Goal: Task Accomplishment & Management: Manage account settings

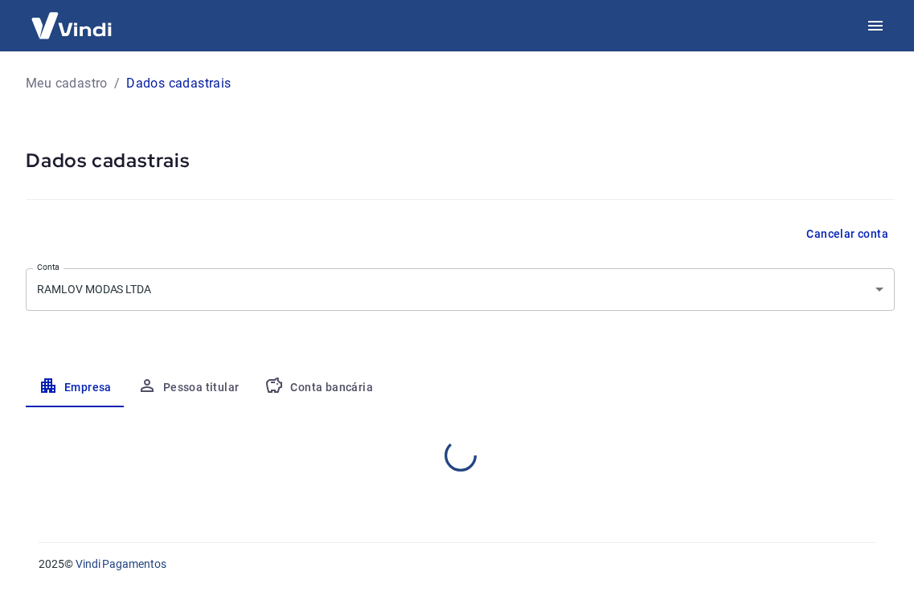
select select "SC"
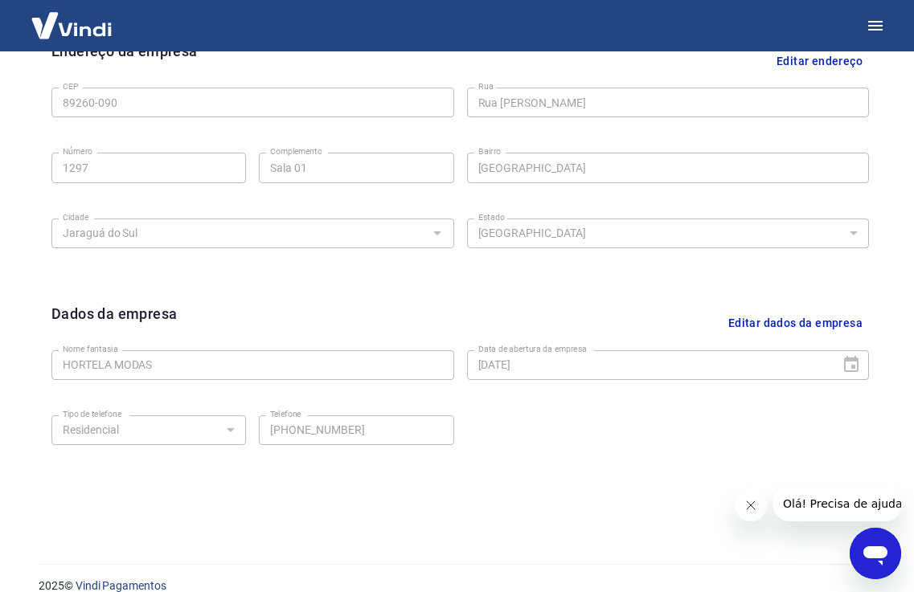
scroll to position [567, 0]
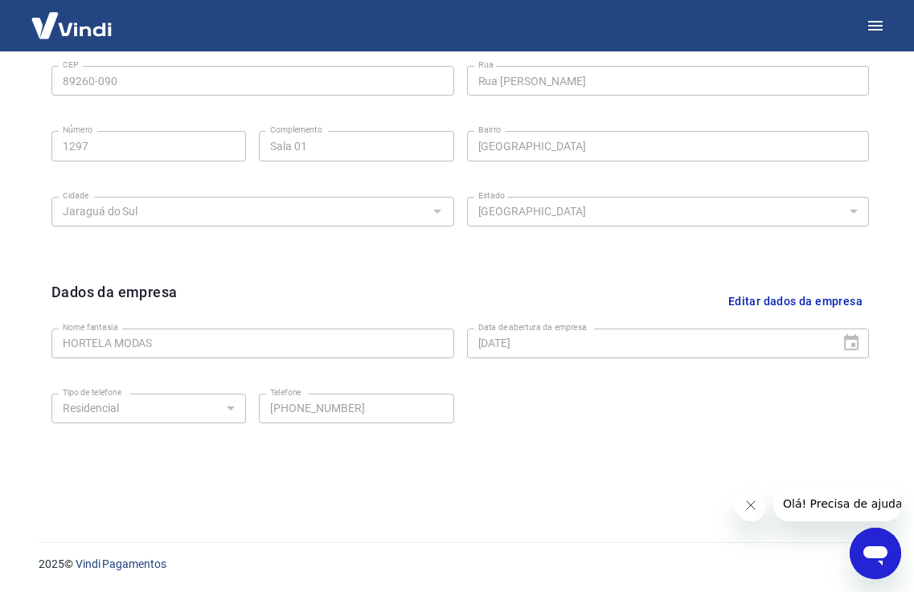
click at [776, 301] on button "Editar dados da empresa" at bounding box center [795, 301] width 147 height 41
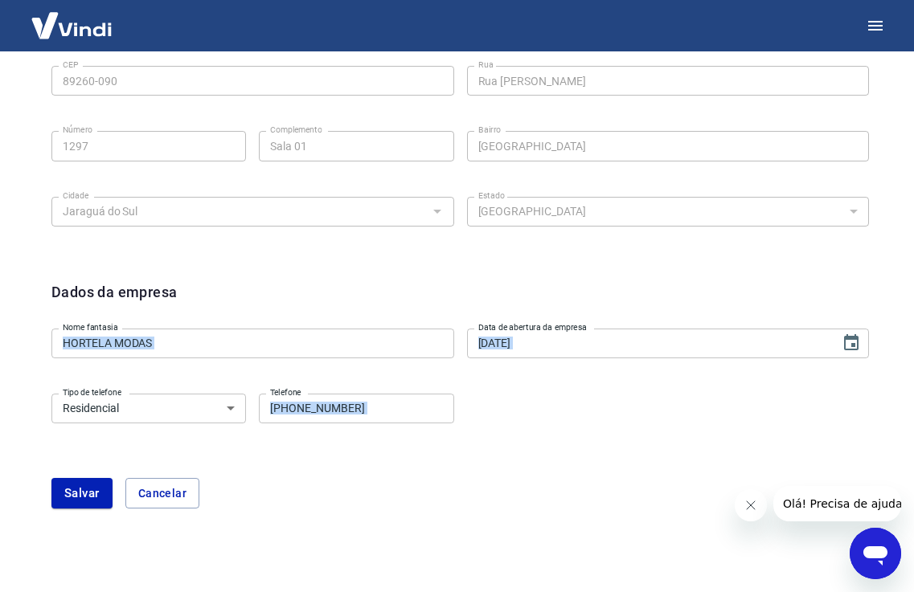
drag, startPoint x: 912, startPoint y: 383, endPoint x: 925, endPoint y: 277, distance: 106.1
click at [829, 278] on div "Dados da empresa Nome fantasia HORTELA MODAS Nome fantasia Data de abertura da …" at bounding box center [460, 404] width 843 height 272
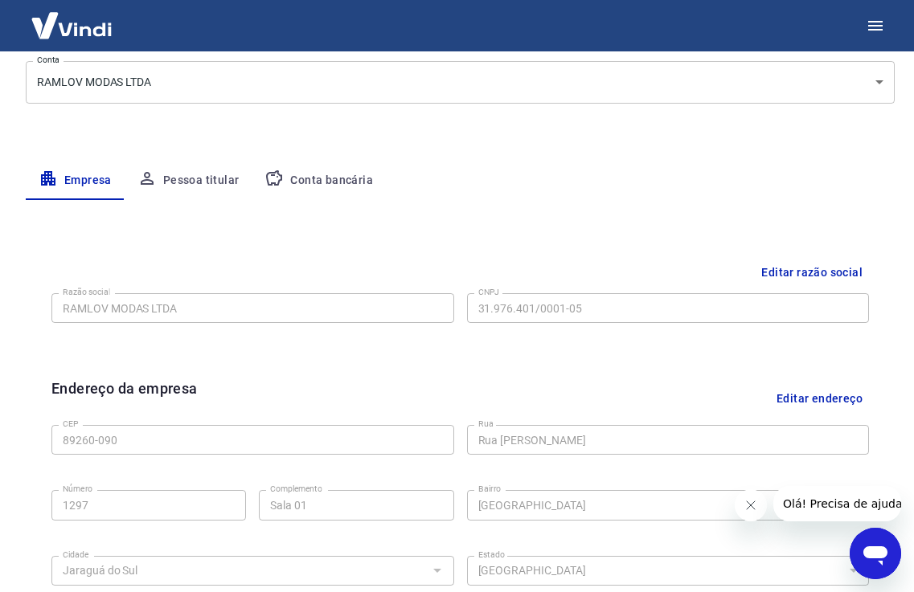
scroll to position [203, 0]
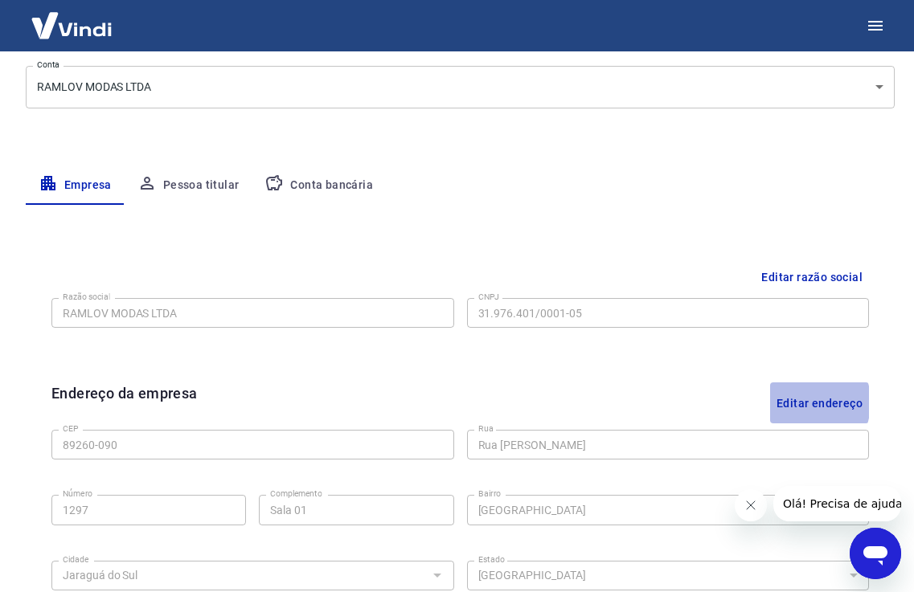
click at [797, 402] on button "Editar endereço" at bounding box center [819, 403] width 99 height 41
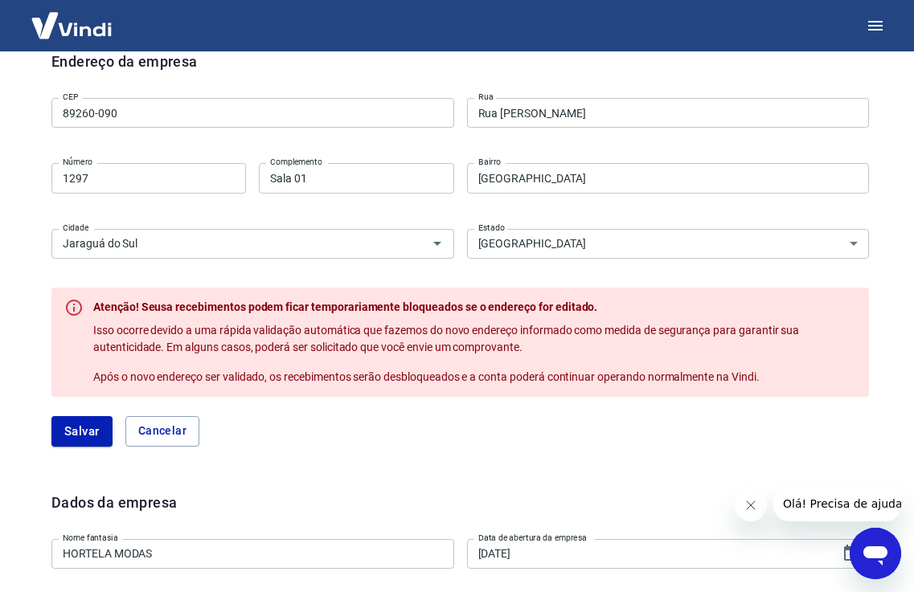
scroll to position [590, 0]
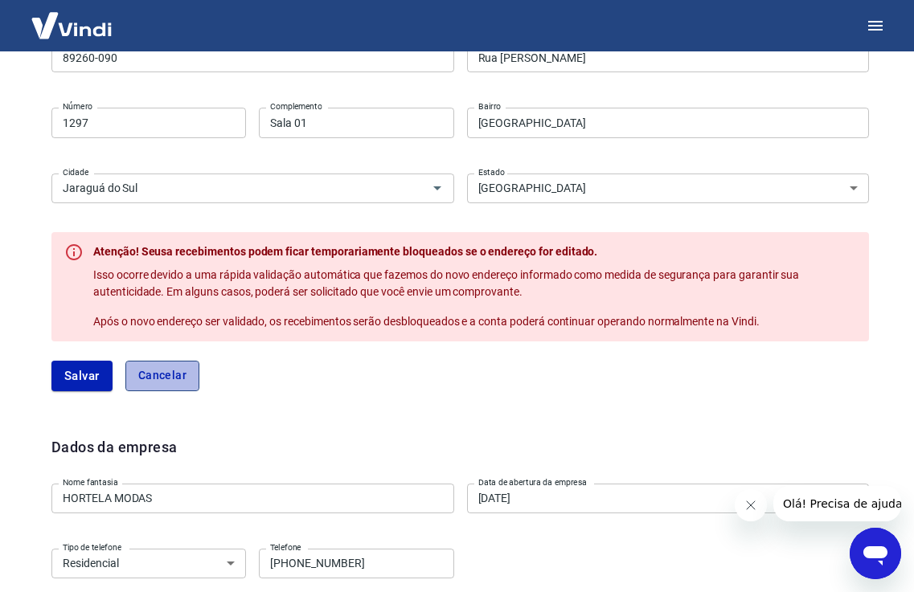
click at [160, 374] on button "Cancelar" at bounding box center [162, 376] width 74 height 31
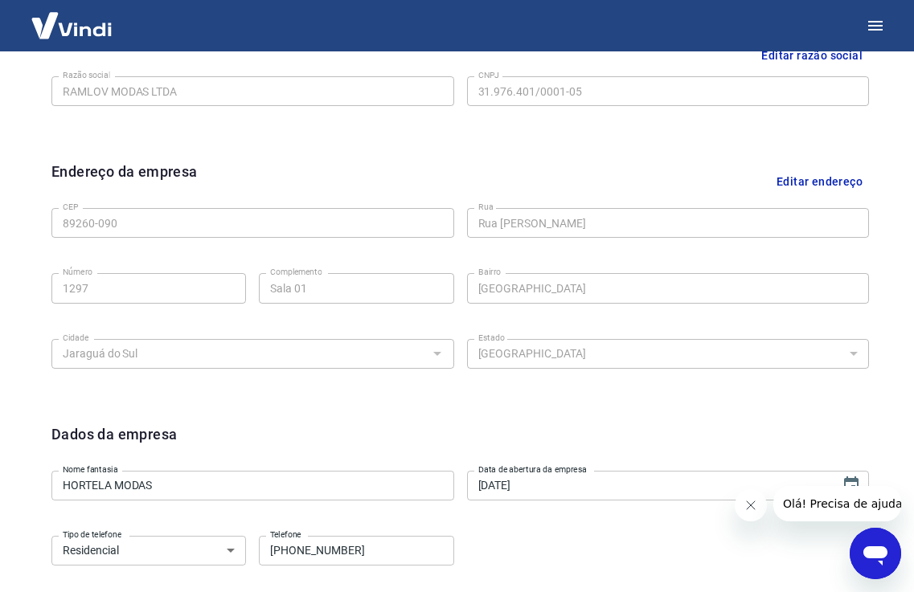
scroll to position [232, 0]
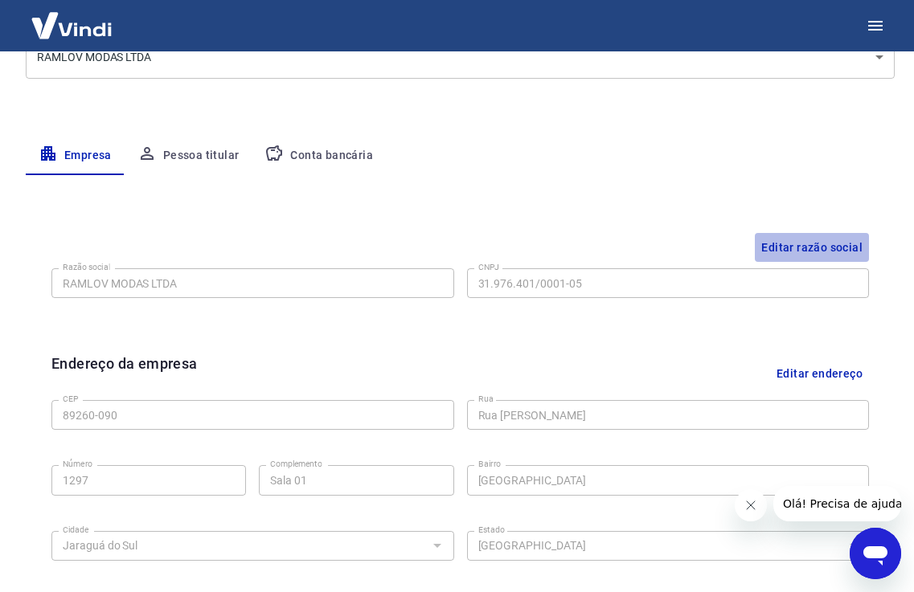
click at [832, 250] on button "Editar razão social" at bounding box center [812, 248] width 114 height 30
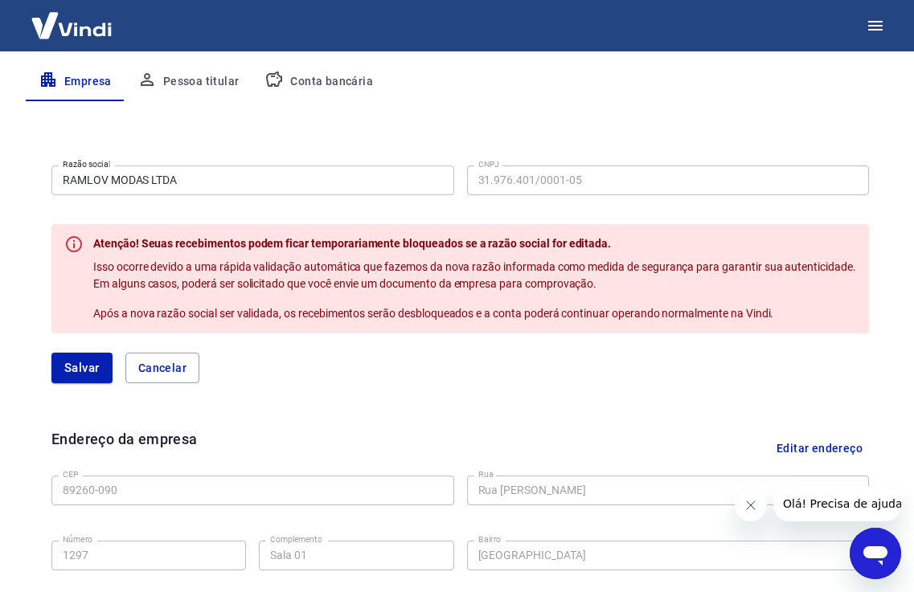
scroll to position [289, 0]
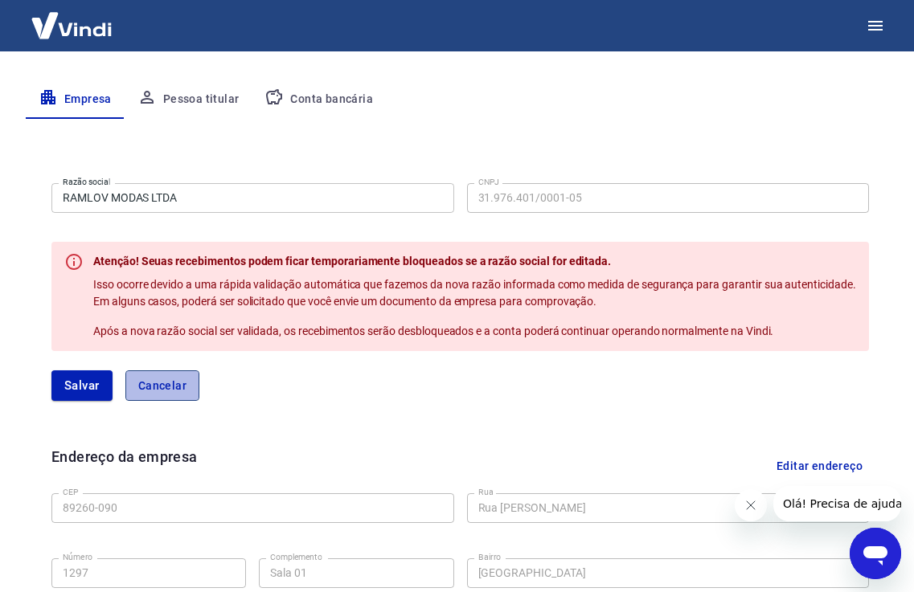
click at [183, 386] on button "Cancelar" at bounding box center [162, 386] width 74 height 31
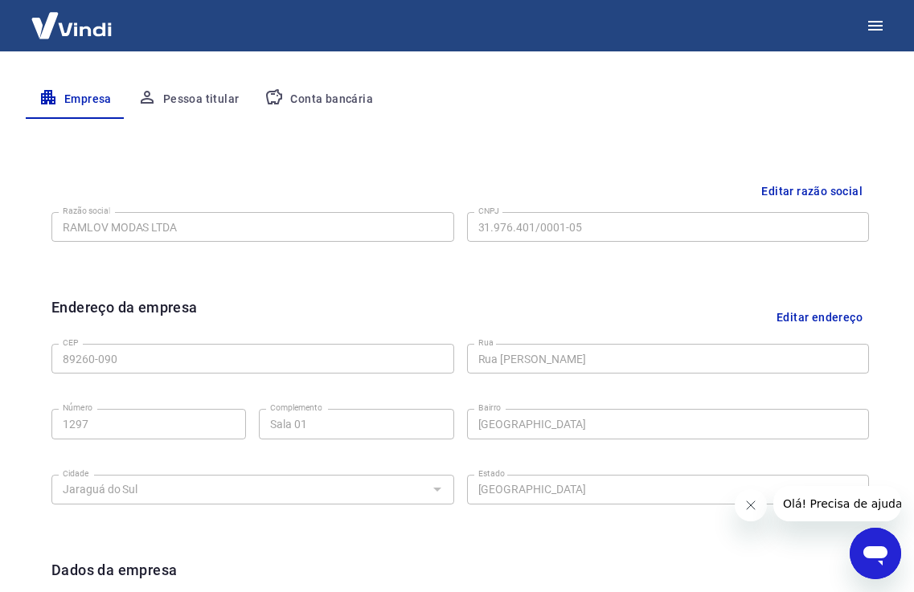
click at [208, 100] on button "Pessoa titular" at bounding box center [189, 99] width 128 height 39
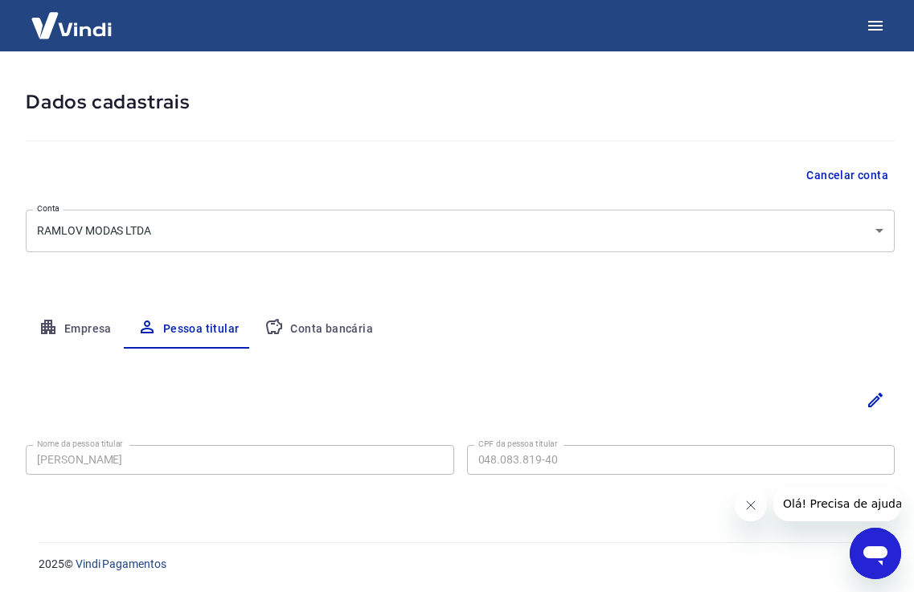
scroll to position [0, 0]
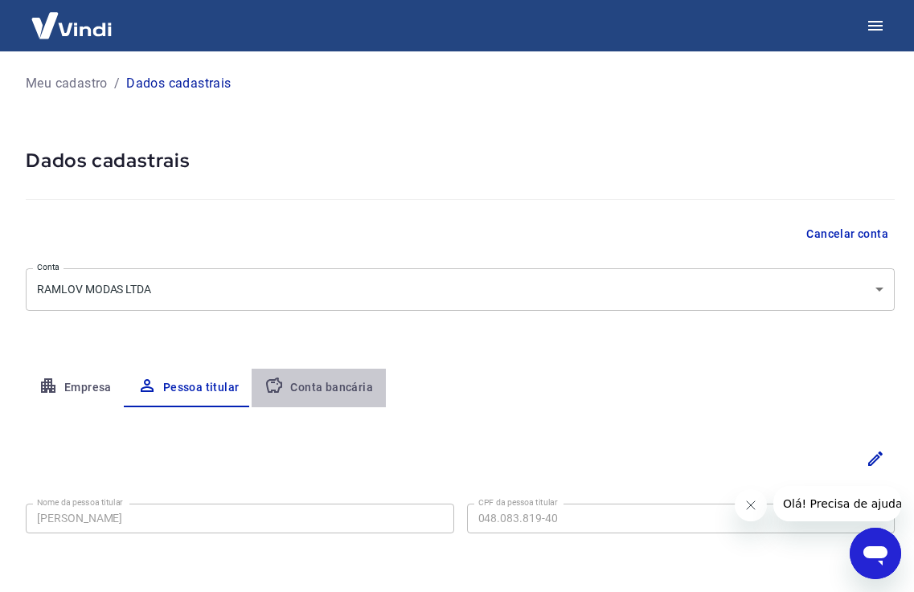
click at [330, 380] on button "Conta bancária" at bounding box center [319, 388] width 134 height 39
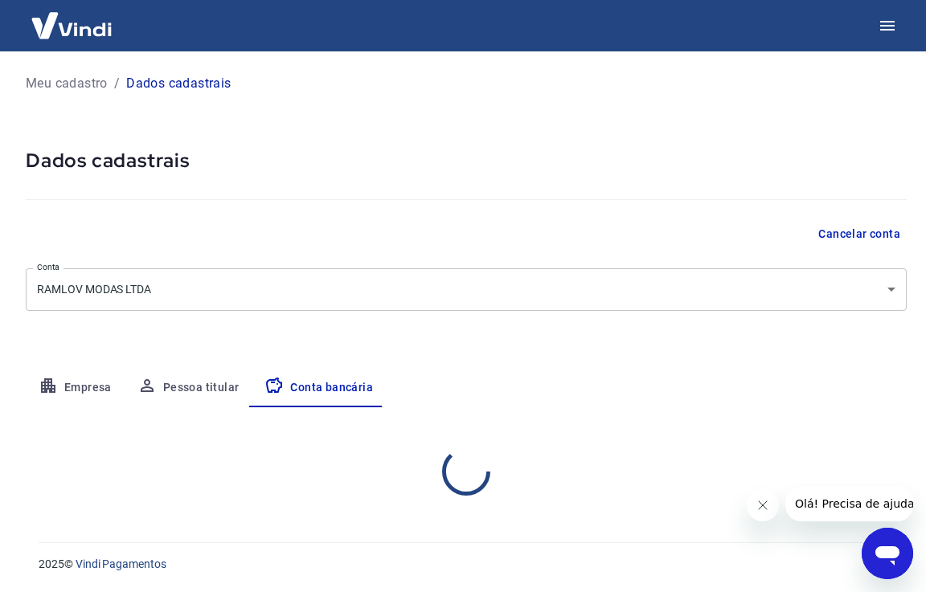
select select "1"
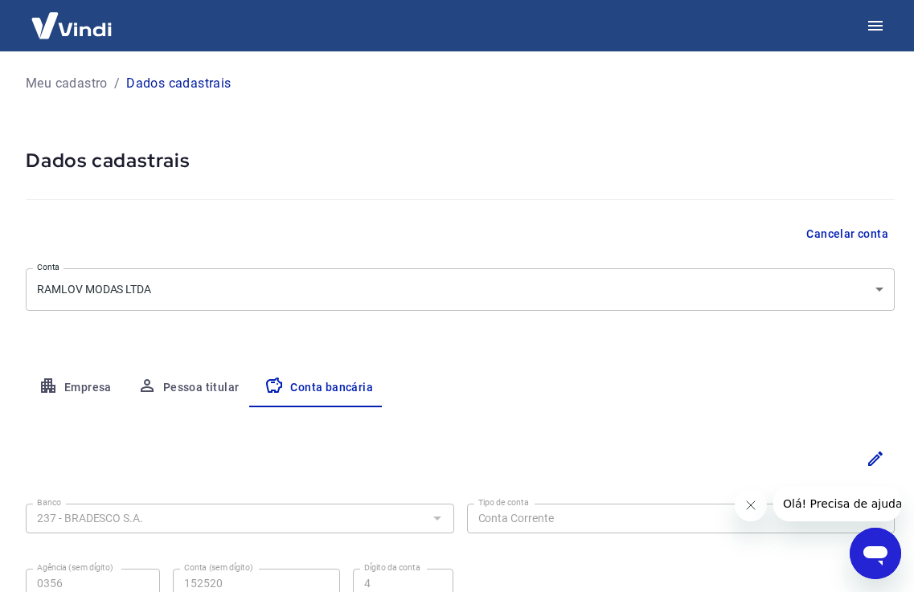
scroll to position [148, 0]
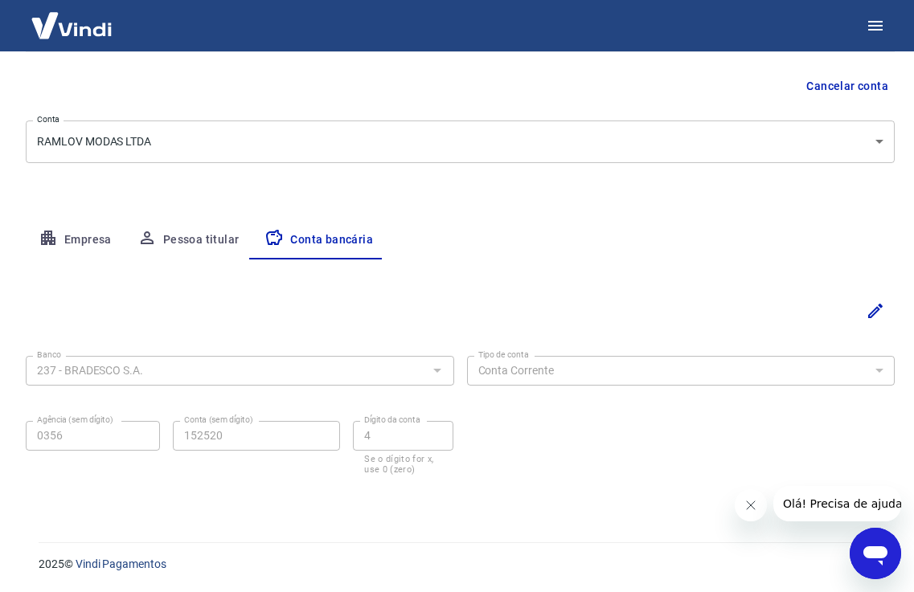
click at [175, 234] on button "Pessoa titular" at bounding box center [189, 240] width 128 height 39
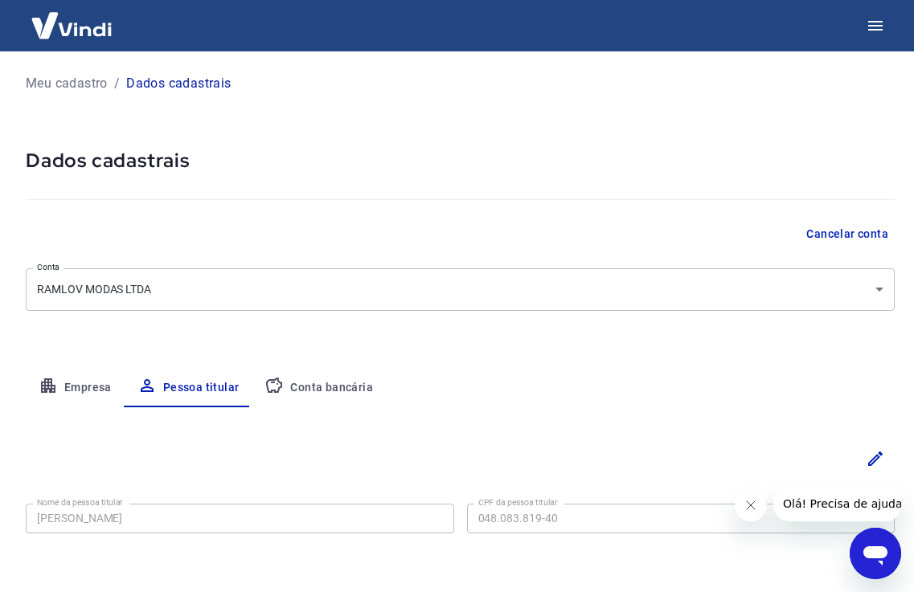
scroll to position [59, 0]
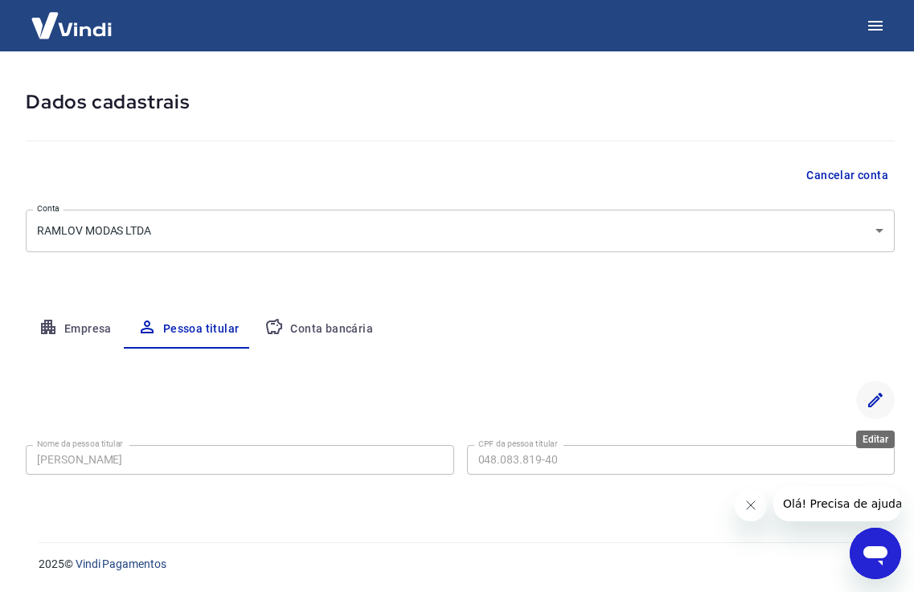
click at [871, 402] on icon "Editar" at bounding box center [875, 400] width 14 height 14
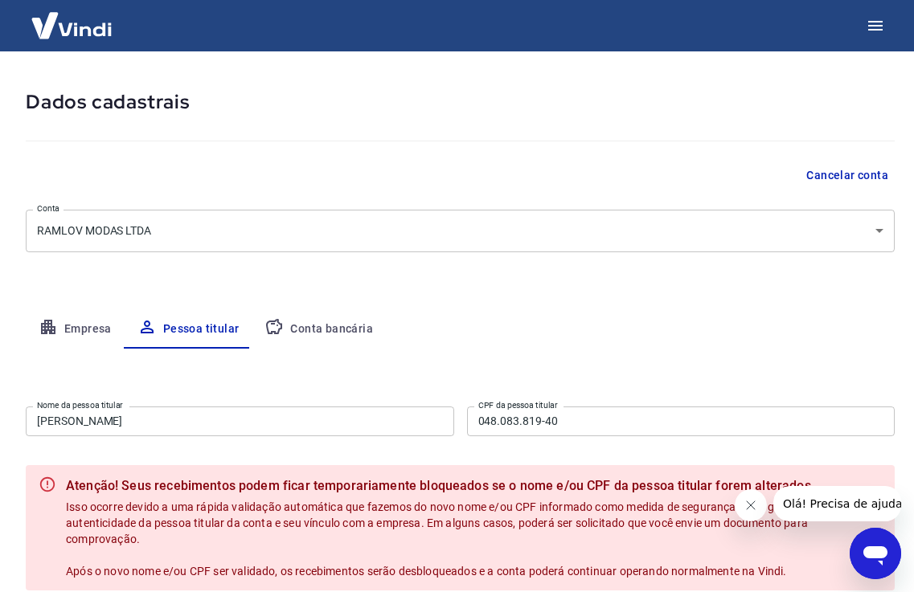
scroll to position [215, 0]
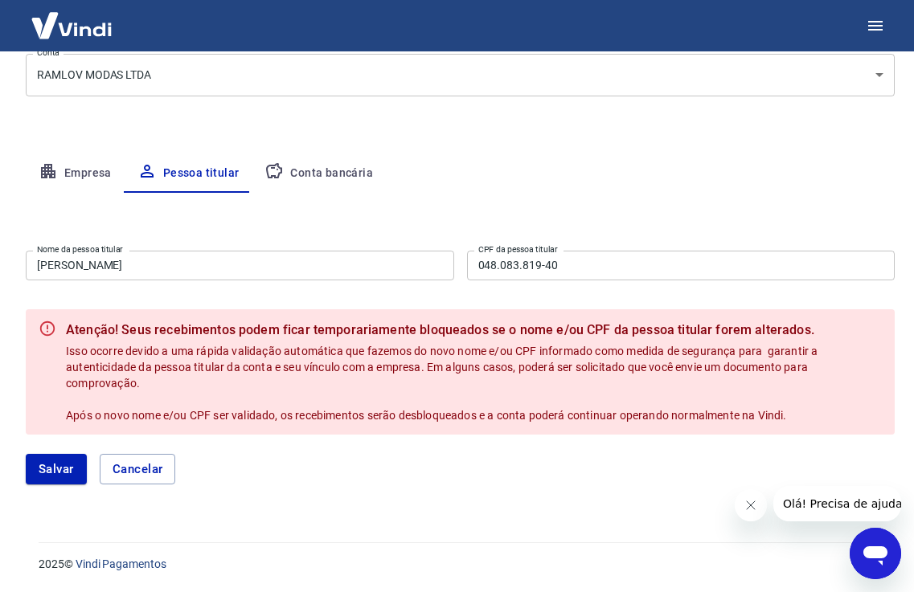
drag, startPoint x: 925, startPoint y: 348, endPoint x: 17, endPoint y: 1, distance: 972.4
click at [143, 466] on button "Cancelar" at bounding box center [138, 469] width 76 height 31
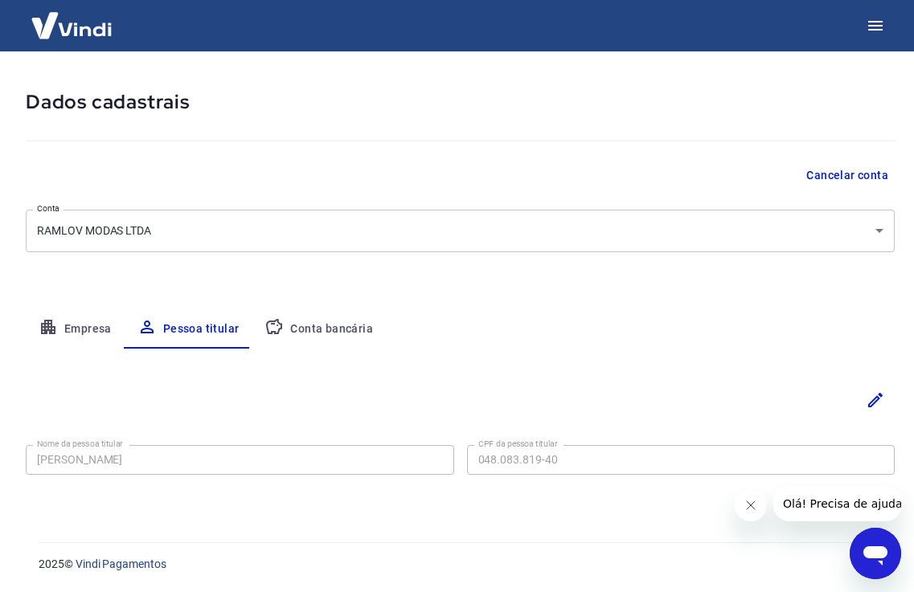
scroll to position [59, 0]
click at [82, 330] on button "Empresa" at bounding box center [75, 329] width 99 height 39
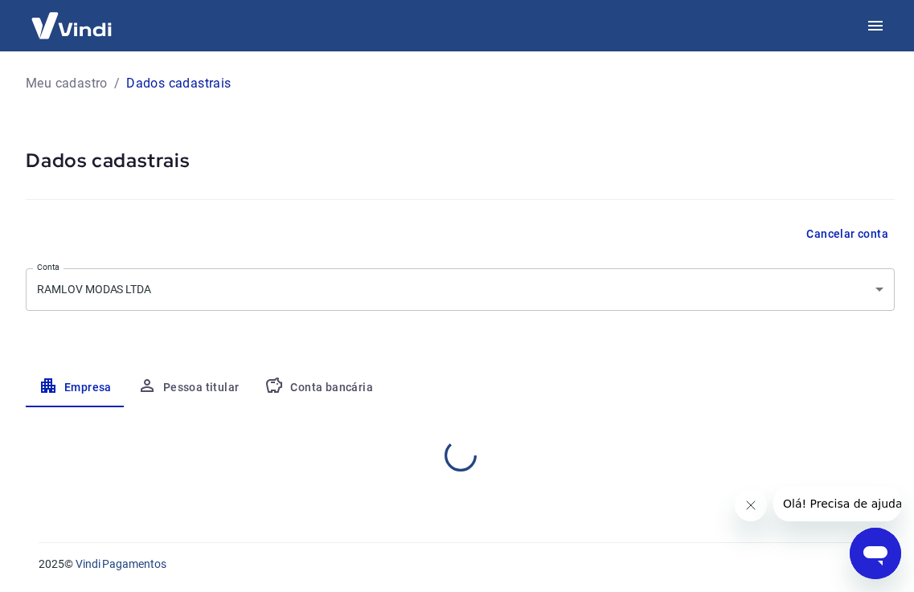
scroll to position [0, 0]
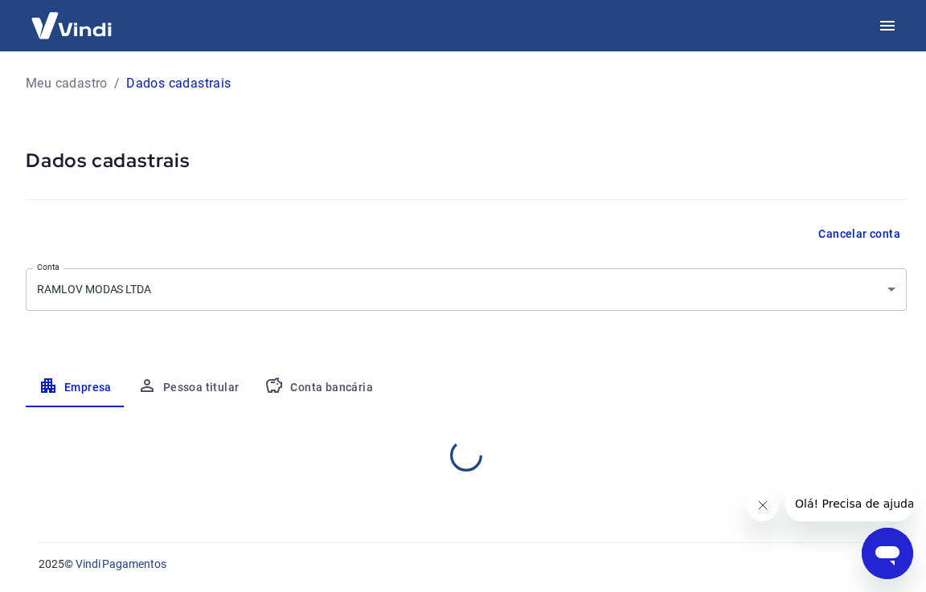
select select "SC"
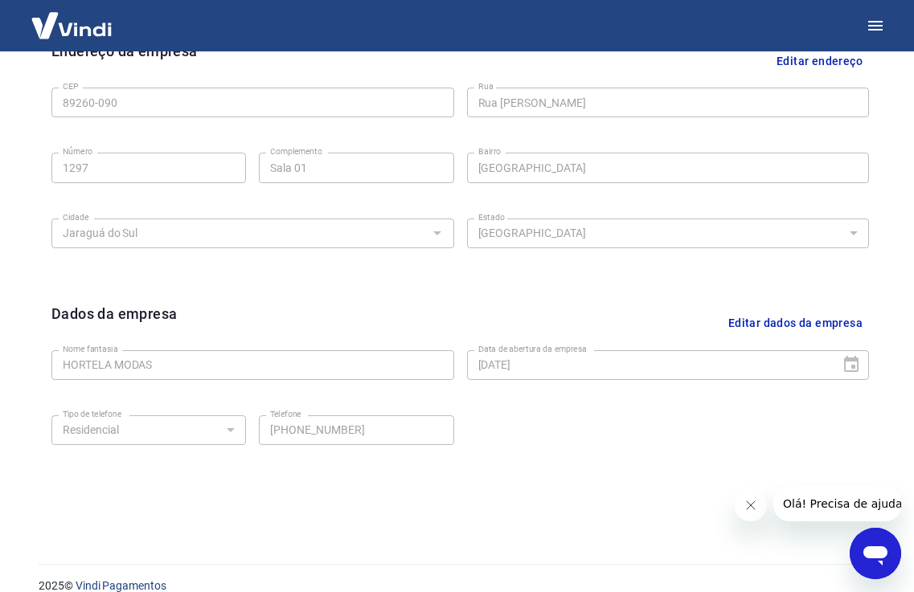
scroll to position [567, 0]
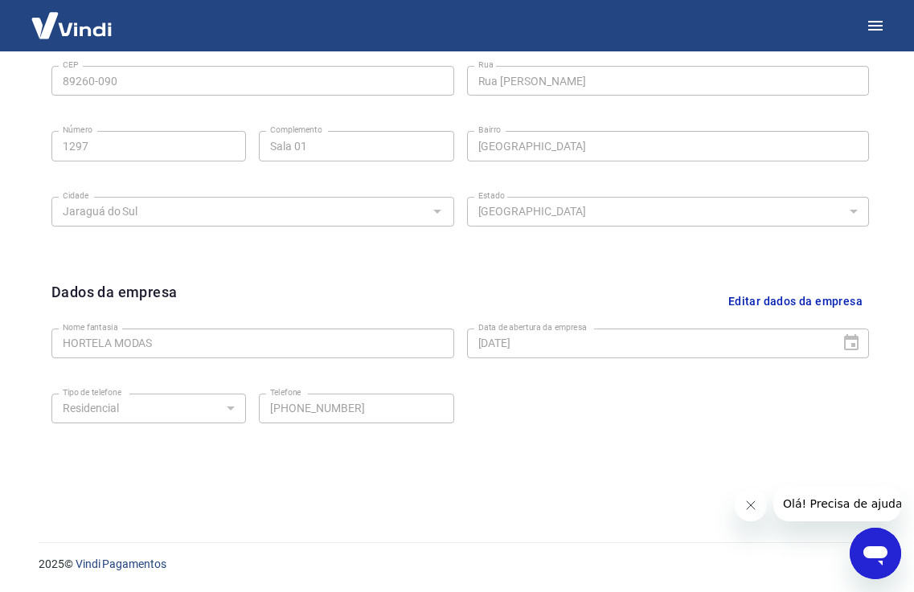
drag, startPoint x: 925, startPoint y: 377, endPoint x: 121, endPoint y: 5, distance: 885.8
click at [744, 506] on icon "Fechar mensagem da empresa" at bounding box center [750, 505] width 13 height 13
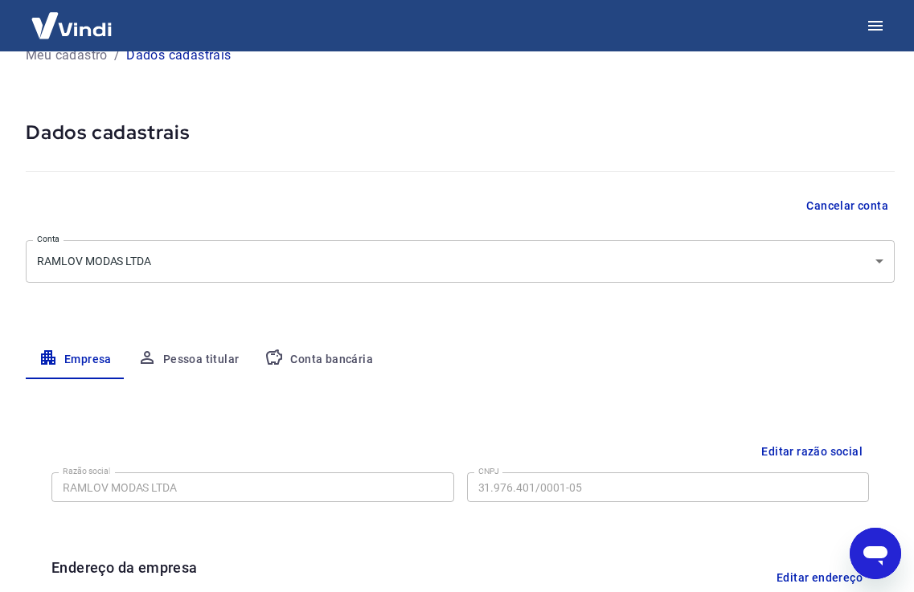
scroll to position [0, 0]
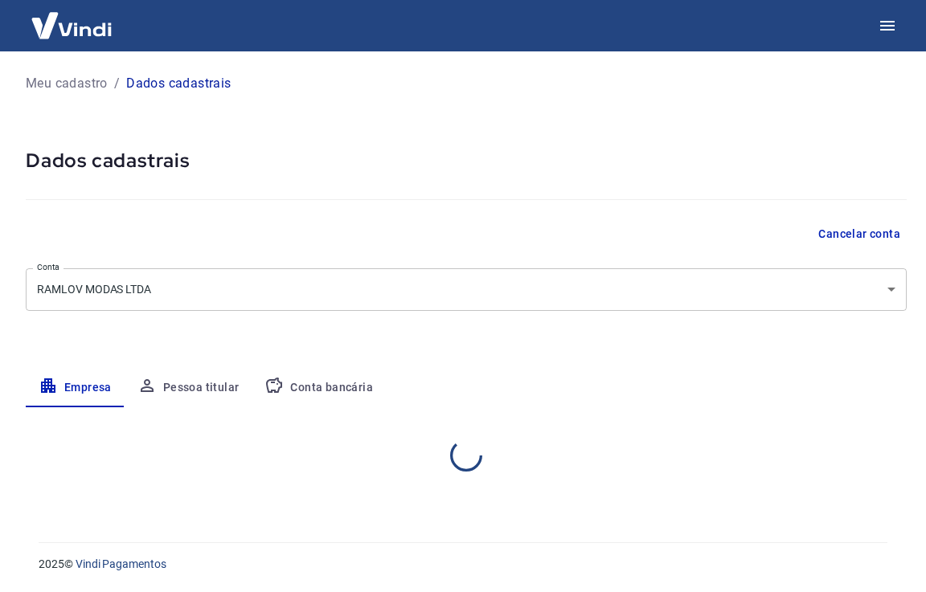
select select "SC"
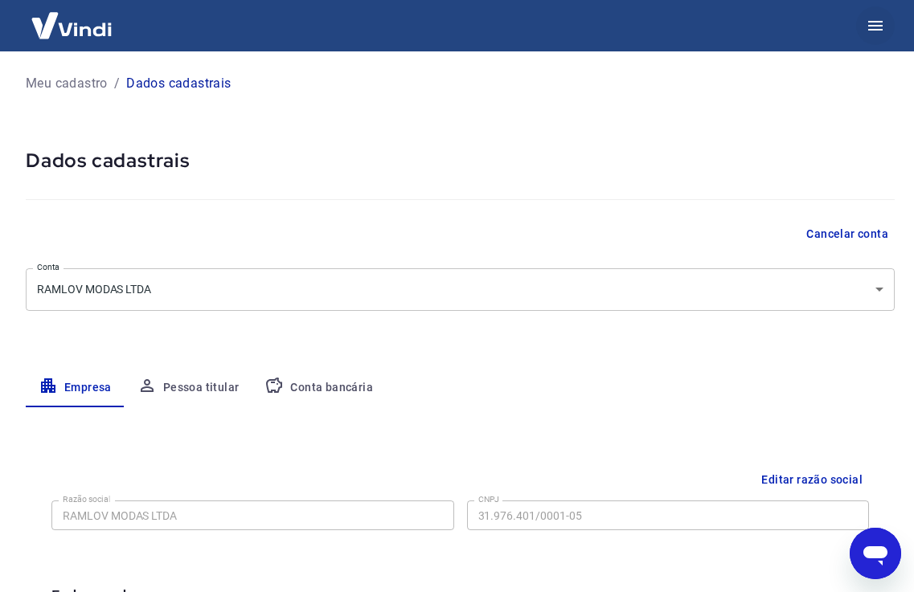
click at [871, 19] on icon "button" at bounding box center [875, 25] width 19 height 19
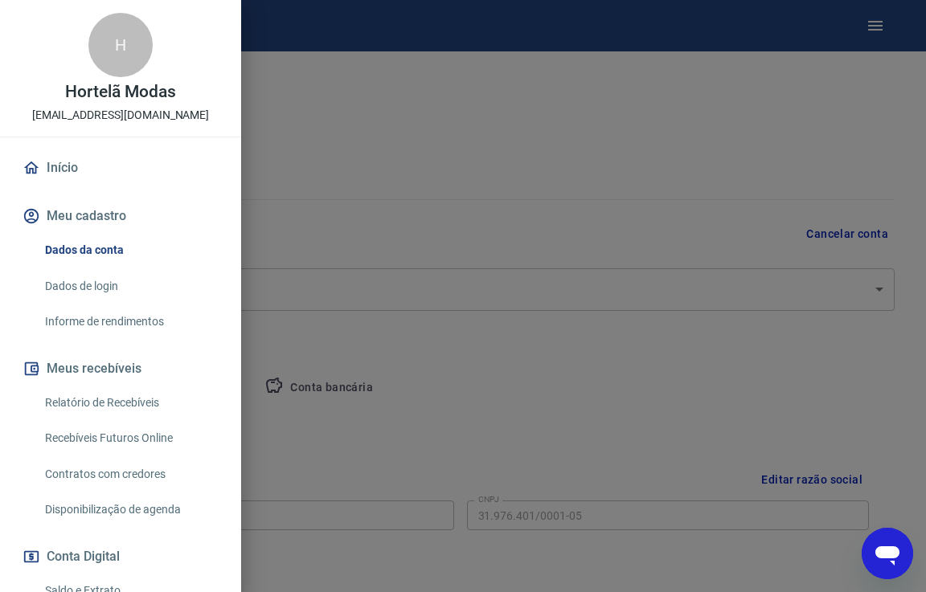
click at [86, 285] on link "Dados de login" at bounding box center [130, 286] width 183 height 33
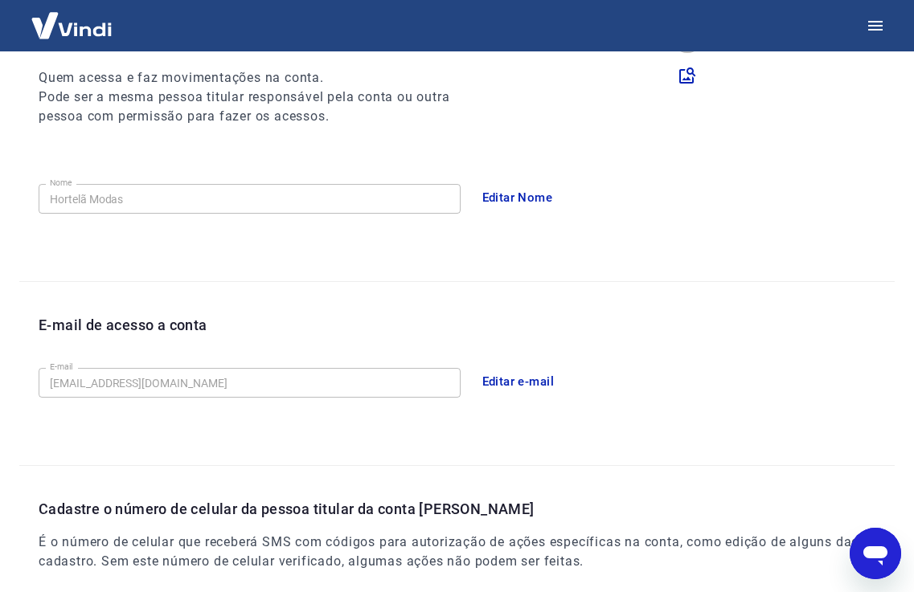
scroll to position [207, 0]
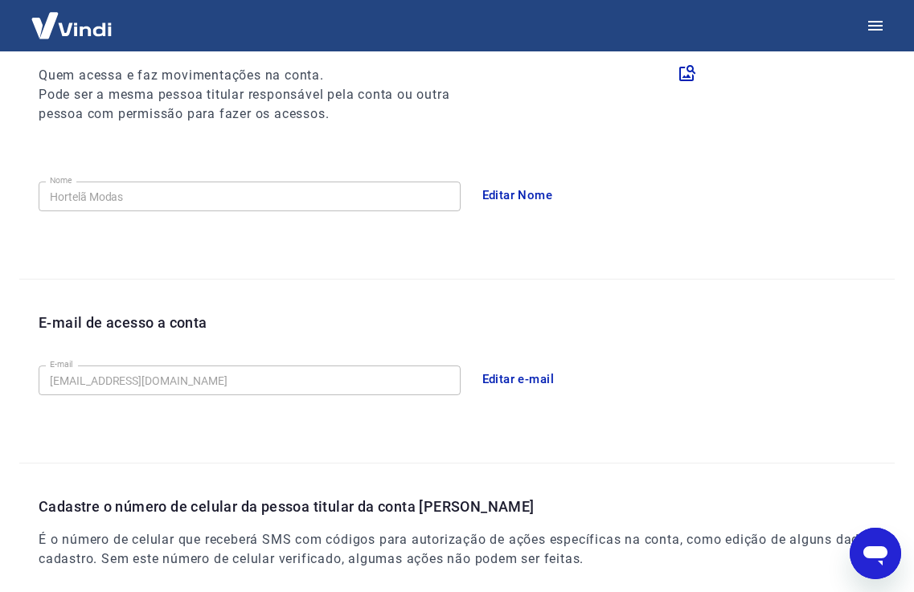
click at [504, 379] on button "Editar e-mail" at bounding box center [518, 380] width 90 height 34
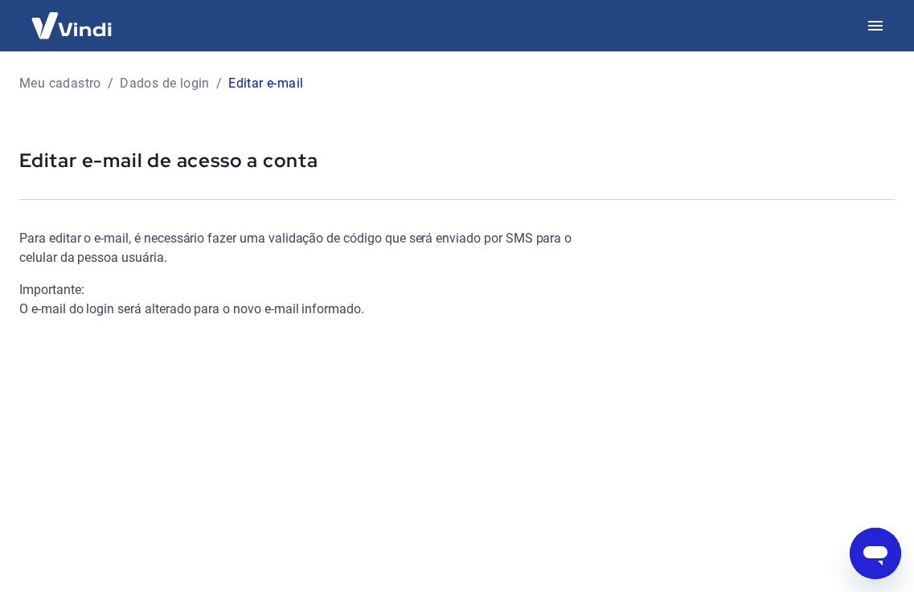
scroll to position [164, 0]
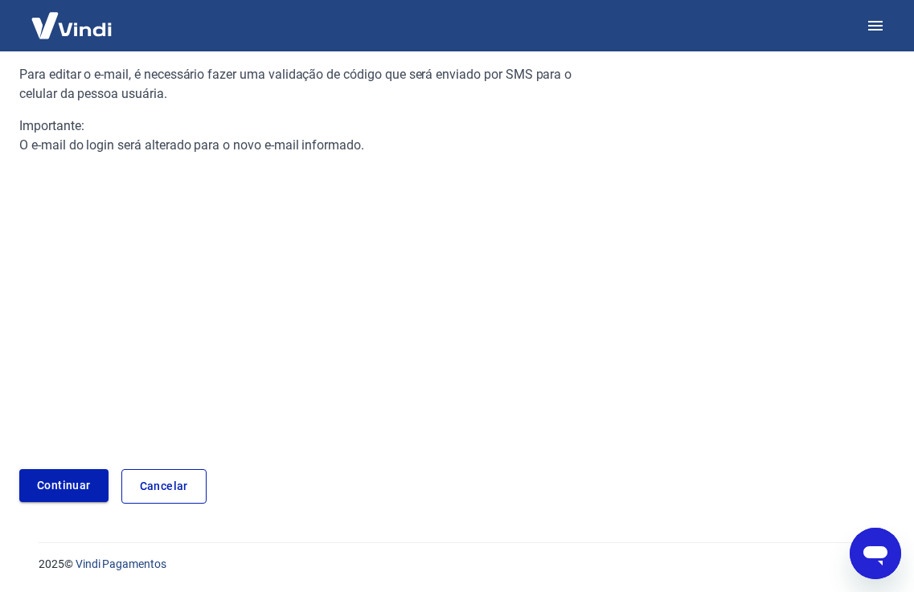
click at [53, 491] on link "Continuar" at bounding box center [63, 485] width 89 height 33
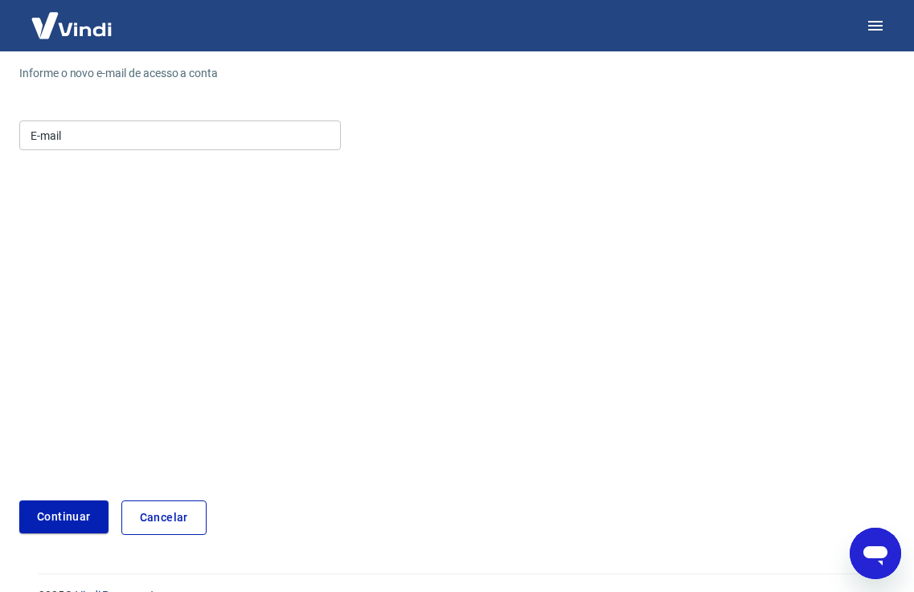
scroll to position [195, 0]
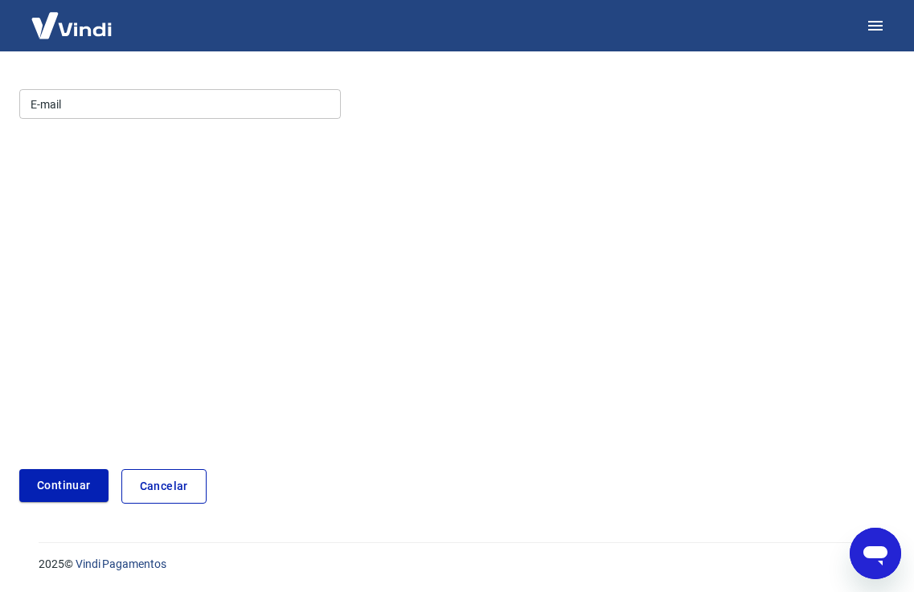
click at [144, 107] on input "E-mail" at bounding box center [180, 104] width 322 height 30
type input "hortelamodas.oficial@gmail.com"
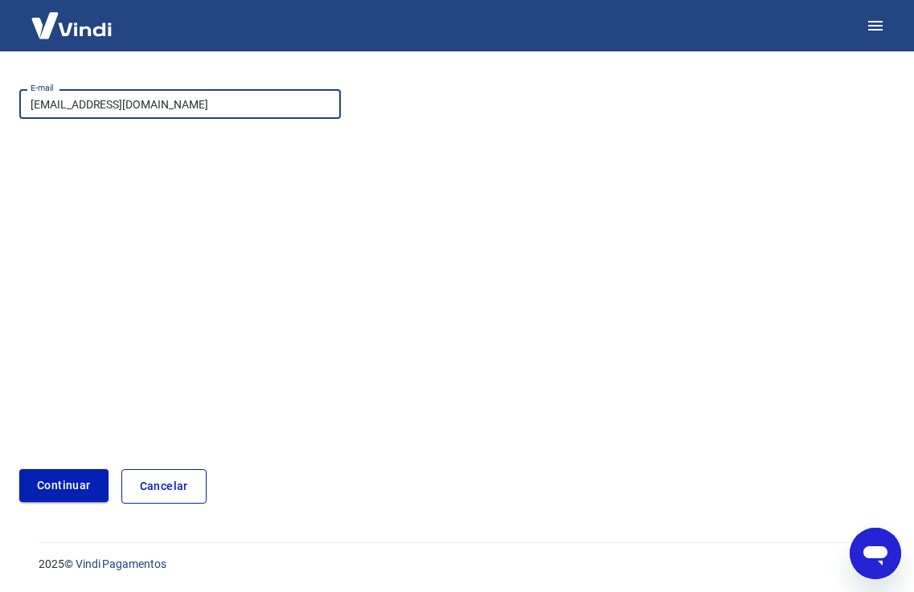
click at [86, 478] on button "Continuar" at bounding box center [63, 485] width 89 height 33
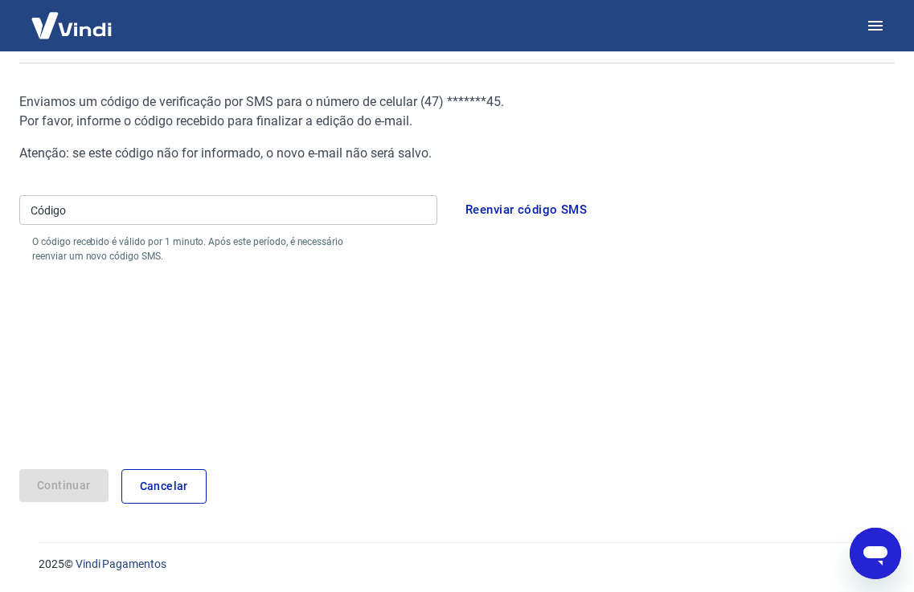
scroll to position [137, 0]
click at [209, 215] on input "Código" at bounding box center [228, 210] width 418 height 30
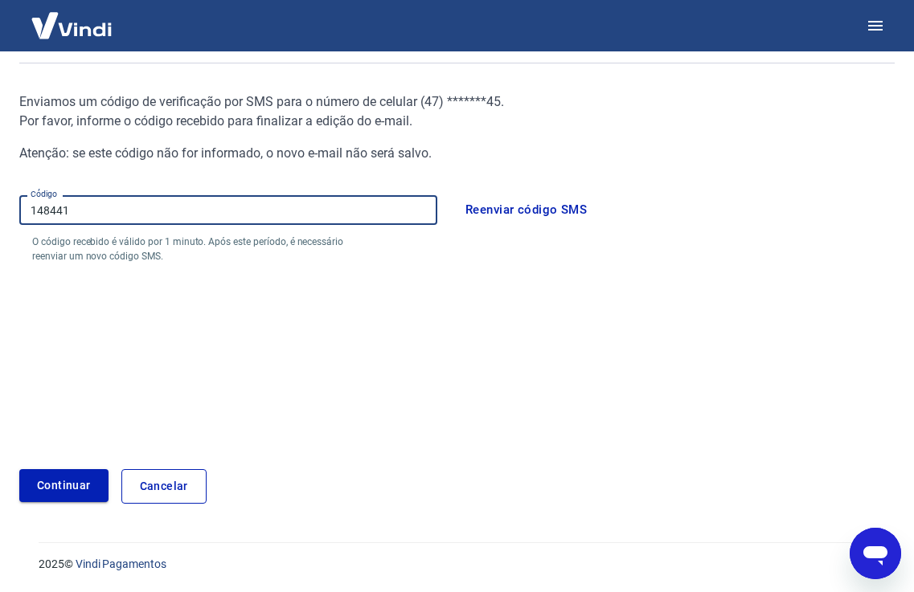
type input "148441"
click at [81, 481] on button "Continuar" at bounding box center [63, 485] width 89 height 33
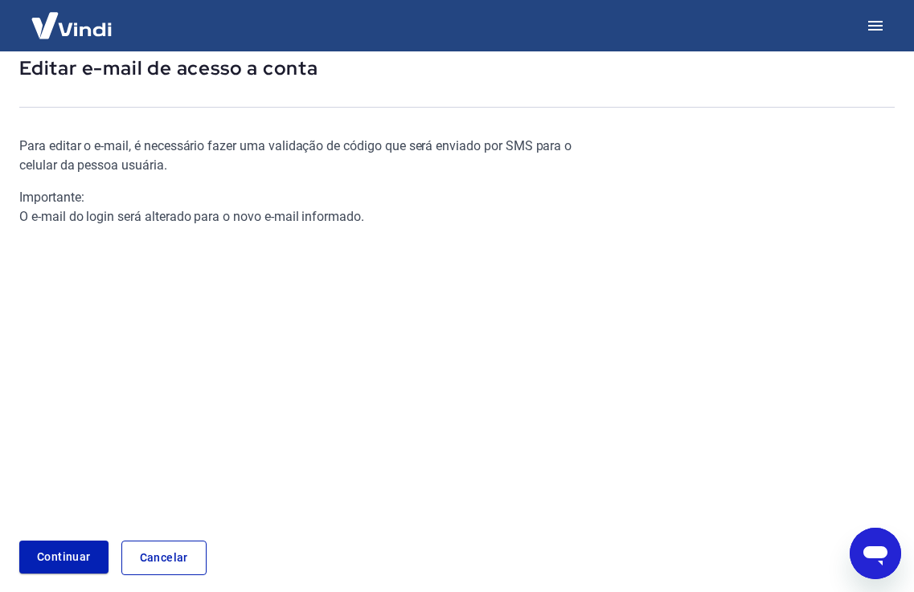
scroll to position [164, 0]
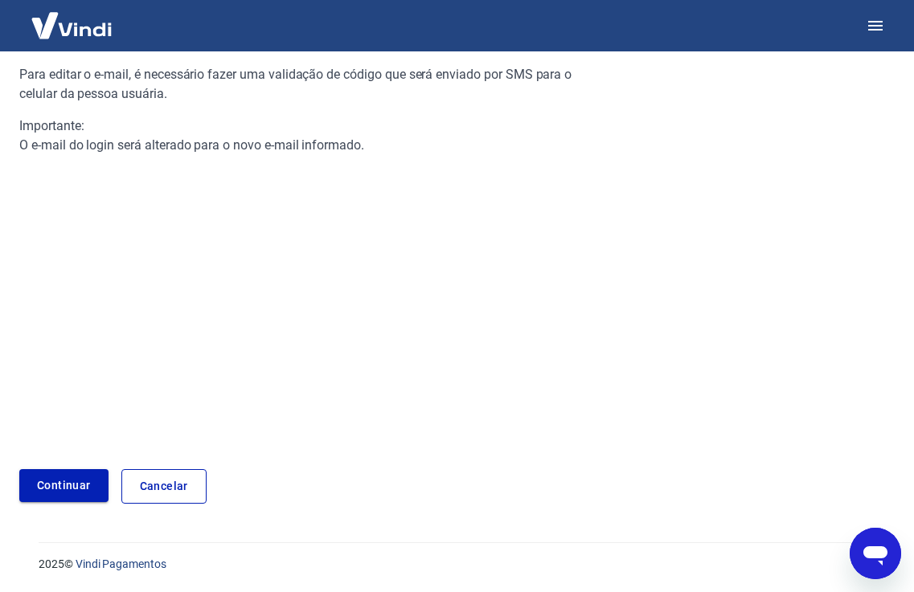
click at [72, 473] on link "Continuar" at bounding box center [63, 485] width 89 height 33
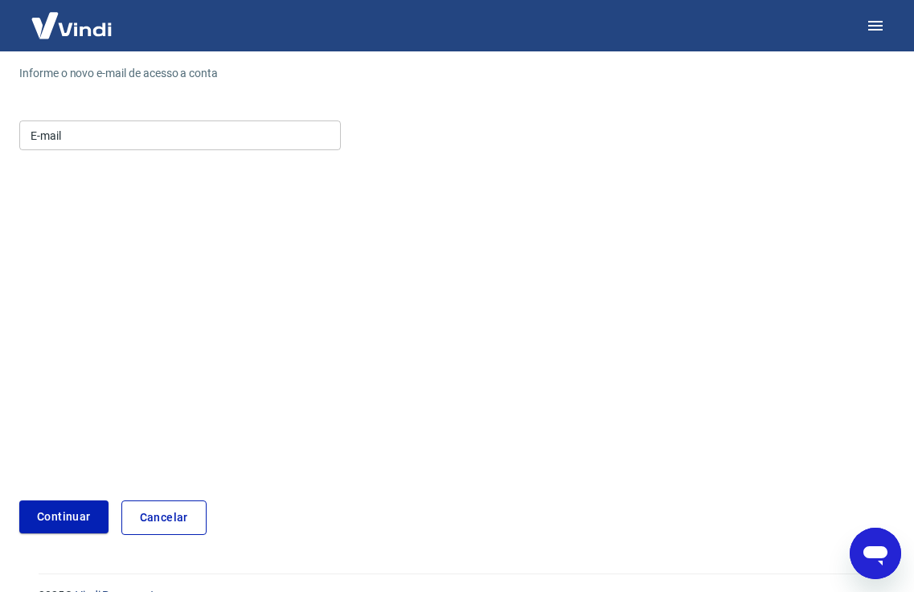
scroll to position [195, 0]
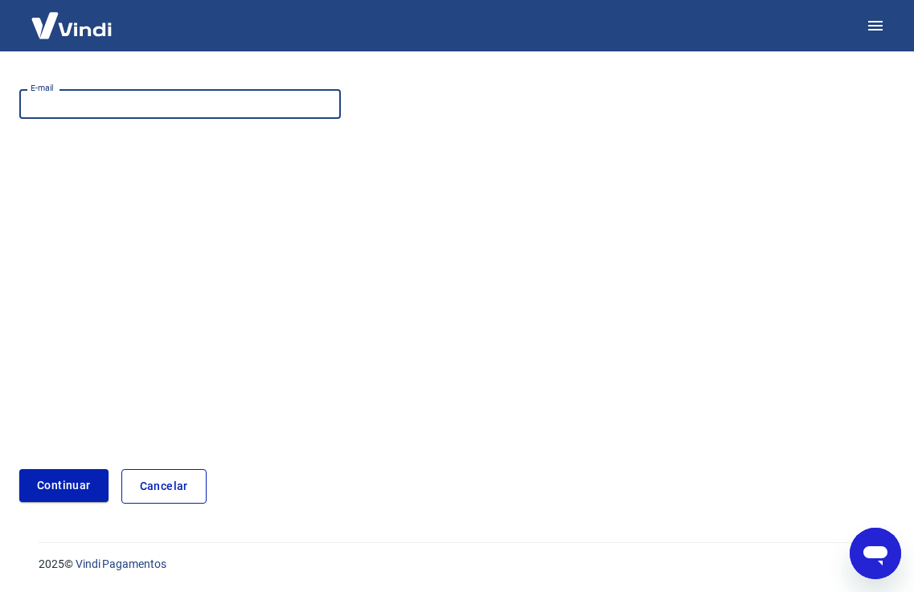
click at [115, 110] on input "E-mail" at bounding box center [180, 104] width 322 height 30
click at [170, 107] on input "E-mail" at bounding box center [180, 104] width 322 height 30
type input "hortelamodas.oficial@gmail.com"
click at [65, 486] on button "Continuar" at bounding box center [63, 485] width 89 height 33
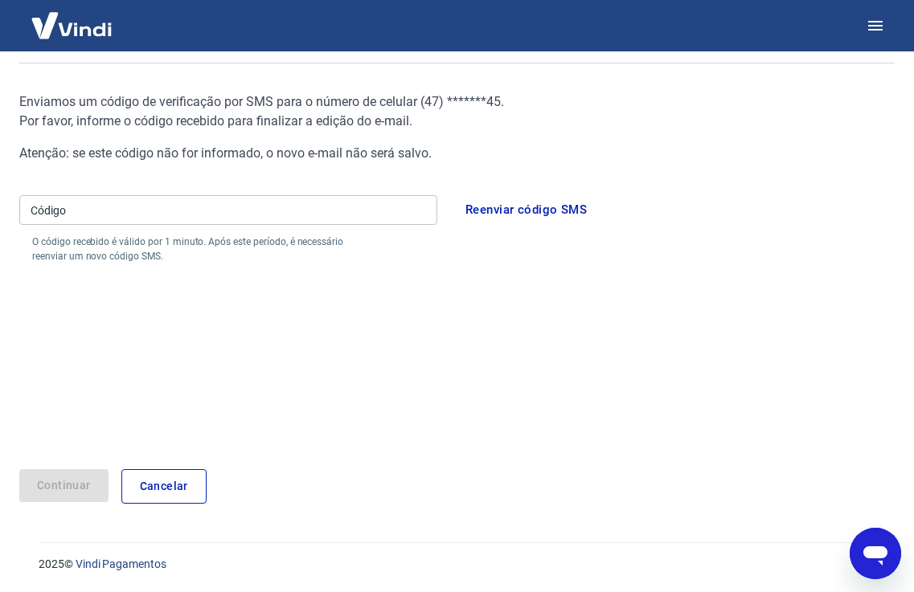
scroll to position [137, 0]
click at [78, 216] on input "Código" at bounding box center [228, 210] width 418 height 30
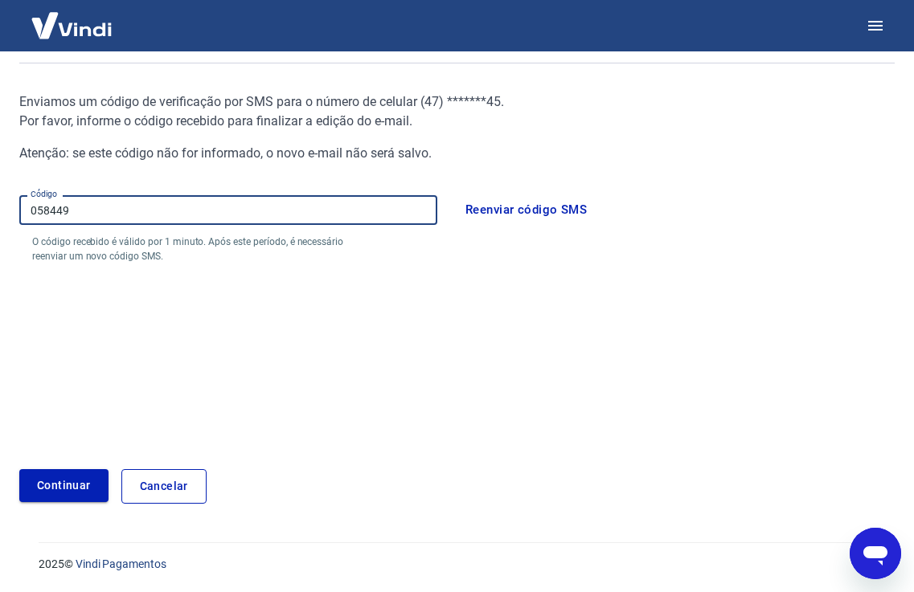
type input "058449"
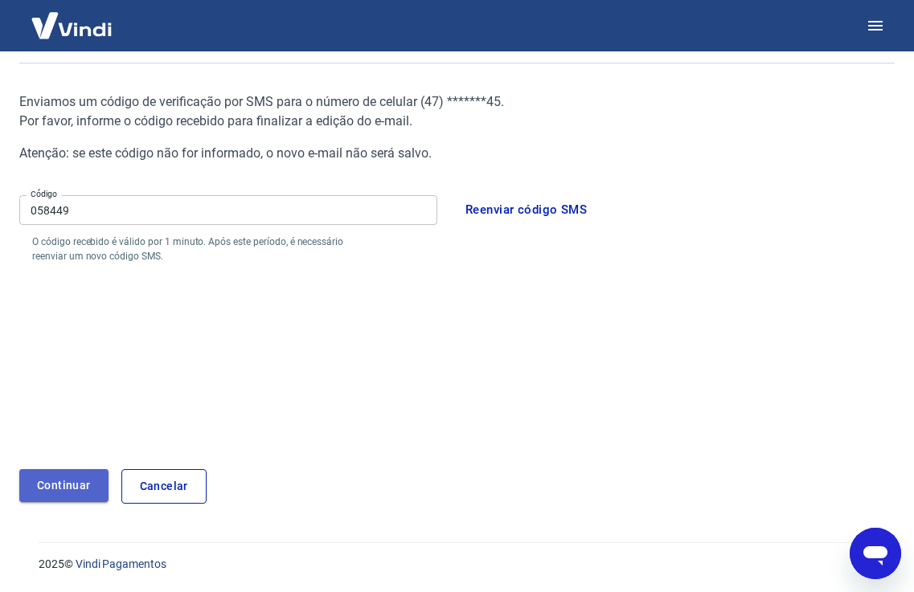
click at [46, 481] on button "Continuar" at bounding box center [63, 485] width 89 height 33
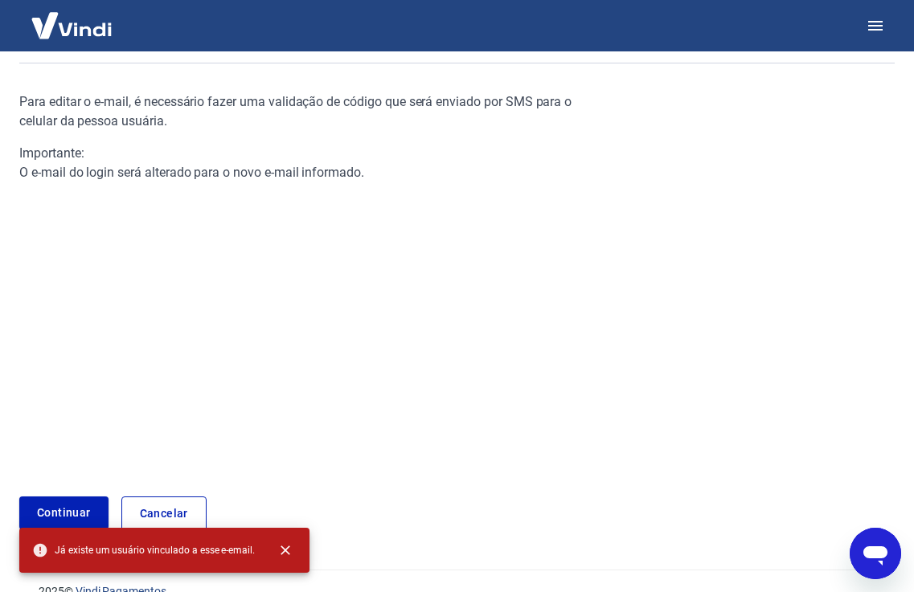
scroll to position [164, 0]
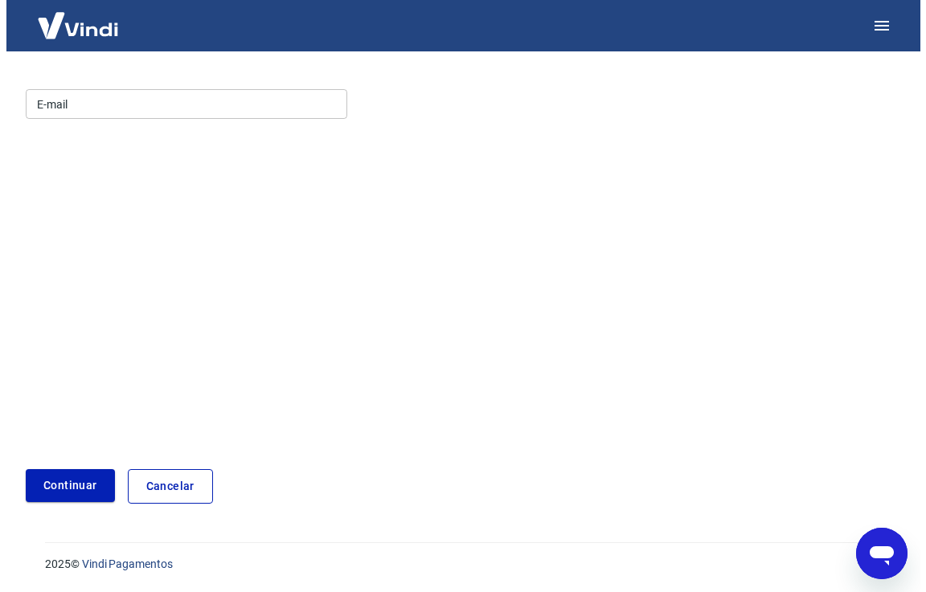
scroll to position [164, 0]
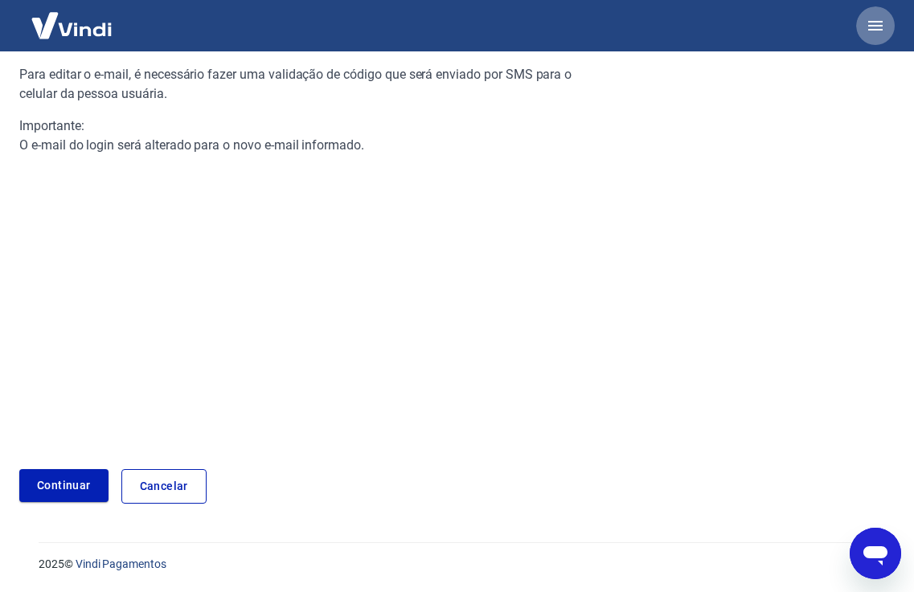
click at [877, 29] on icon "button" at bounding box center [875, 26] width 14 height 10
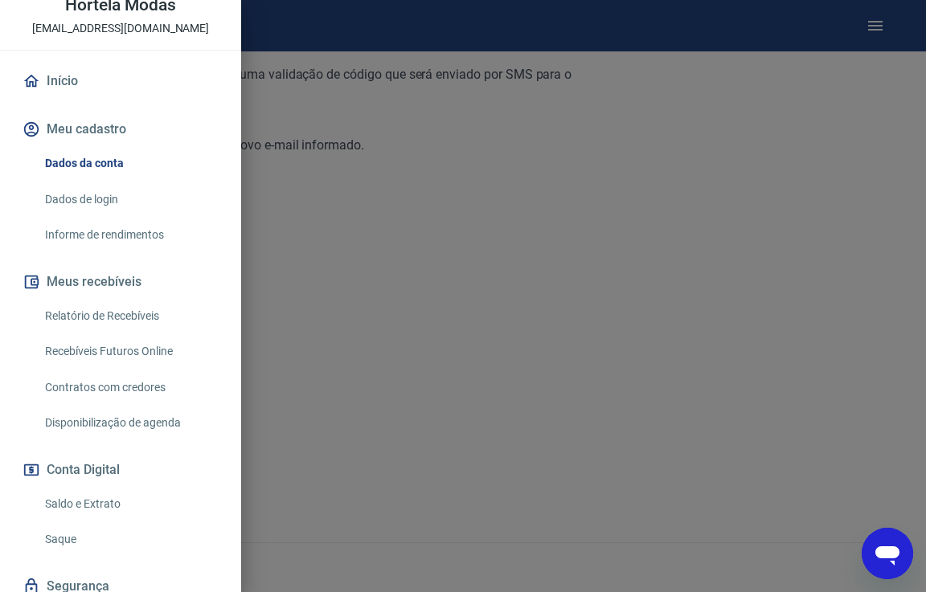
scroll to position [390, 0]
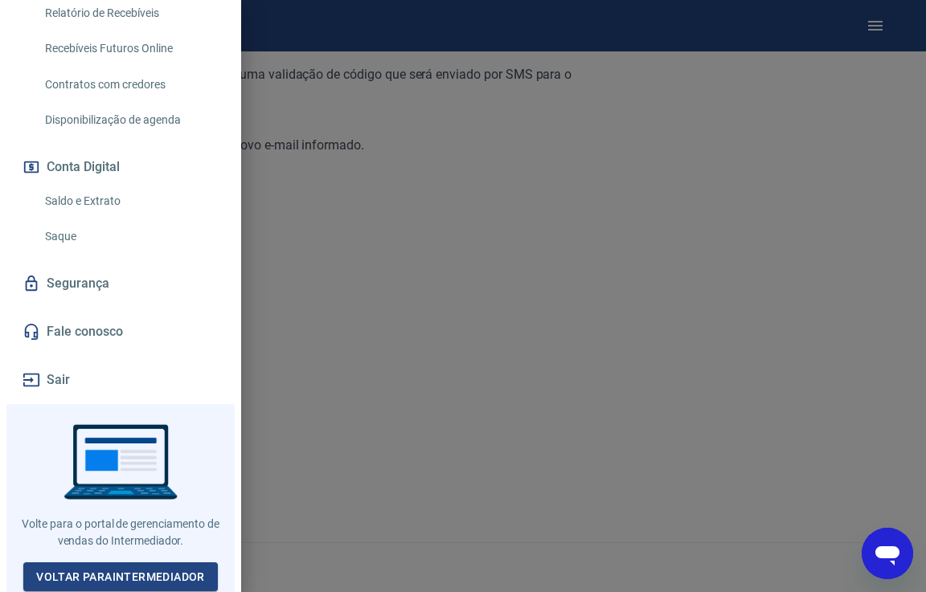
click at [56, 373] on button "Sair" at bounding box center [120, 380] width 203 height 35
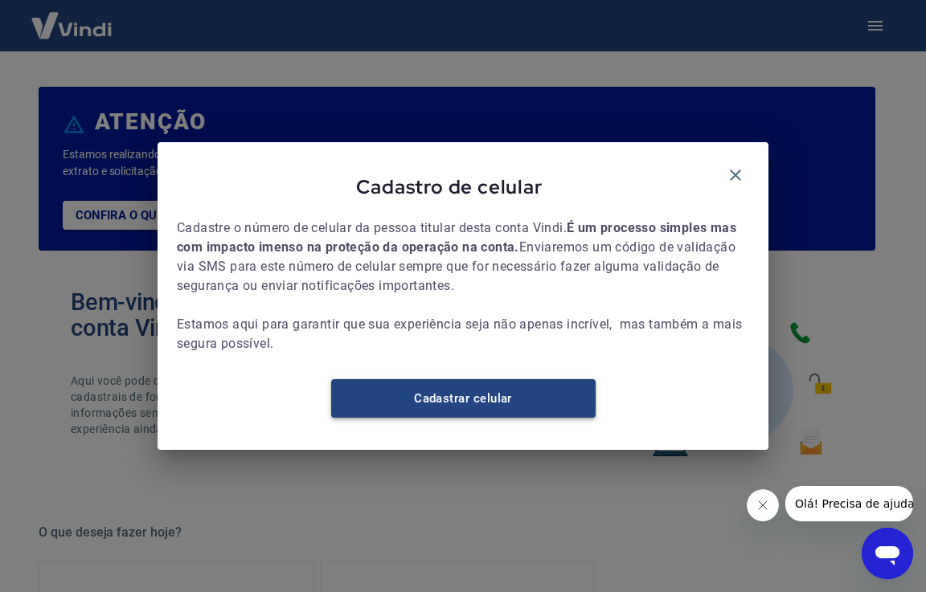
click at [538, 411] on link "Cadastrar celular" at bounding box center [463, 398] width 264 height 39
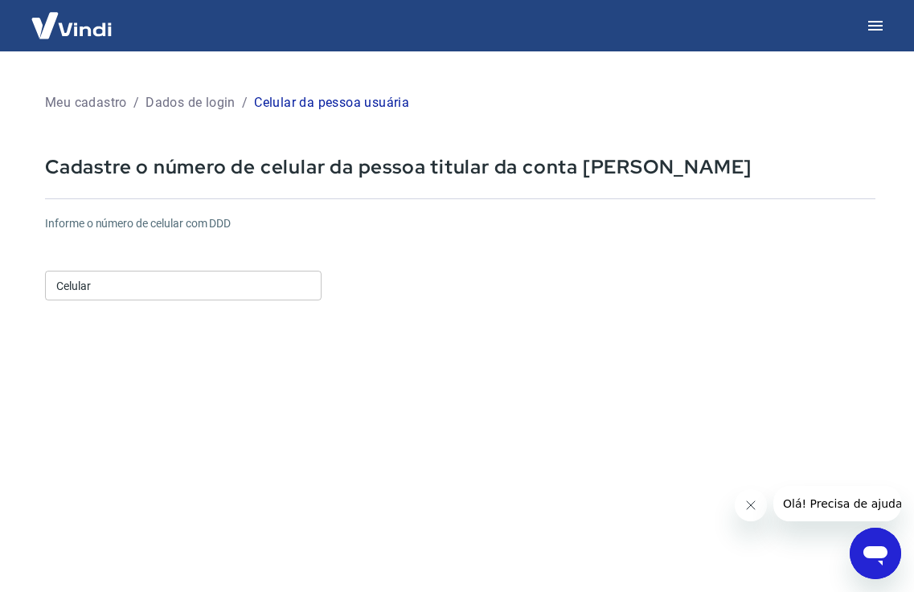
click at [178, 301] on div "Celular Celular" at bounding box center [183, 283] width 277 height 39
click at [186, 284] on input "Celular" at bounding box center [183, 286] width 277 height 30
type input "[PHONE_NUMBER]"
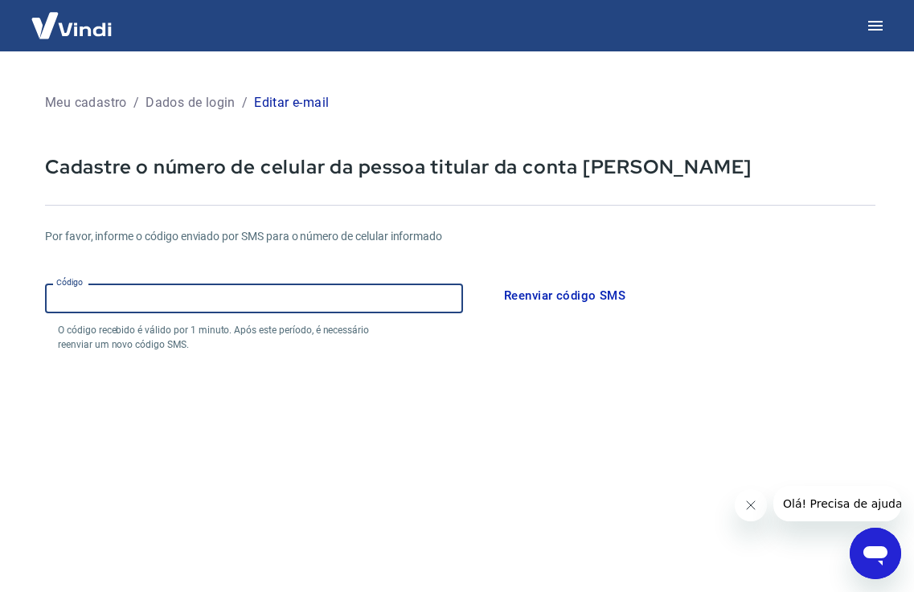
click at [316, 296] on input "Código" at bounding box center [254, 299] width 418 height 30
type input "870923"
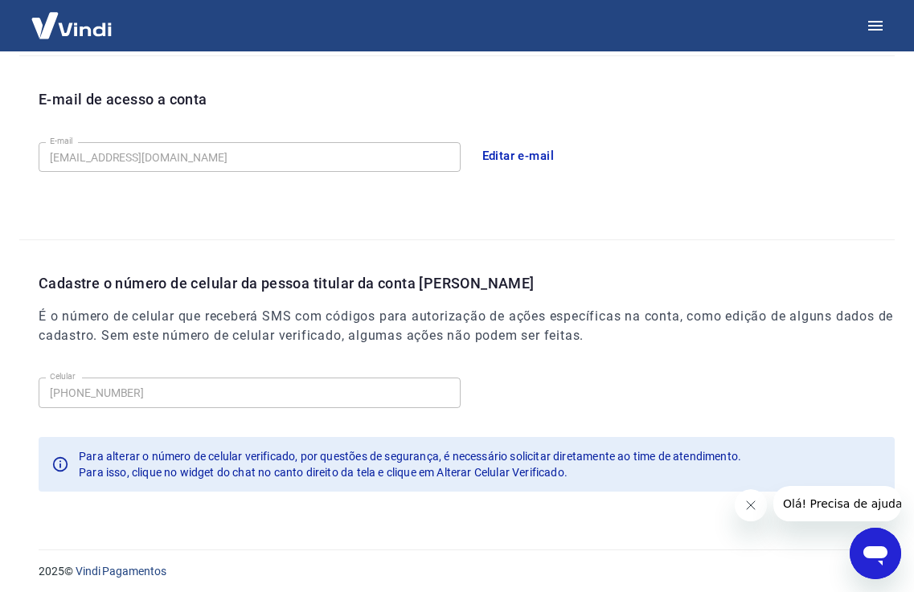
scroll to position [437, 0]
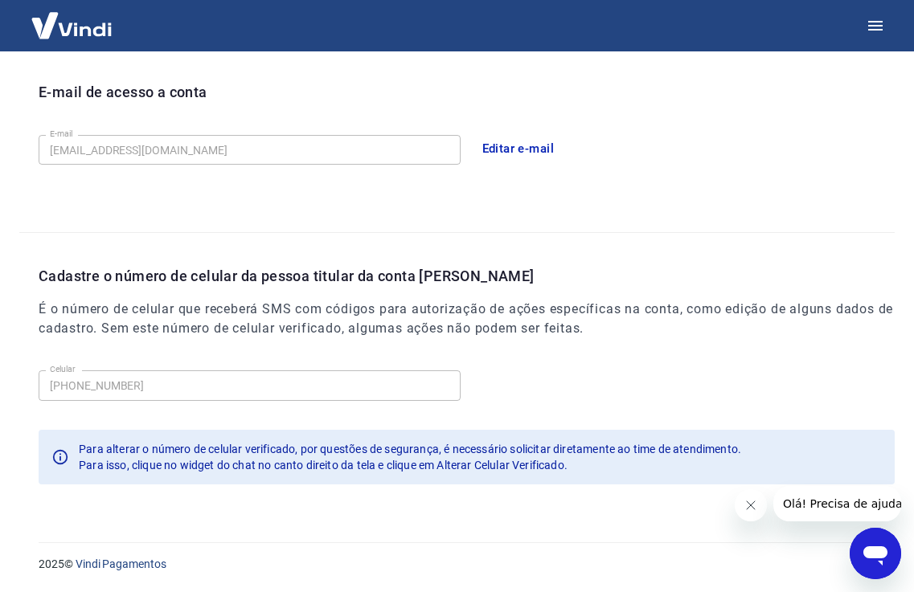
drag, startPoint x: 925, startPoint y: 258, endPoint x: 125, endPoint y: 23, distance: 833.5
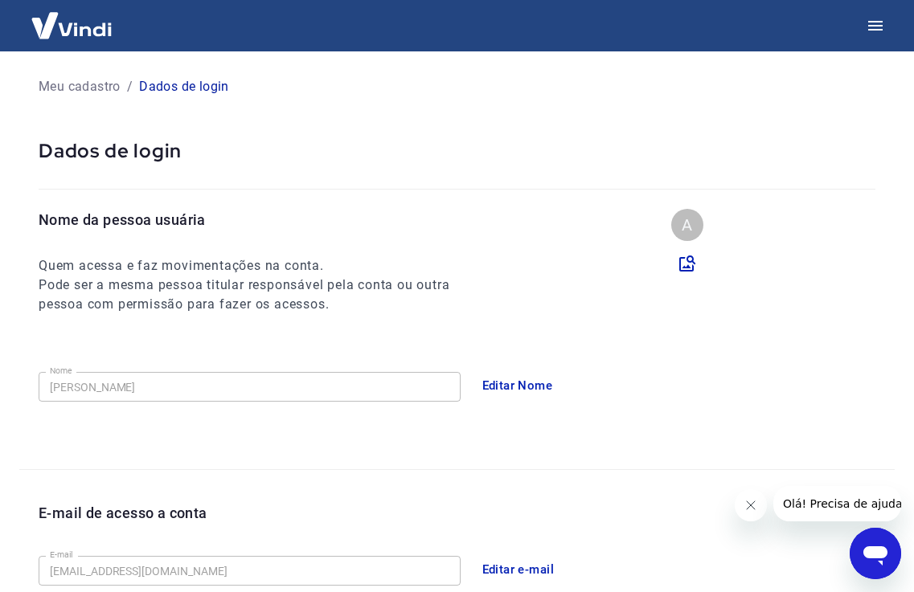
scroll to position [0, 0]
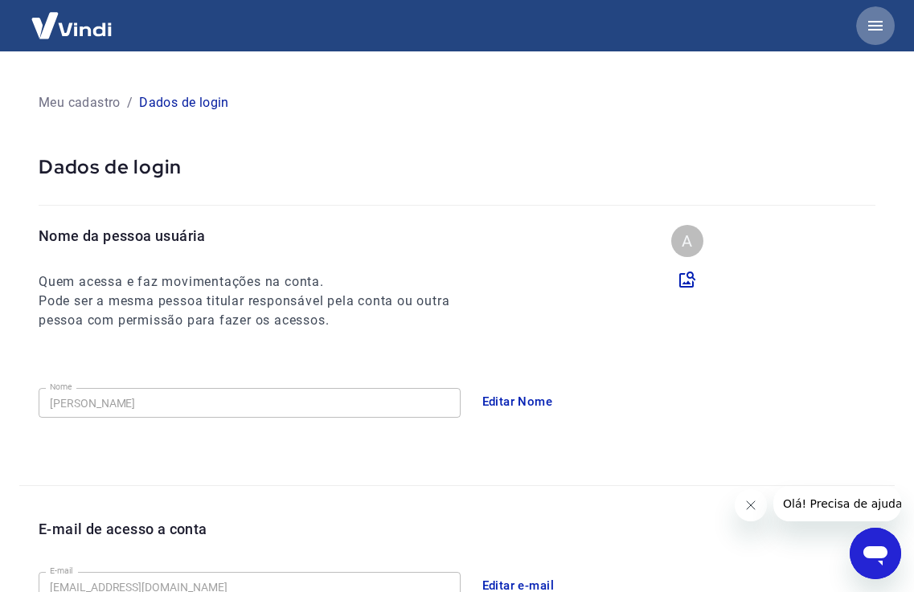
click at [878, 23] on icon "button" at bounding box center [875, 25] width 19 height 19
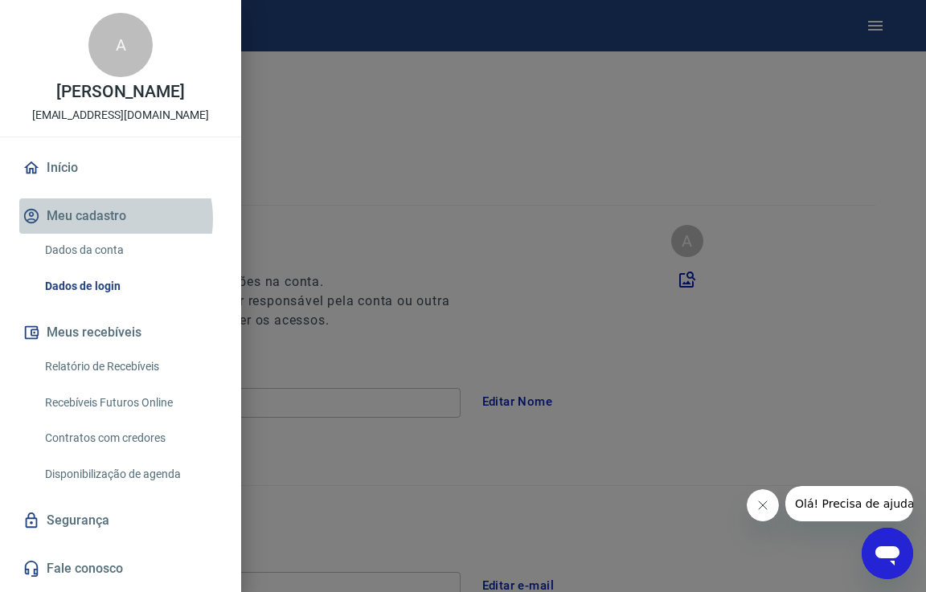
click at [102, 219] on button "Meu cadastro" at bounding box center [120, 216] width 203 height 35
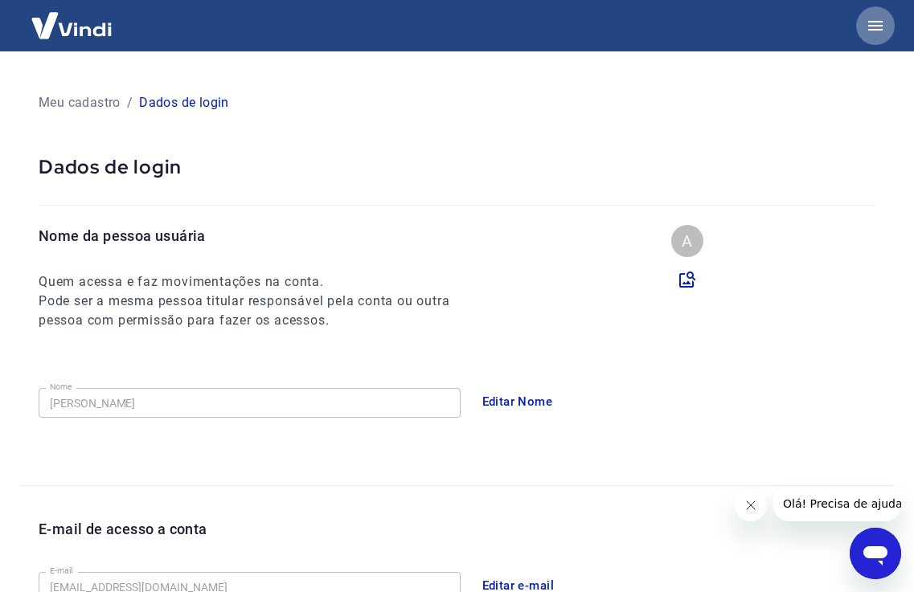
click at [879, 26] on icon "button" at bounding box center [875, 26] width 14 height 10
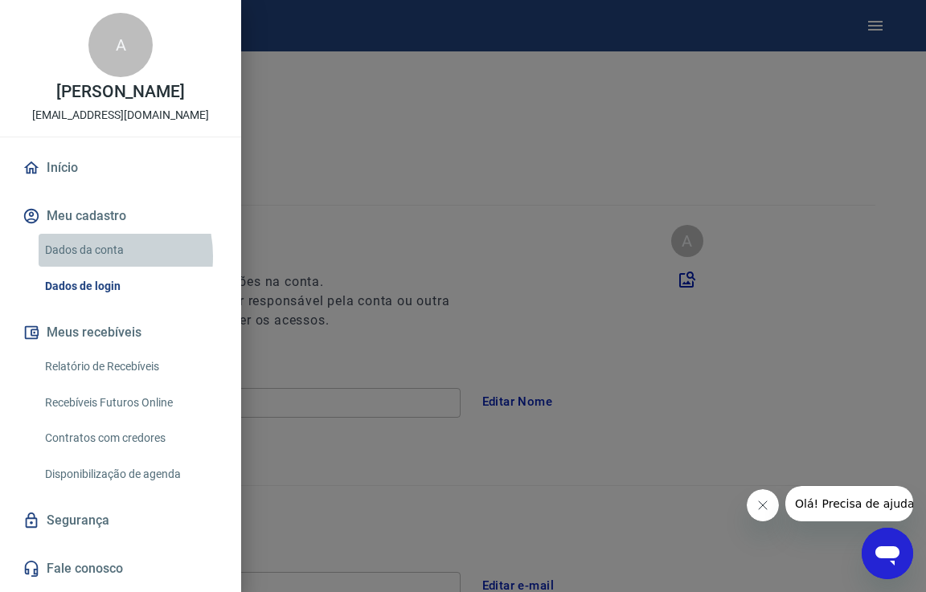
click at [86, 256] on link "Dados da conta" at bounding box center [130, 250] width 183 height 33
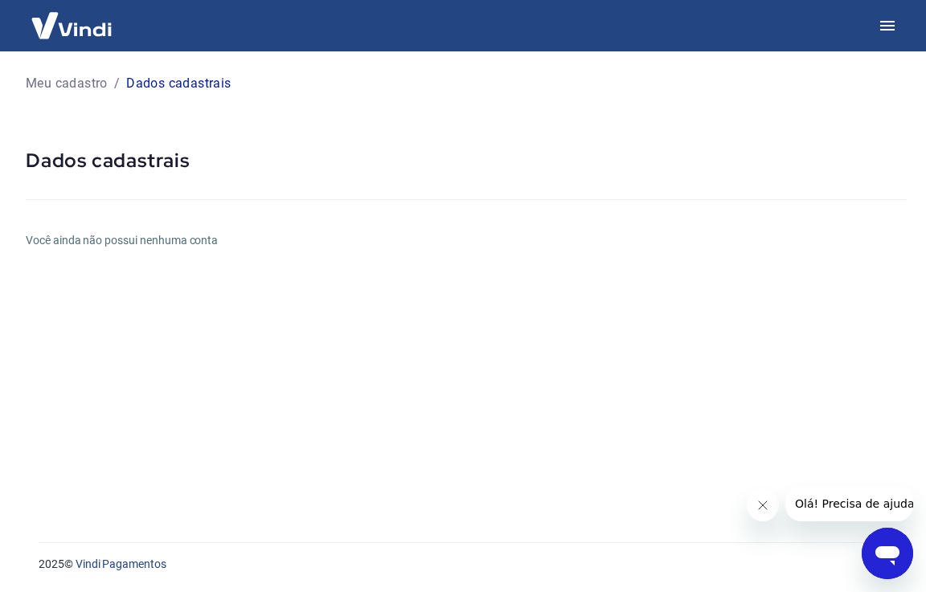
click at [333, 182] on div at bounding box center [466, 197] width 881 height 46
click at [125, 242] on h6 "Você ainda não possui nenhuma conta" at bounding box center [466, 240] width 881 height 17
click at [925, 115] on div "Meu cadastro / Dados cadastrais Dados cadastrais Você ainda não possui nenhuma …" at bounding box center [466, 287] width 920 height 472
drag, startPoint x: 924, startPoint y: 162, endPoint x: 816, endPoint y: 287, distance: 165.3
click at [888, 268] on div "Meu cadastro / Dados cadastrais Dados cadastrais Você ainda não possui nenhuma …" at bounding box center [466, 287] width 920 height 472
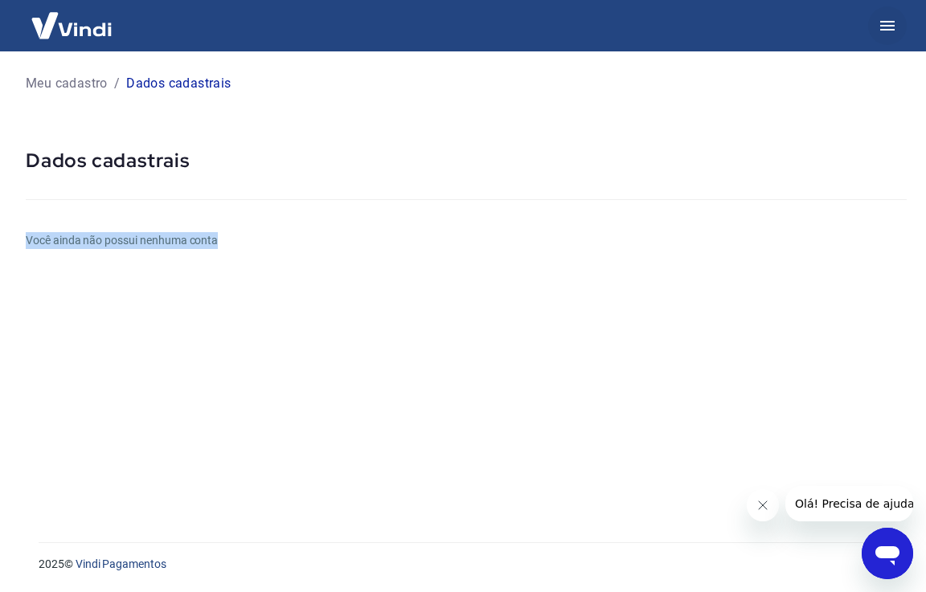
click at [888, 18] on icon "button" at bounding box center [887, 25] width 19 height 19
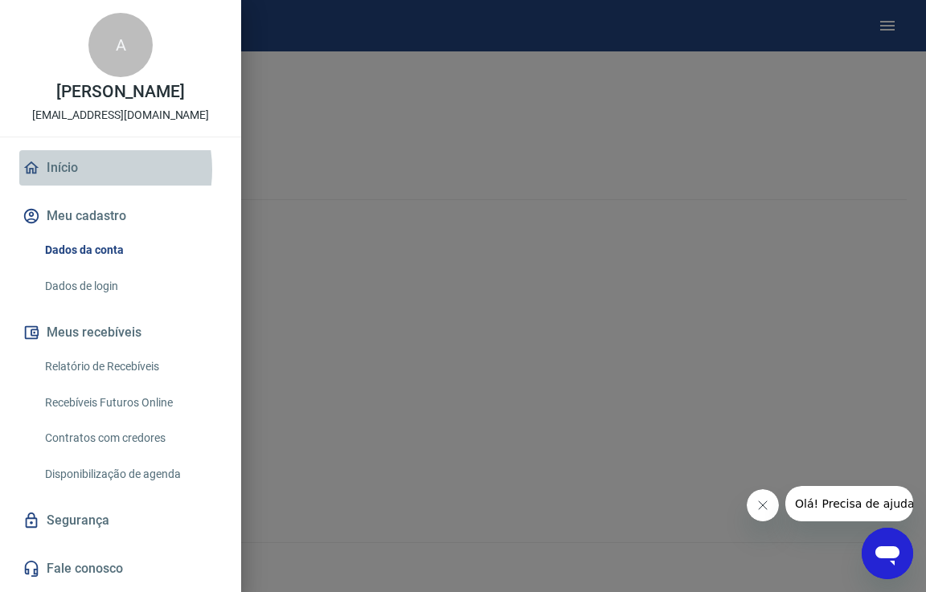
click at [77, 170] on link "Início" at bounding box center [120, 167] width 203 height 35
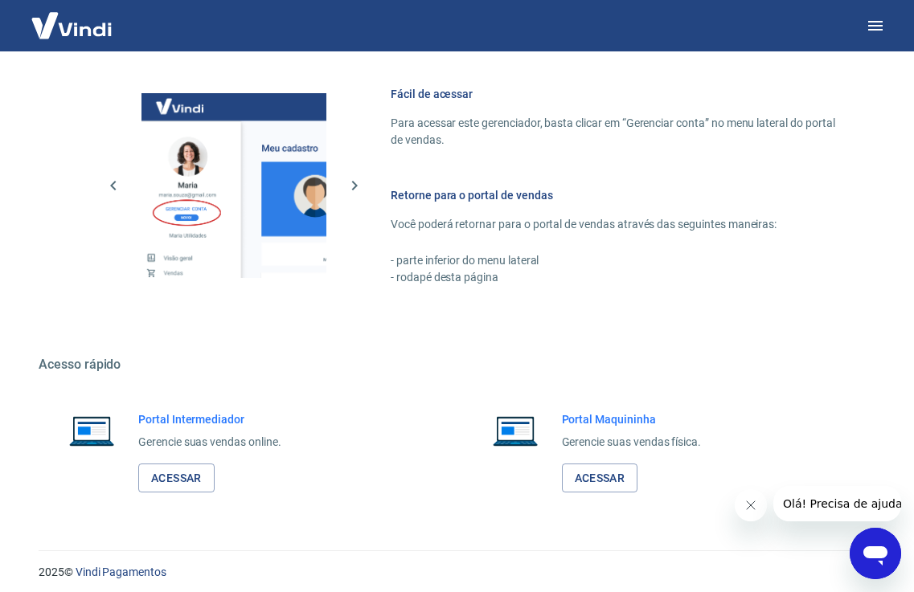
scroll to position [859, 0]
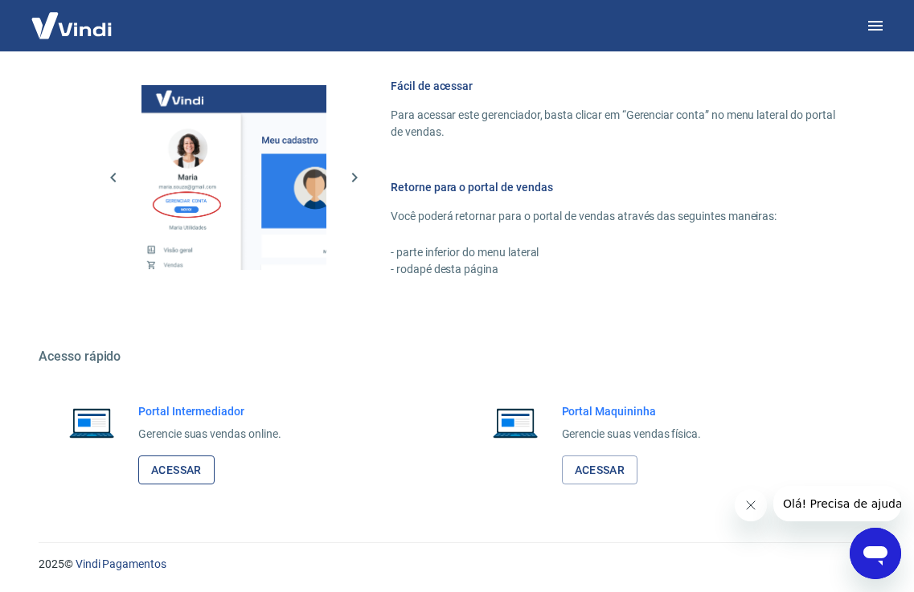
click at [196, 469] on link "Acessar" at bounding box center [176, 471] width 76 height 30
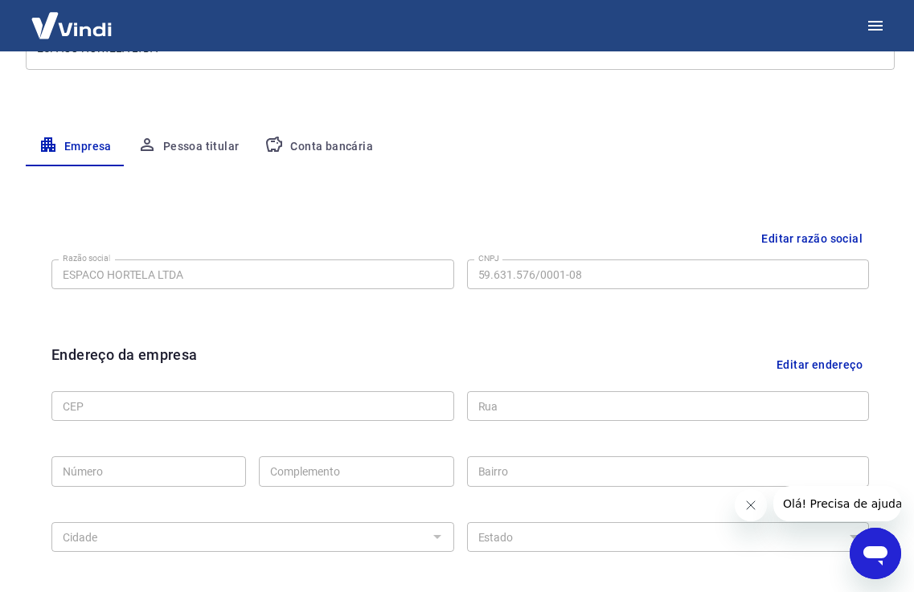
scroll to position [282, 0]
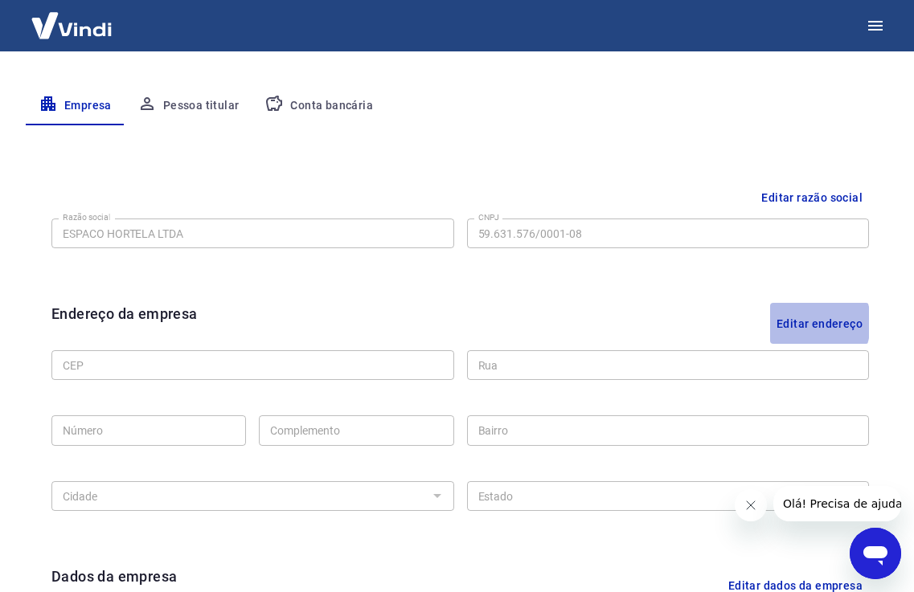
click at [799, 322] on button "Editar endereço" at bounding box center [819, 323] width 99 height 41
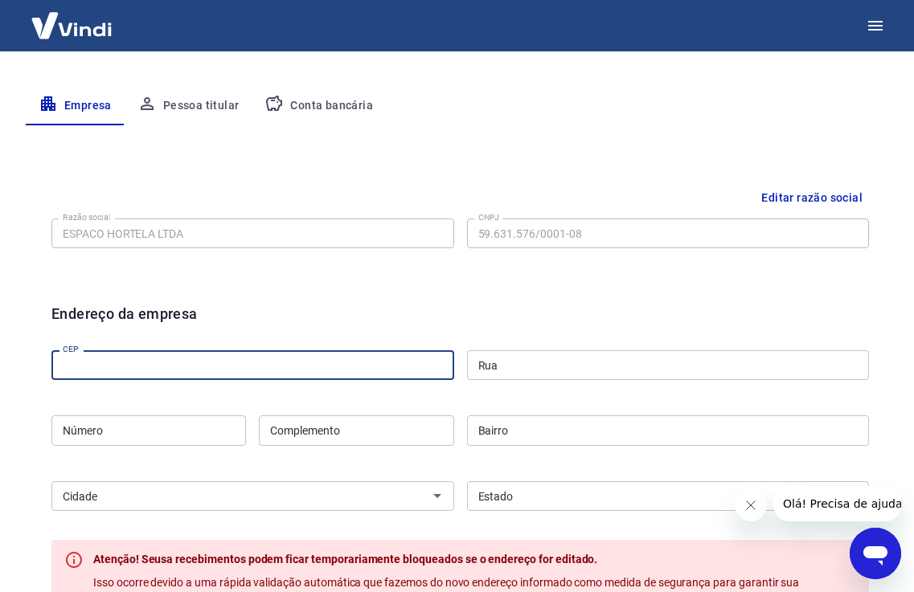
click at [328, 362] on input "CEP" at bounding box center [252, 365] width 403 height 30
type input "89259-795"
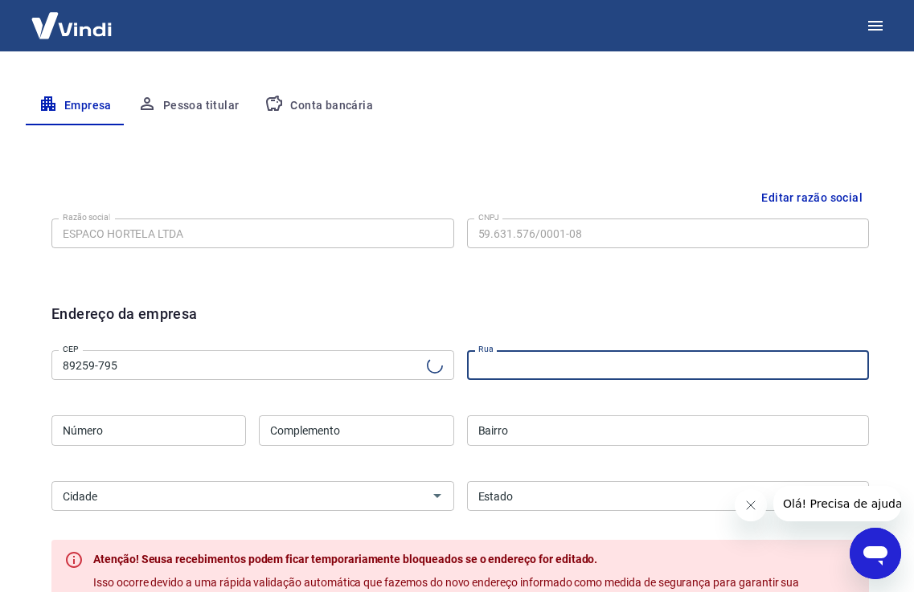
type input "Rua [PERSON_NAME]"
type input "Barra do Rio Molha"
select select "SC"
type input "Jaraguá do Sul"
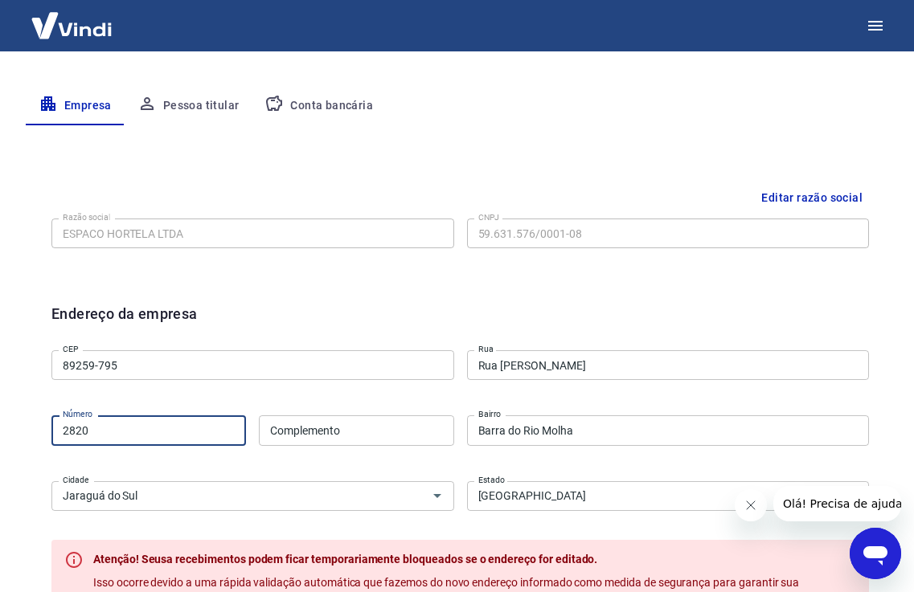
type input "2820"
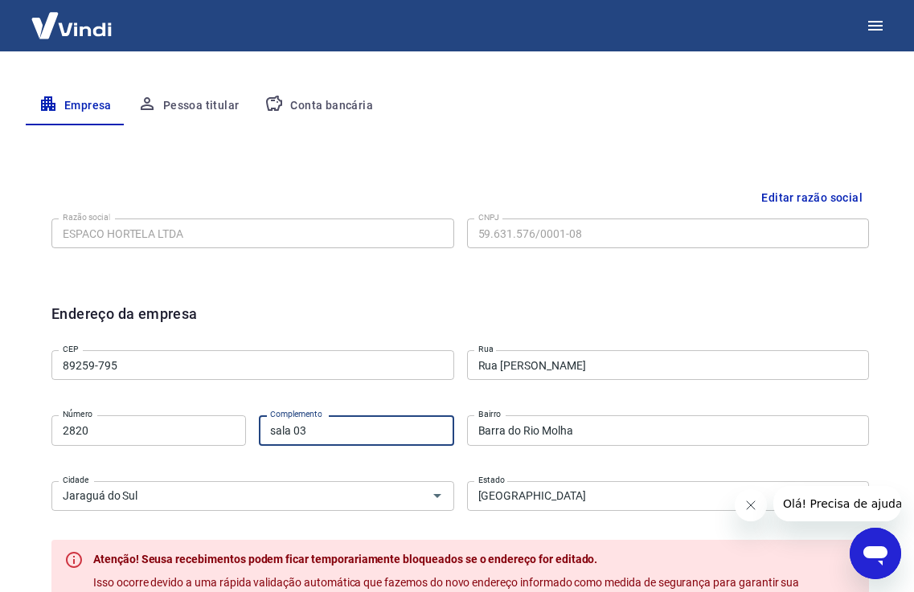
type input "sala 03"
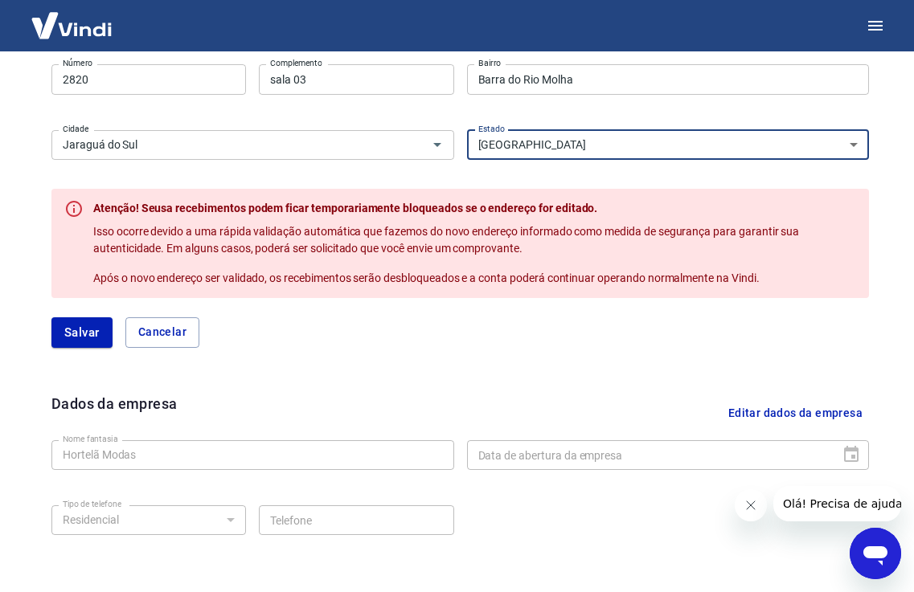
scroll to position [670, 0]
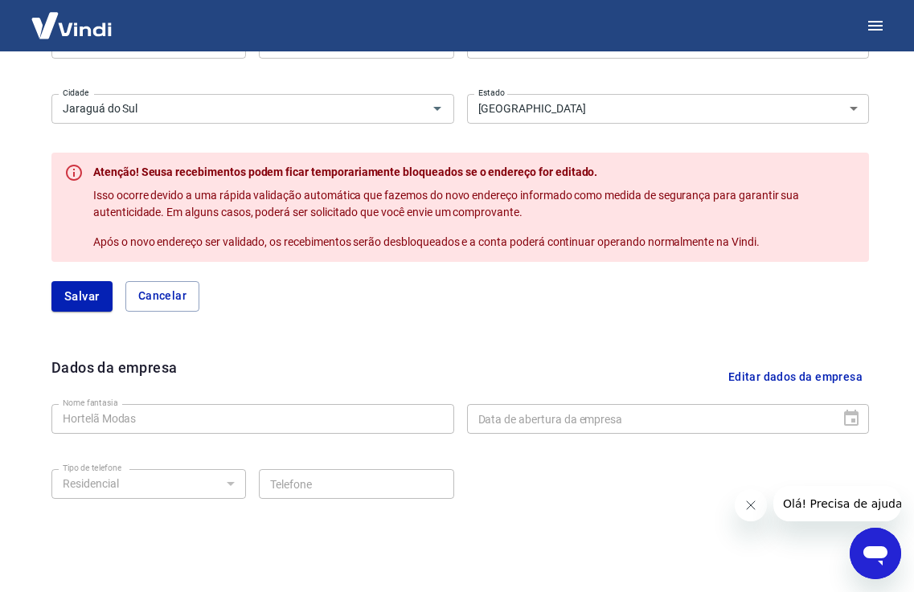
click at [738, 381] on button "Editar dados da empresa" at bounding box center [795, 377] width 147 height 41
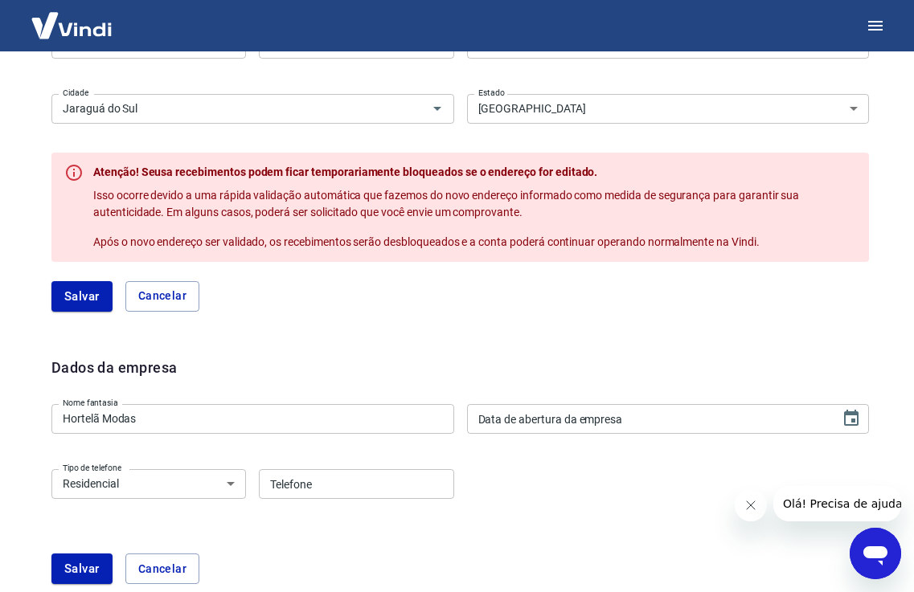
type input "DD/MM/YYYY"
click at [609, 421] on input "DD/MM/YYYY" at bounding box center [648, 419] width 363 height 30
click at [856, 424] on icon "Choose date" at bounding box center [851, 418] width 19 height 19
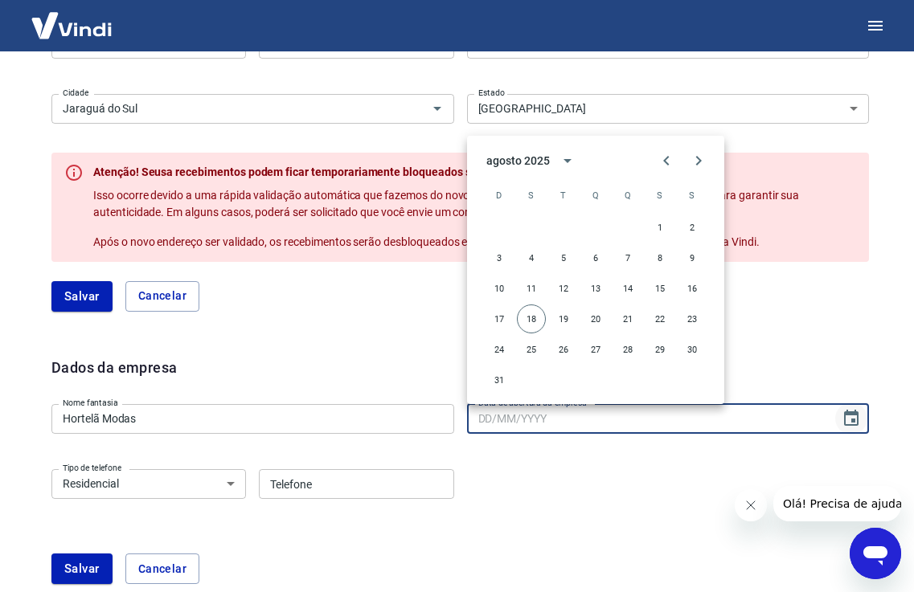
click at [855, 424] on icon "Choose date" at bounding box center [851, 418] width 19 height 19
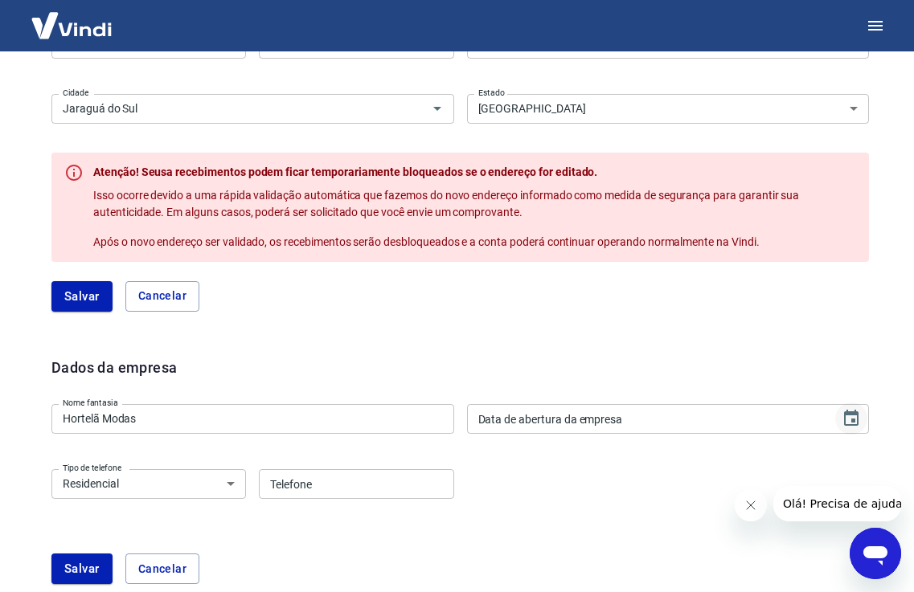
click at [855, 424] on icon "Choose date" at bounding box center [851, 418] width 19 height 19
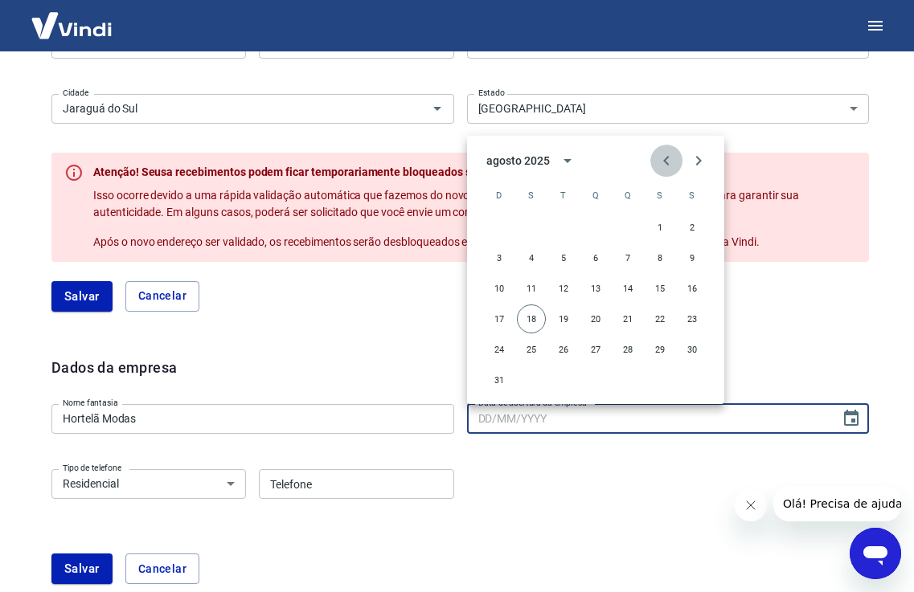
click at [669, 156] on icon "Previous month" at bounding box center [666, 160] width 19 height 19
click at [668, 156] on icon "Previous month" at bounding box center [666, 160] width 19 height 19
click at [668, 156] on icon "Previous month" at bounding box center [666, 161] width 6 height 10
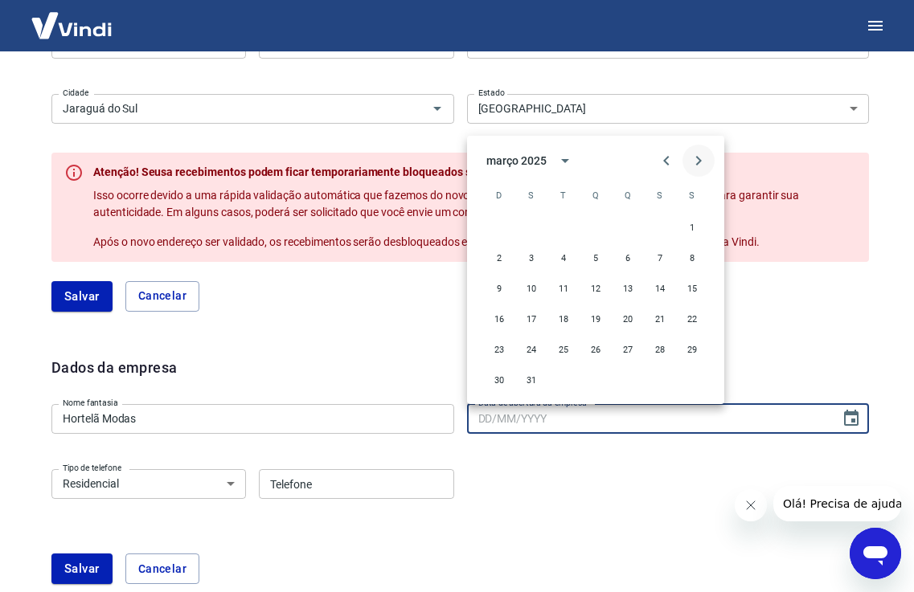
click at [699, 156] on icon "Next month" at bounding box center [698, 160] width 19 height 19
click at [532, 292] on button "14" at bounding box center [531, 288] width 29 height 29
type input "14/04/2025"
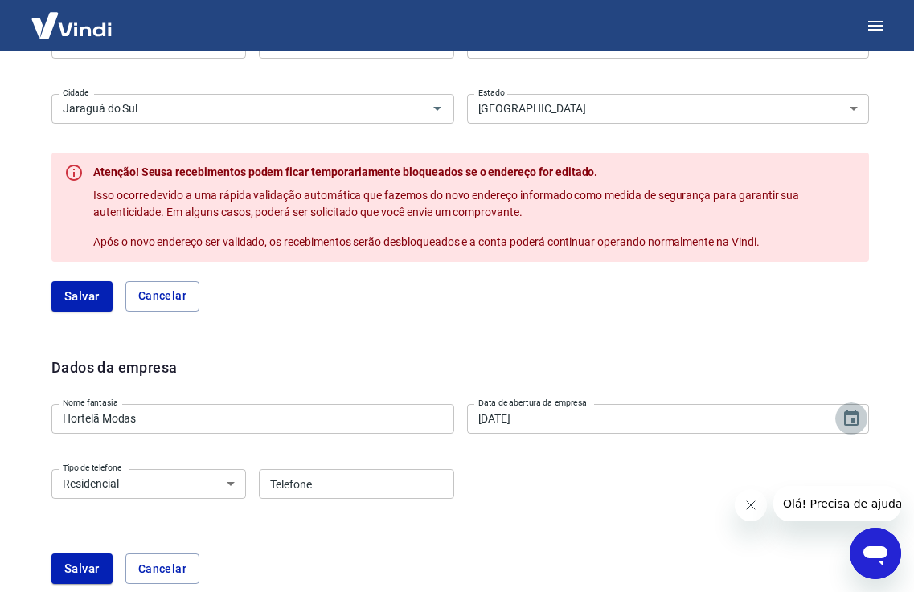
click at [846, 413] on icon "Choose date, selected date is 14 de abr de 2025" at bounding box center [851, 418] width 14 height 16
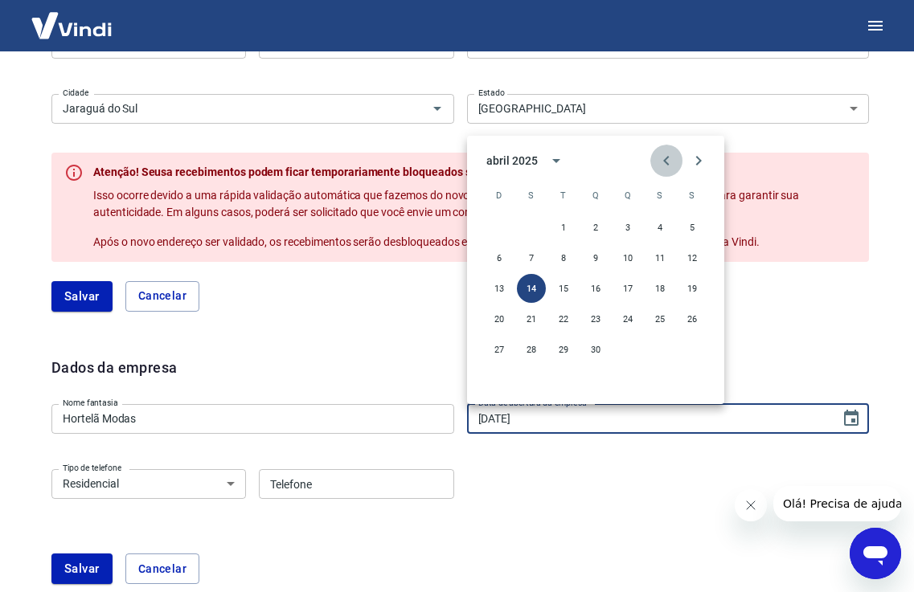
click at [666, 165] on icon "Previous month" at bounding box center [666, 160] width 19 height 19
click at [652, 285] on button "14" at bounding box center [659, 288] width 29 height 29
type input "[DATE]"
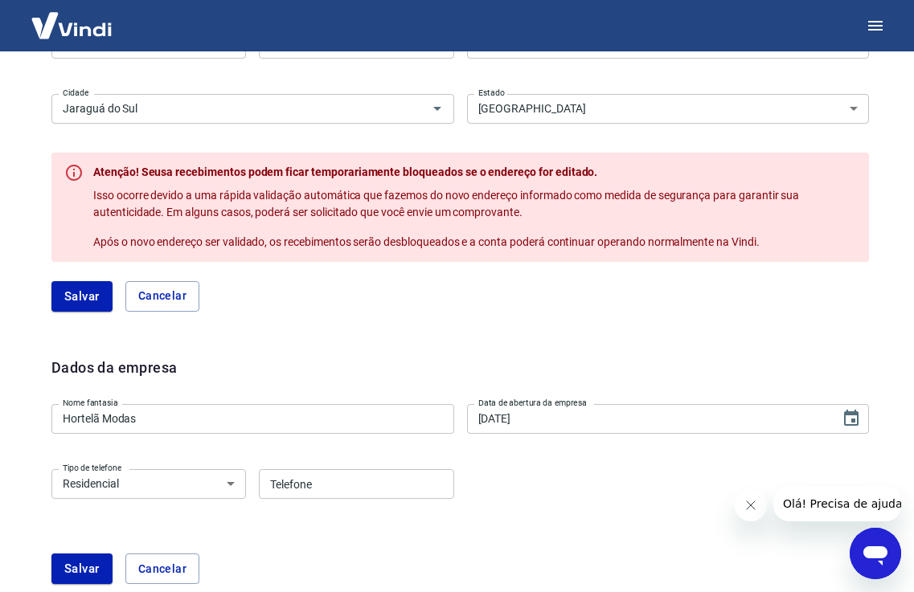
click at [184, 490] on select "Residencial Comercial" at bounding box center [148, 484] width 195 height 30
select select "business"
click at [51, 469] on select "Residencial Comercial" at bounding box center [148, 484] width 195 height 30
click at [302, 487] on input "Telefone" at bounding box center [356, 484] width 195 height 30
type input "[PHONE_NUMBER]"
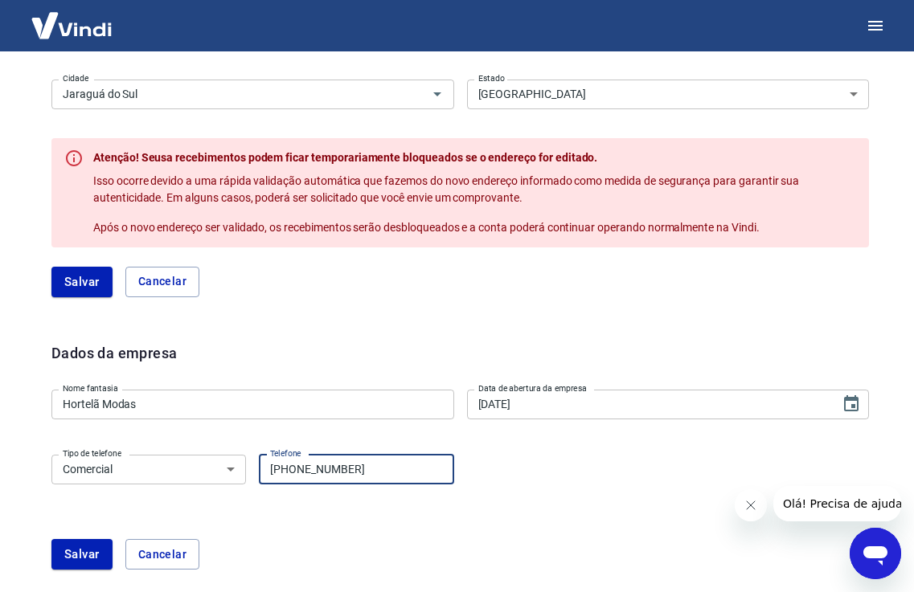
scroll to position [534, 0]
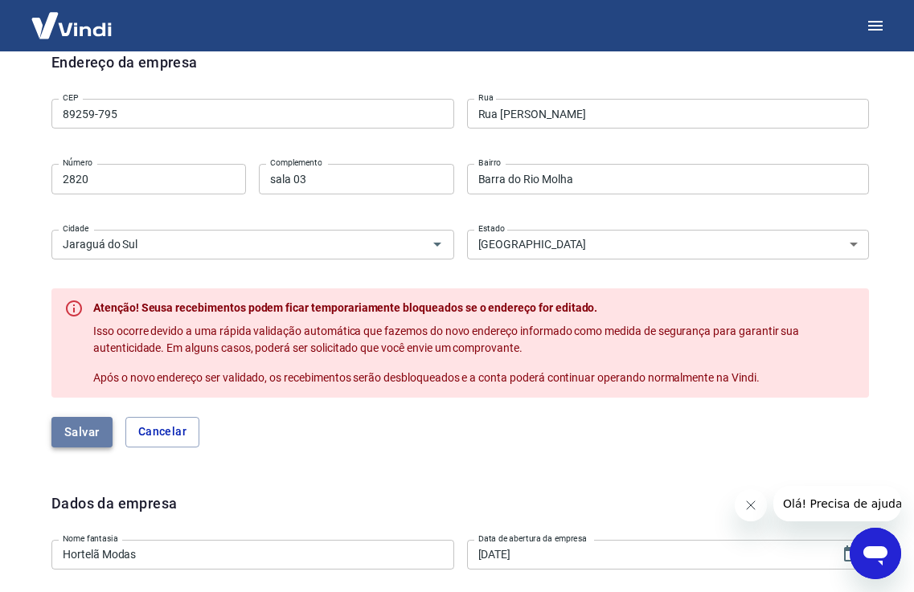
click at [95, 432] on button "Salvar" at bounding box center [81, 432] width 61 height 31
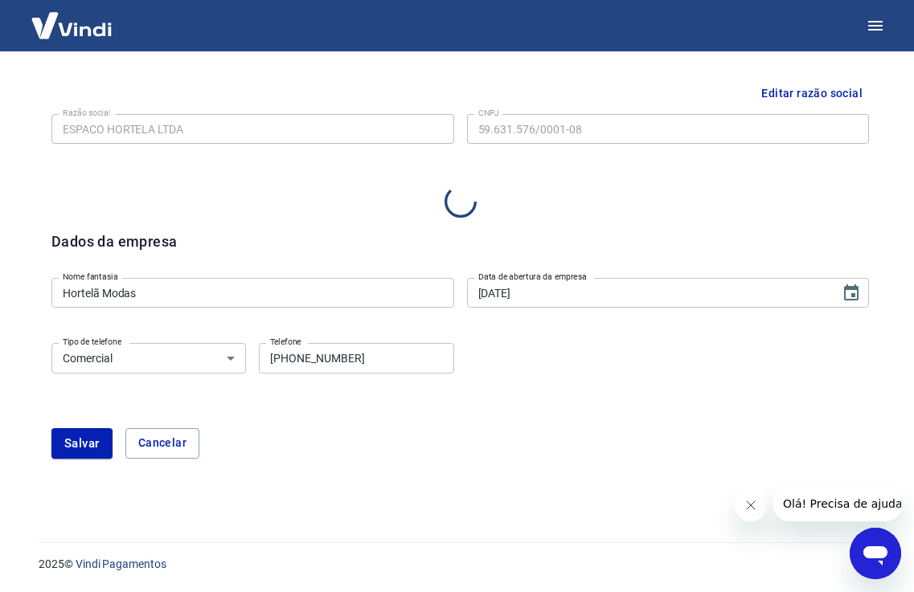
select select "SC"
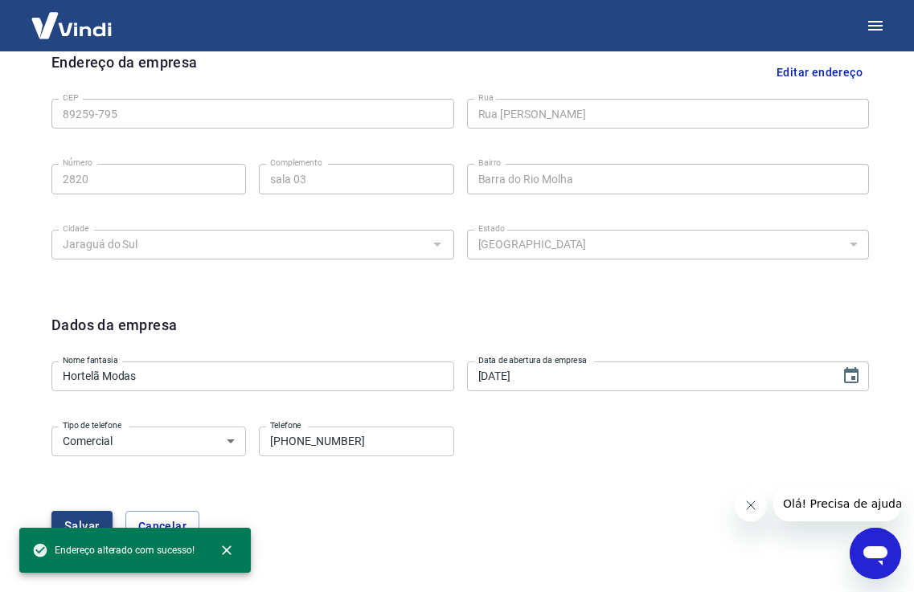
click at [100, 520] on button "Salvar" at bounding box center [81, 526] width 61 height 31
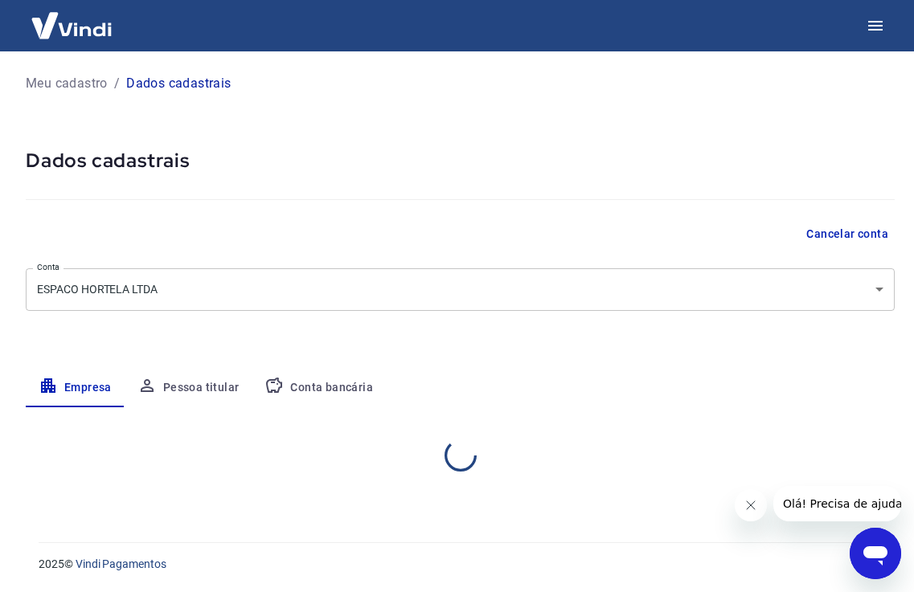
scroll to position [0, 0]
select select "SC"
select select "business"
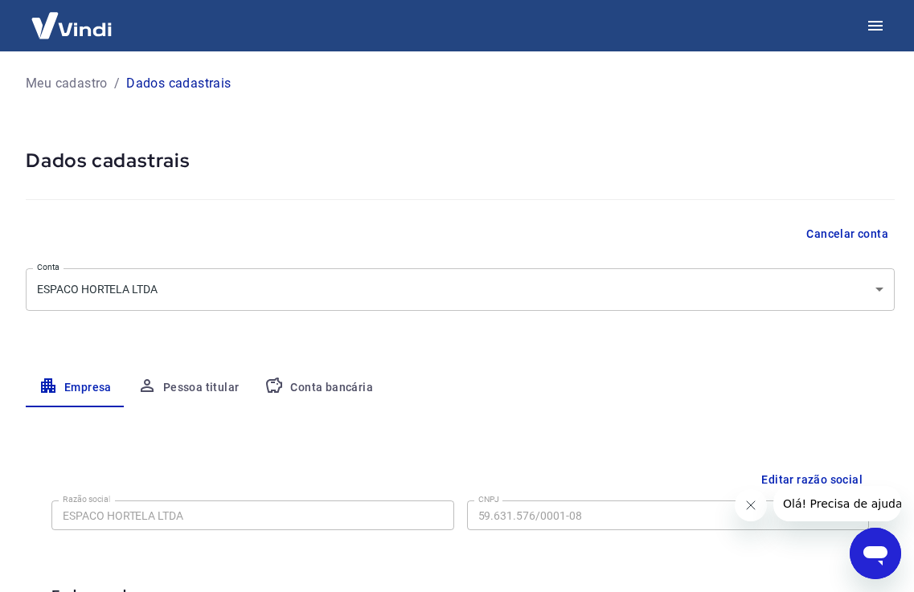
click at [221, 386] on button "Pessoa titular" at bounding box center [189, 388] width 128 height 39
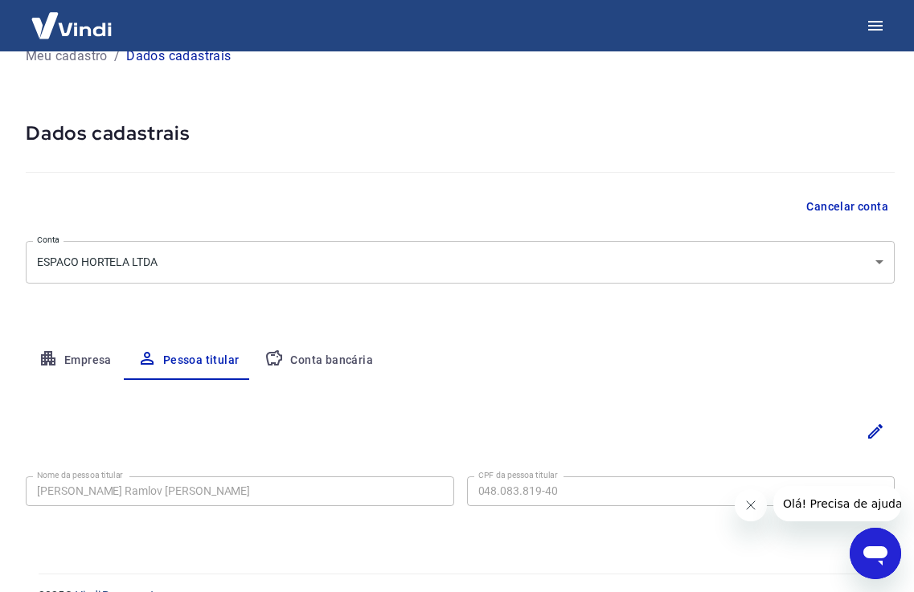
scroll to position [59, 0]
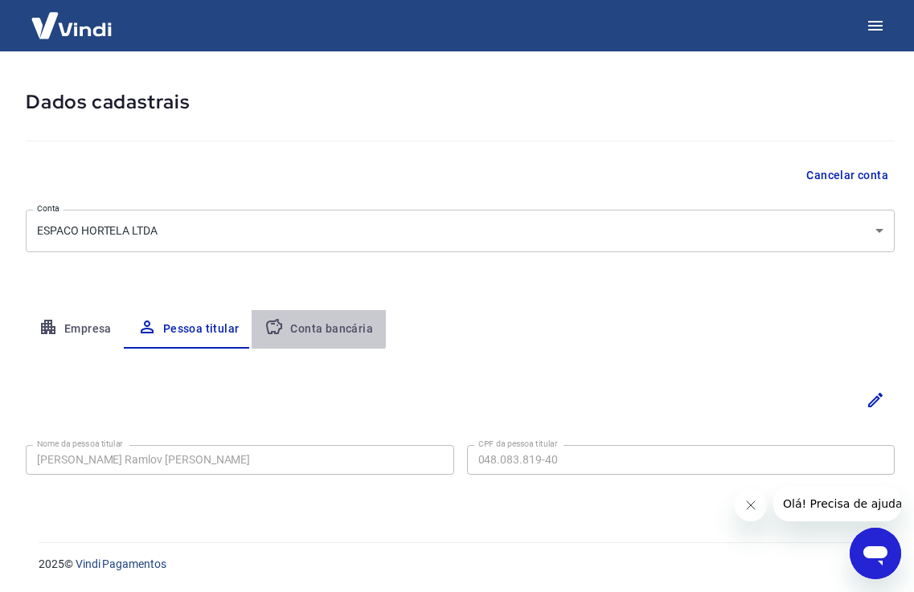
click at [315, 326] on button "Conta bancária" at bounding box center [319, 329] width 134 height 39
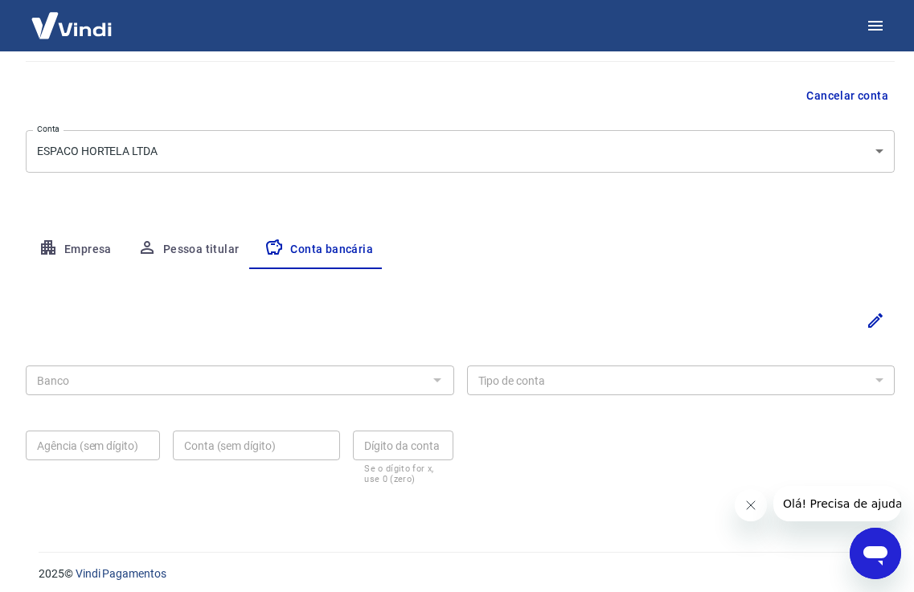
scroll to position [148, 0]
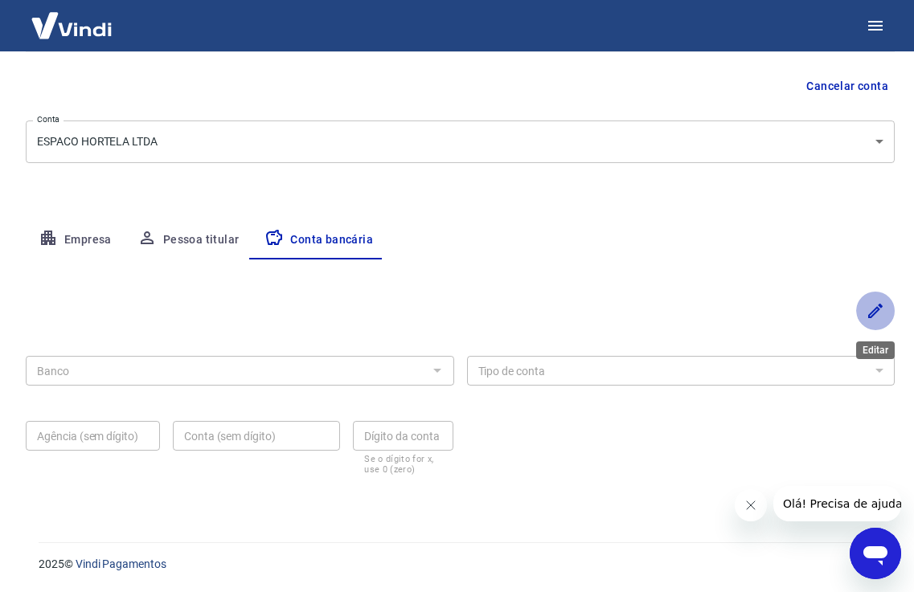
click at [873, 314] on icon "Editar" at bounding box center [875, 311] width 14 height 14
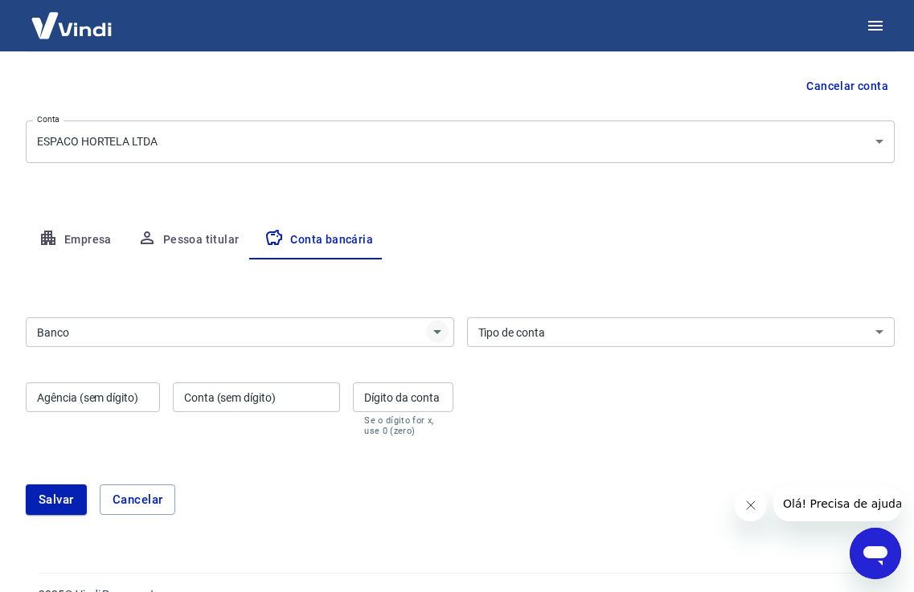
click at [431, 330] on icon "Abrir" at bounding box center [437, 331] width 19 height 19
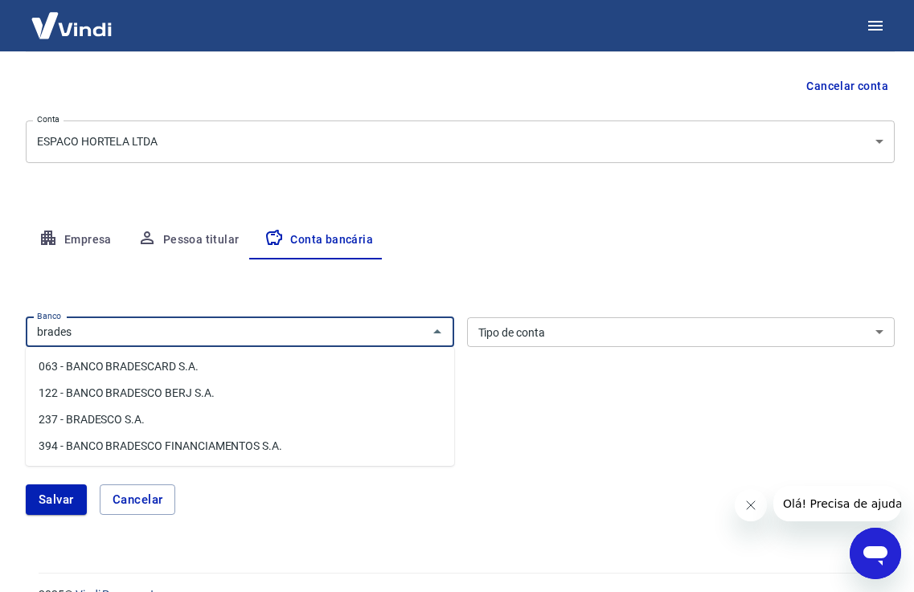
click at [129, 412] on li "237 - BRADESCO S.A." at bounding box center [240, 420] width 428 height 27
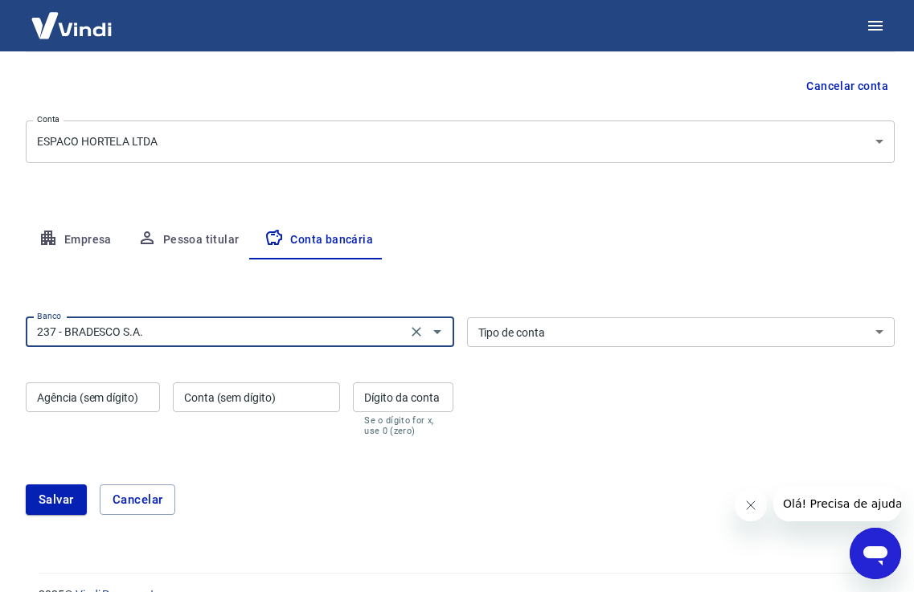
type input "237 - BRADESCO S.A."
click at [543, 328] on select "Conta Corrente Conta Poupança" at bounding box center [681, 333] width 428 height 30
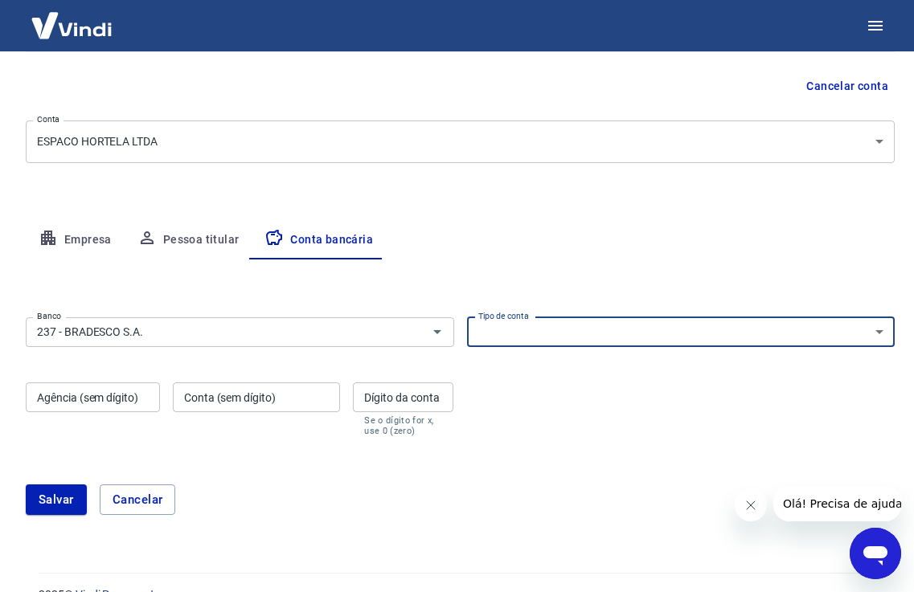
select select "1"
click at [467, 318] on select "Conta Corrente Conta Poupança" at bounding box center [681, 333] width 428 height 30
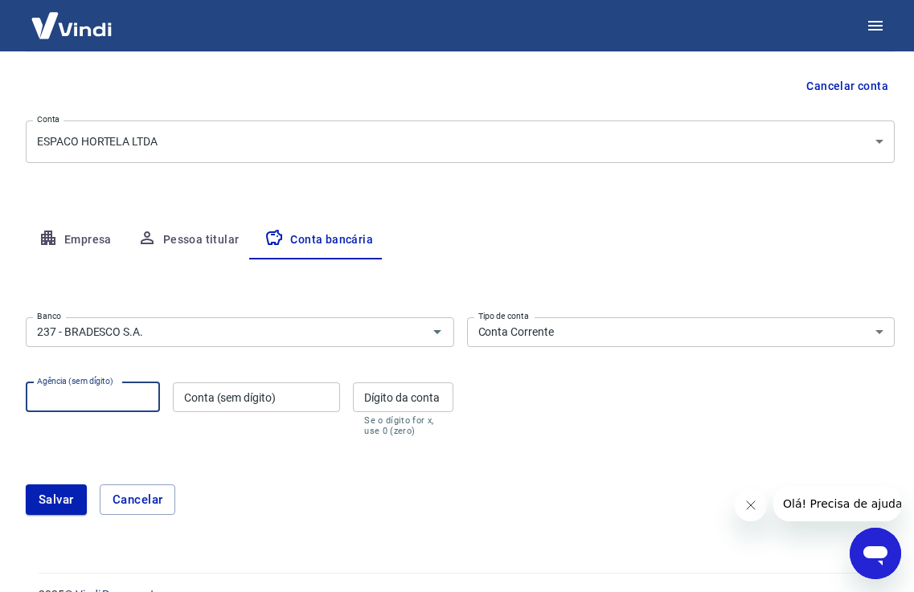
click at [155, 398] on input "Agência (sem dígito)" at bounding box center [93, 398] width 134 height 30
type input "0356"
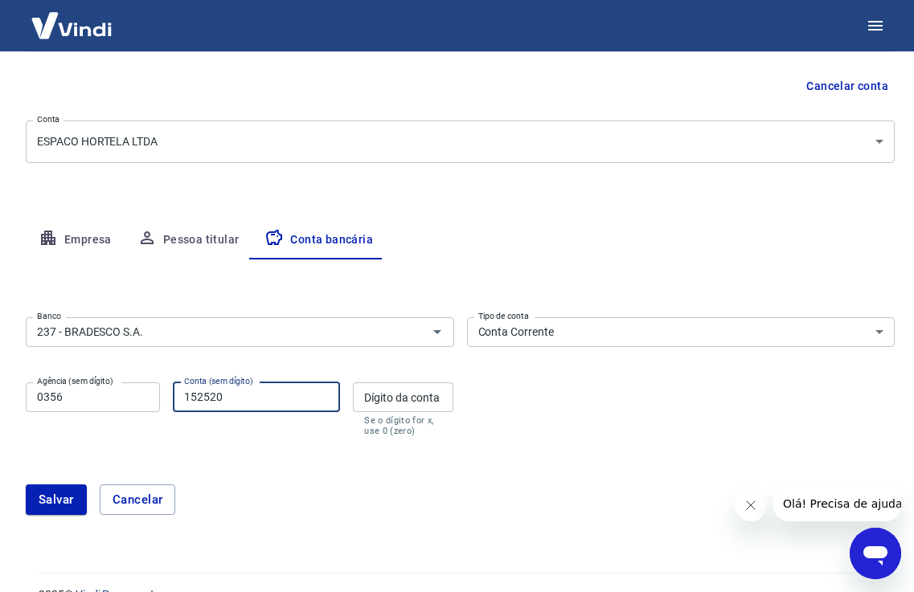
type input "152520"
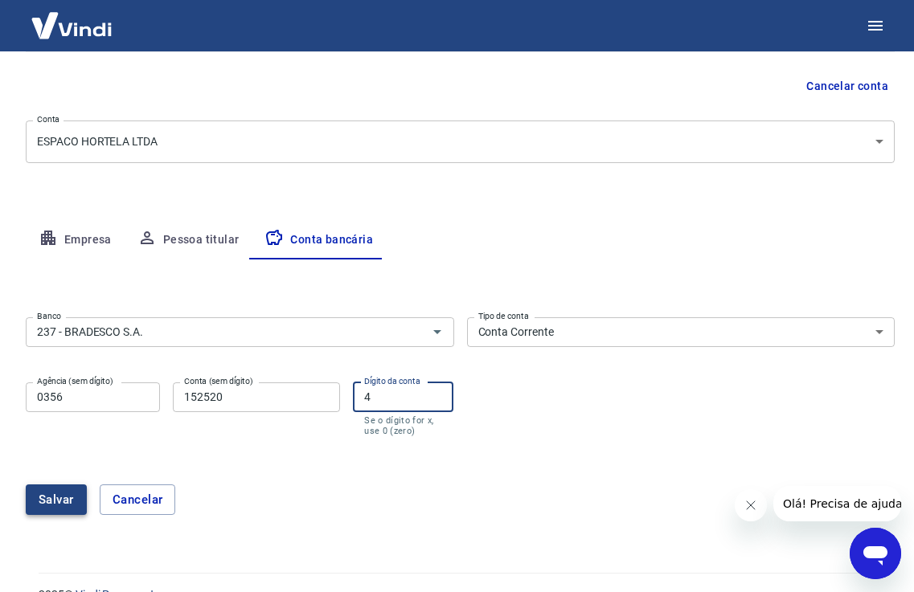
type input "4"
click at [52, 500] on button "Salvar" at bounding box center [56, 500] width 61 height 31
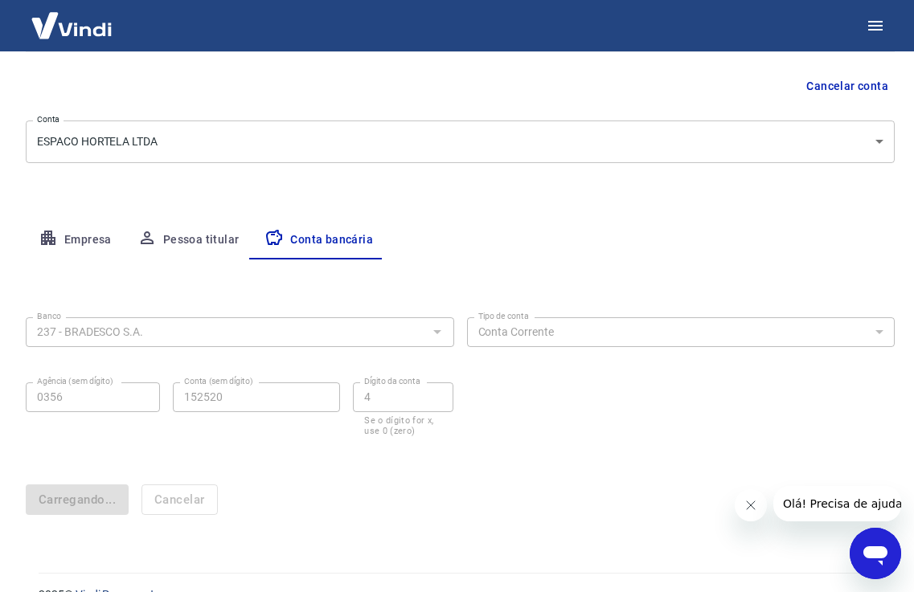
scroll to position [0, 0]
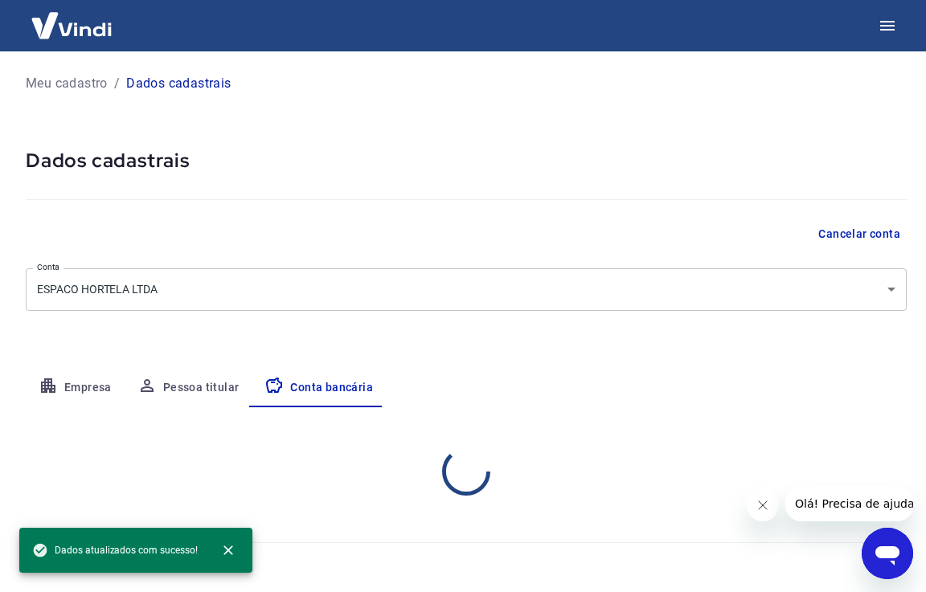
select select "1"
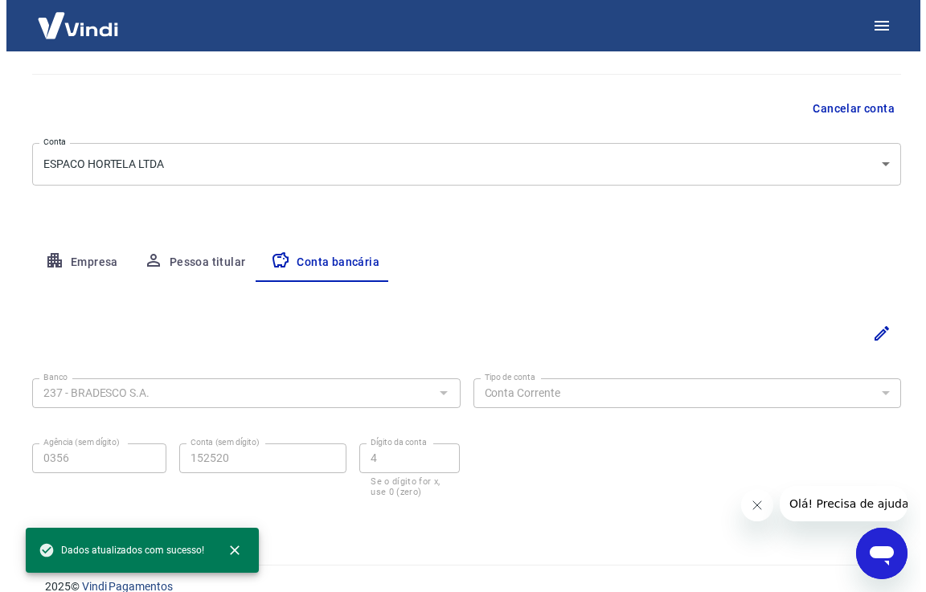
scroll to position [148, 0]
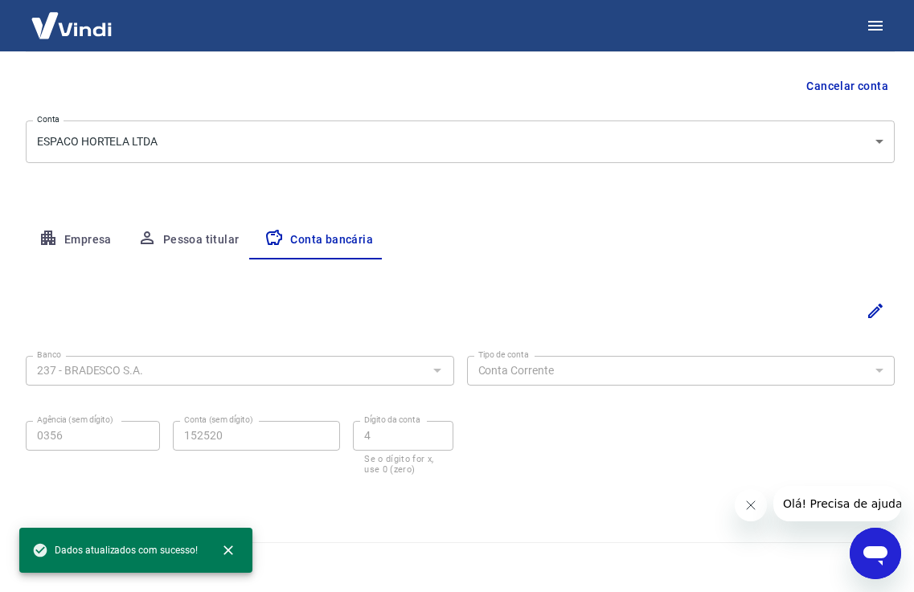
drag, startPoint x: 925, startPoint y: 316, endPoint x: 92, endPoint y: 9, distance: 888.3
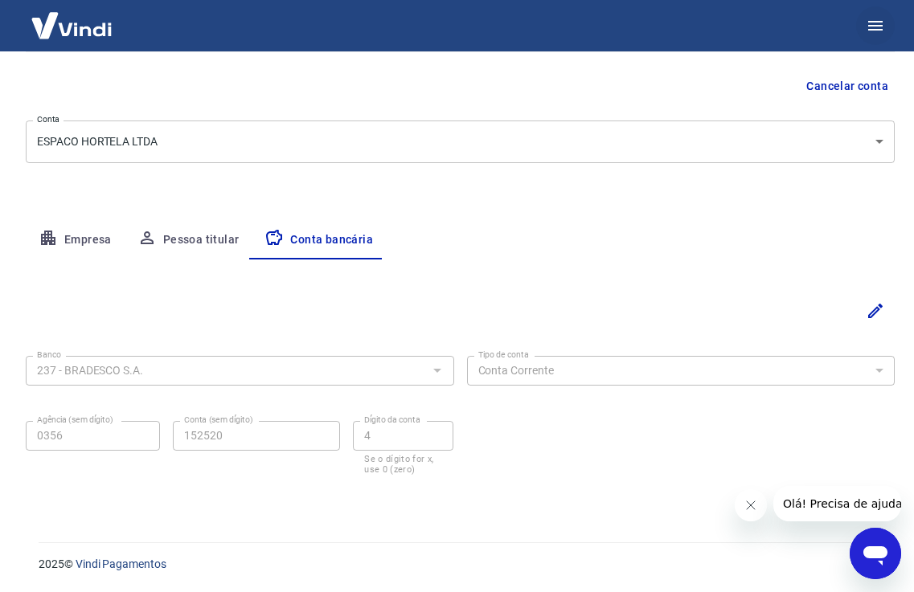
click at [875, 23] on icon "button" at bounding box center [875, 26] width 14 height 10
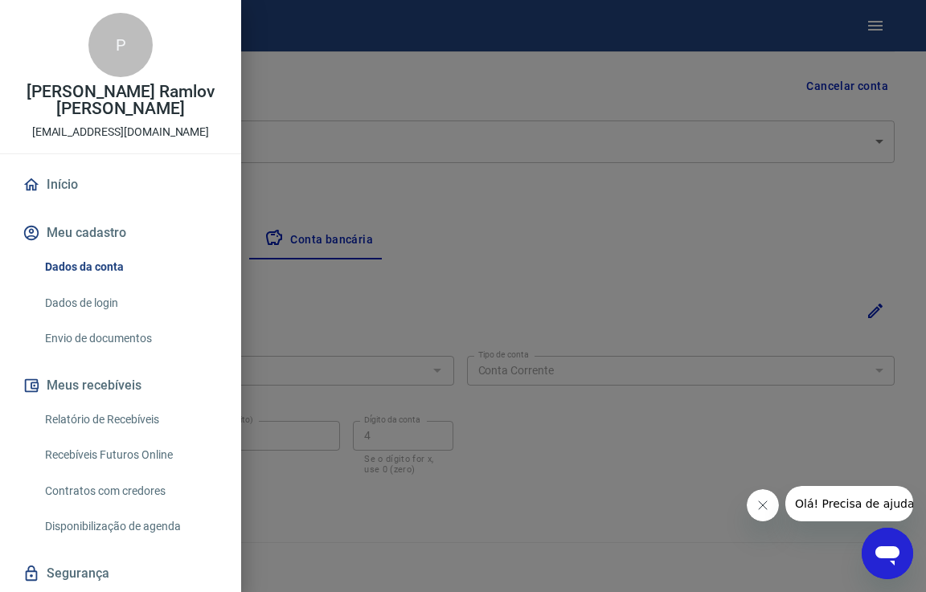
click at [121, 322] on link "Envio de documentos" at bounding box center [130, 338] width 183 height 33
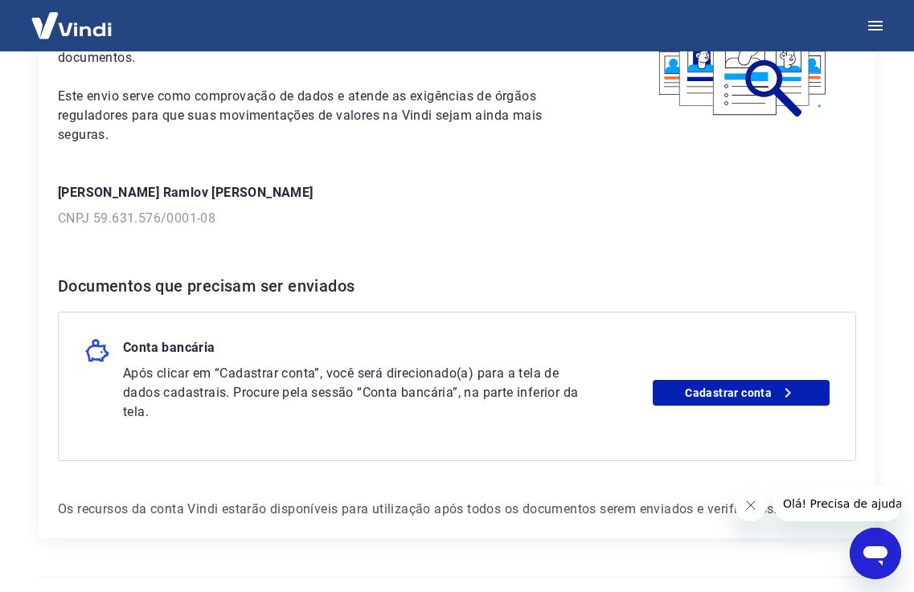
scroll to position [154, 0]
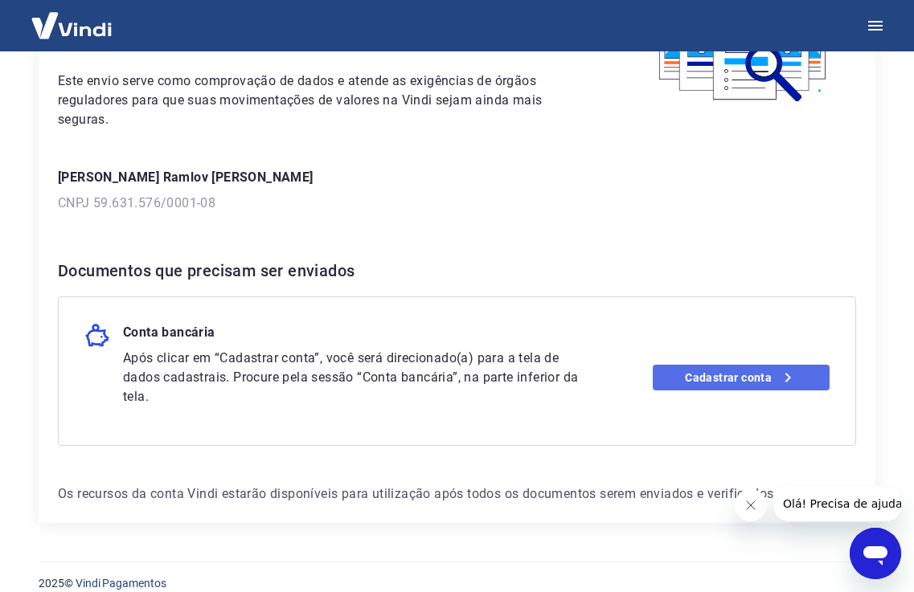
click at [697, 365] on link "Cadastrar conta" at bounding box center [741, 378] width 177 height 26
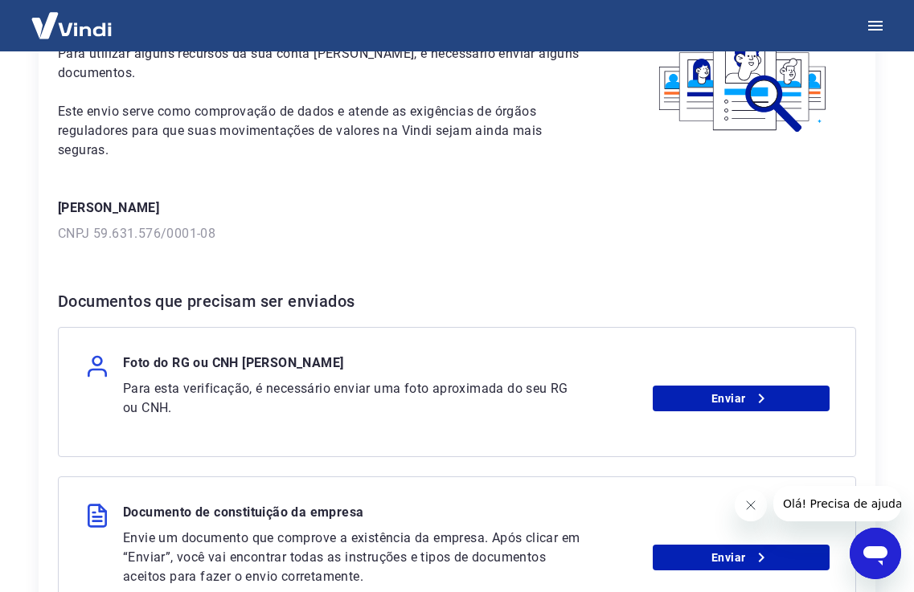
scroll to position [128, 0]
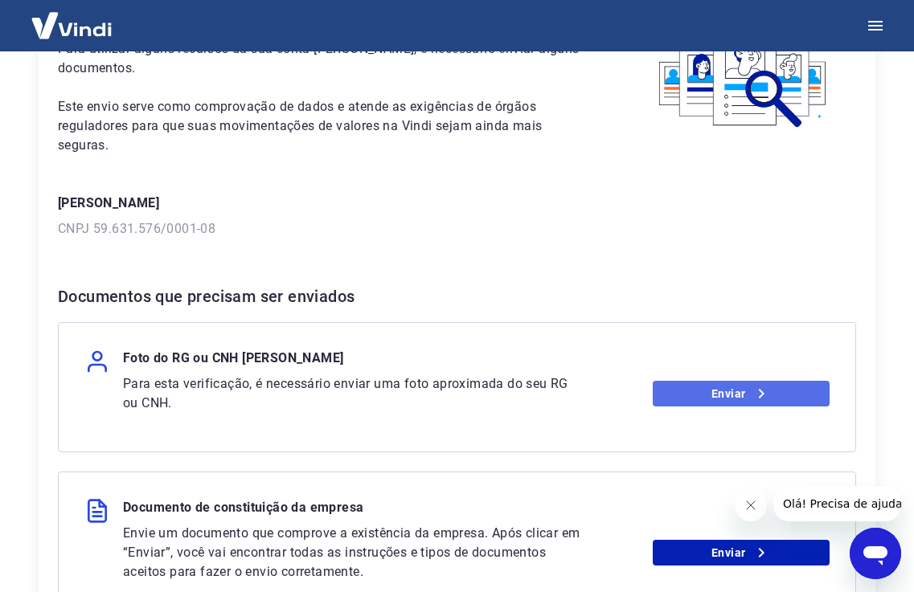
click at [696, 381] on link "Enviar" at bounding box center [741, 394] width 177 height 26
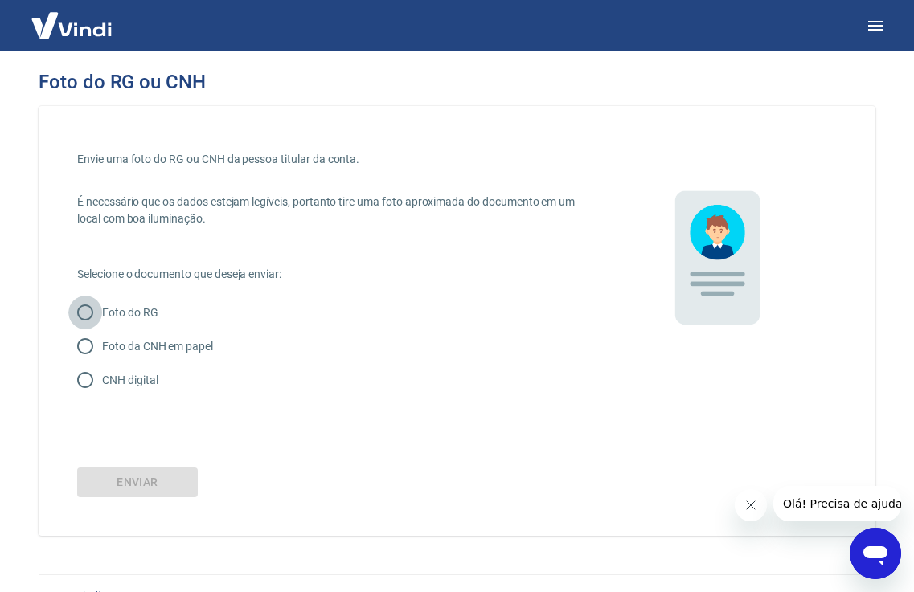
click at [86, 314] on input "Foto do RG" at bounding box center [85, 313] width 34 height 34
radio input "true"
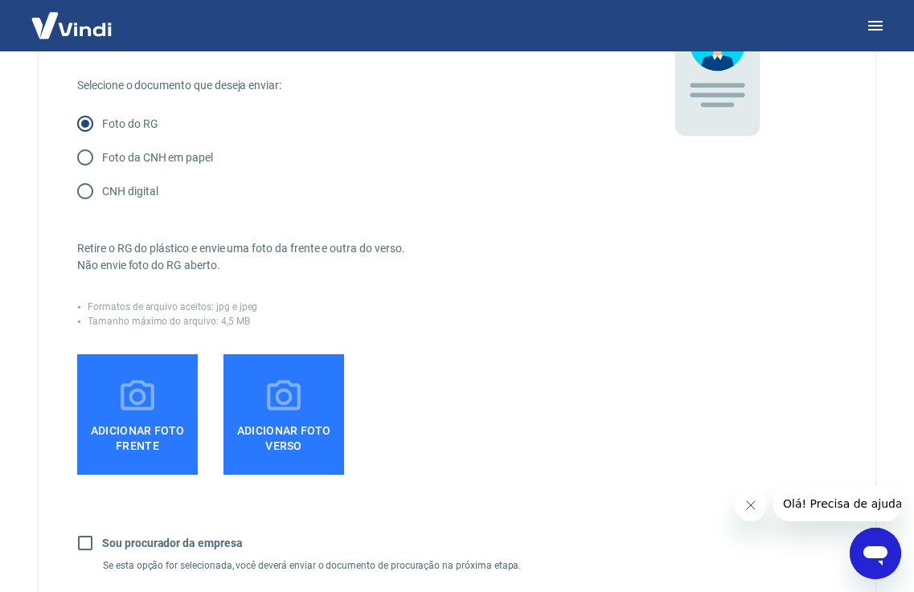
scroll to position [190, 0]
click at [92, 152] on input "Foto da CNH em papel" at bounding box center [85, 157] width 34 height 34
radio input "true"
click at [90, 182] on input "CNH digital" at bounding box center [85, 191] width 34 height 34
radio input "true"
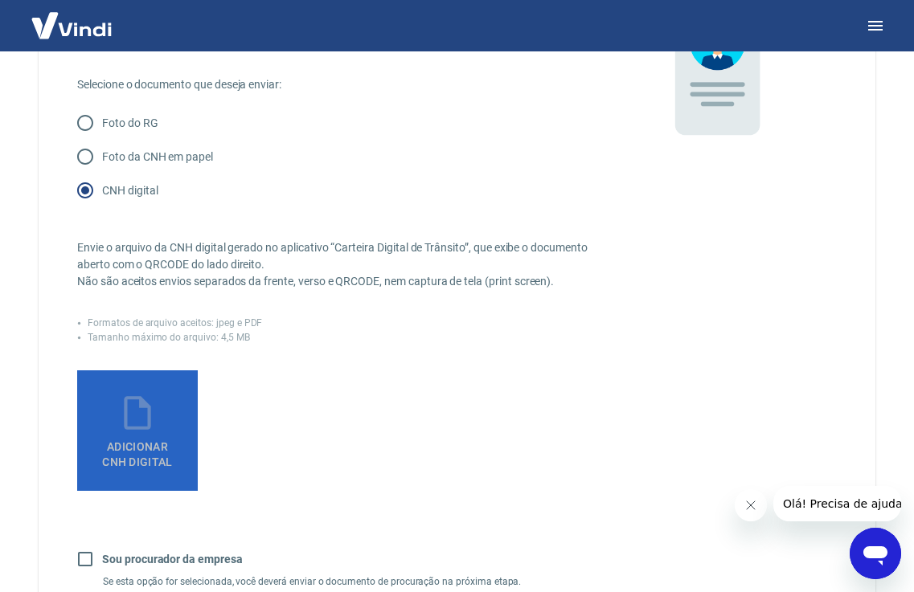
click at [175, 420] on label "Adicionar CNH Digital" at bounding box center [137, 431] width 121 height 121
click at [0, 0] on input "Adicionar CNH Digital" at bounding box center [0, 0] width 0 height 0
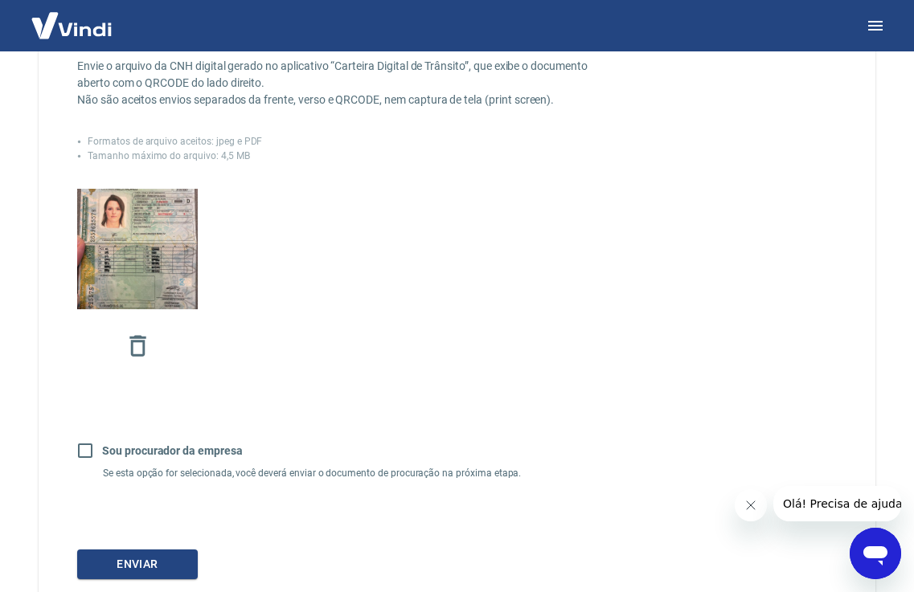
scroll to position [442, 0]
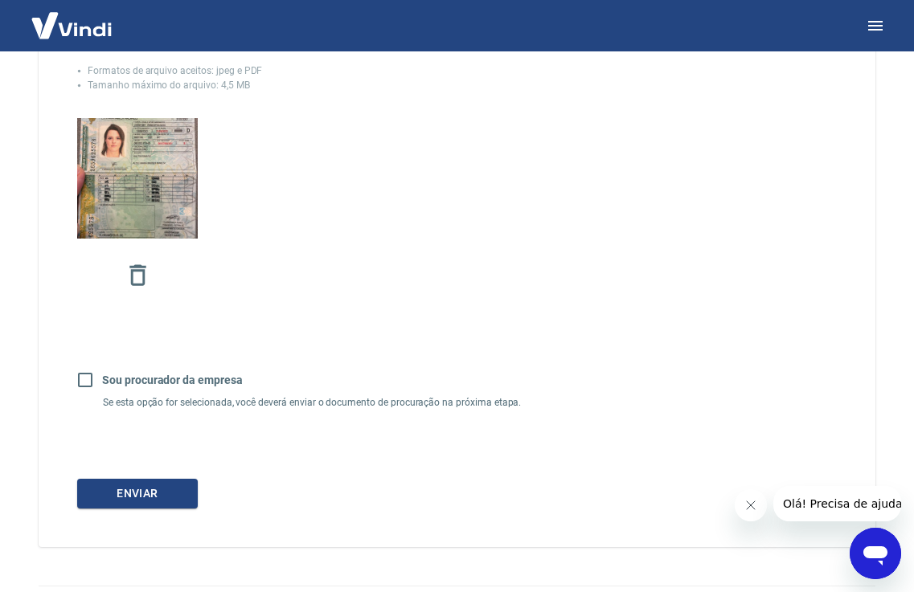
click at [85, 383] on input "Sou procurador da empresa" at bounding box center [85, 380] width 34 height 34
checkbox input "true"
click at [168, 494] on button "Continuar" at bounding box center [137, 494] width 121 height 30
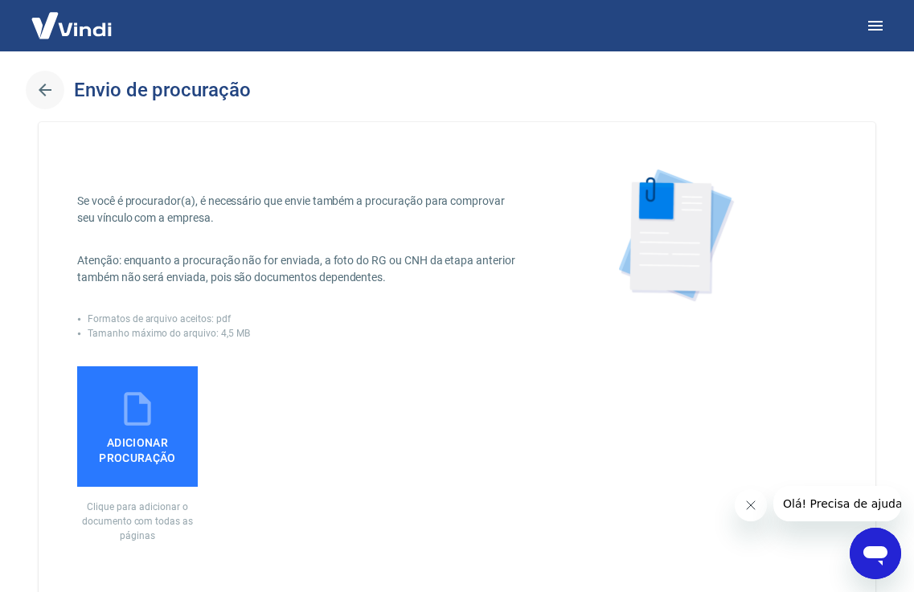
click at [41, 86] on icon "button" at bounding box center [44, 89] width 19 height 19
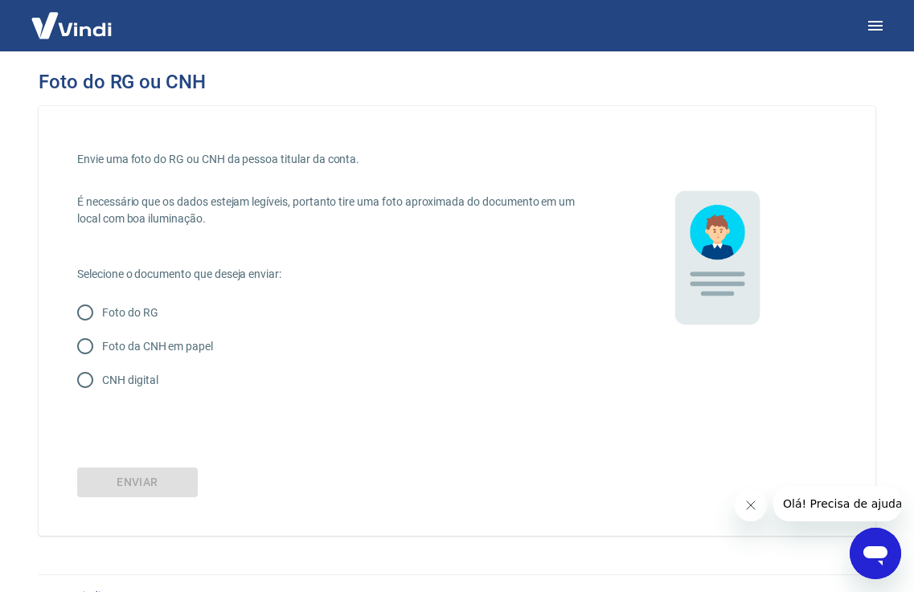
click at [88, 377] on input "CNH digital" at bounding box center [85, 380] width 34 height 34
radio input "true"
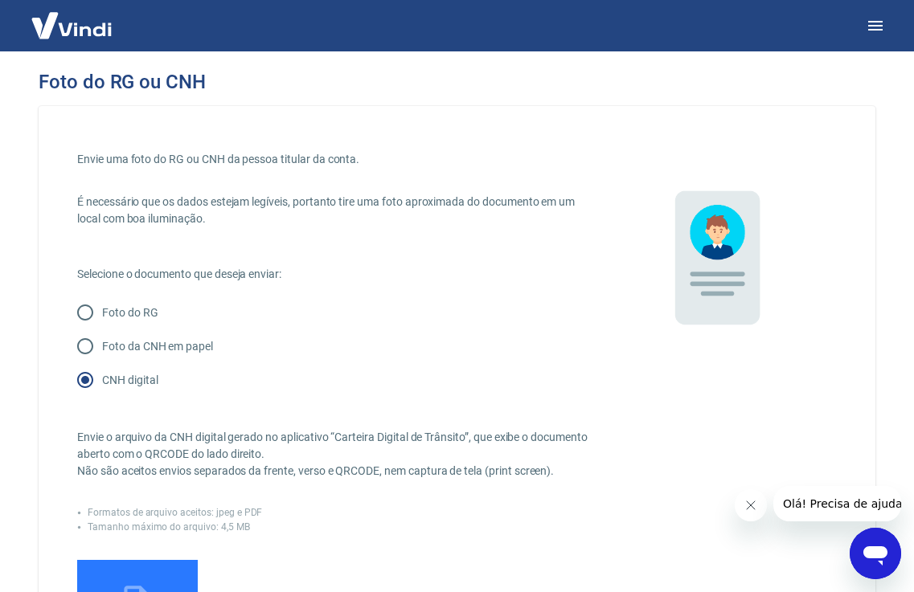
scroll to position [141, 0]
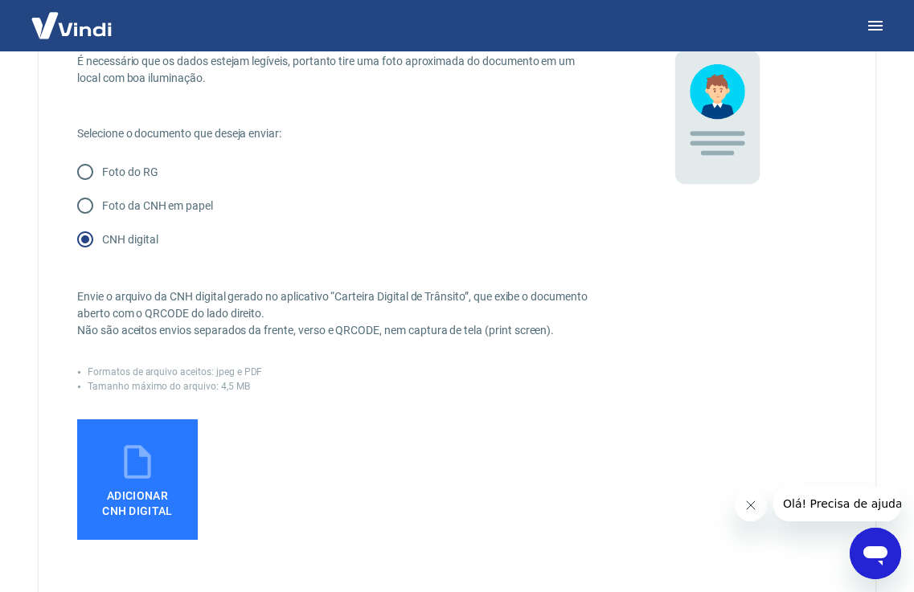
click at [95, 475] on label "Adicionar CNH Digital" at bounding box center [137, 480] width 121 height 121
click at [0, 0] on input "Adicionar CNH Digital" at bounding box center [0, 0] width 0 height 0
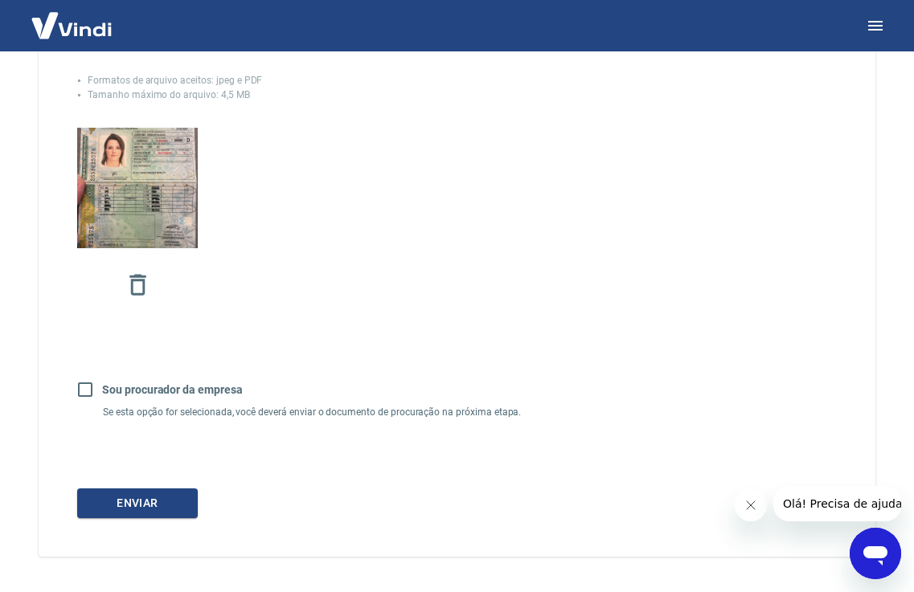
scroll to position [483, 0]
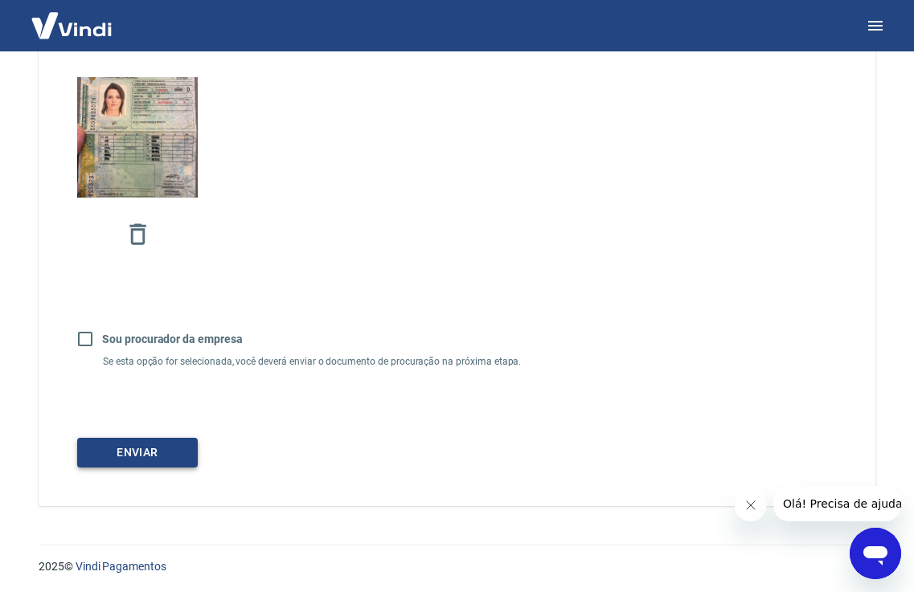
click at [166, 456] on button "Enviar" at bounding box center [137, 453] width 121 height 30
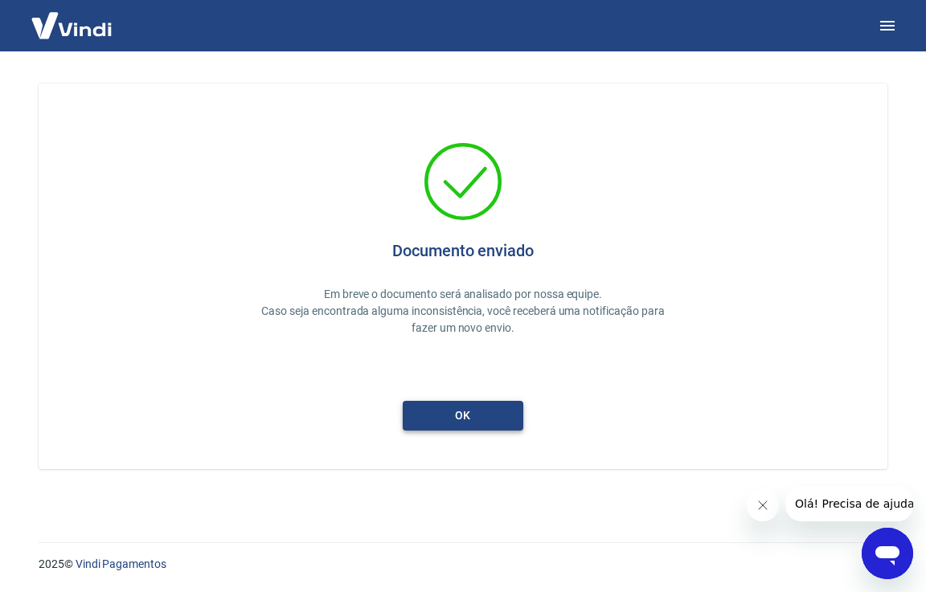
click at [419, 415] on button "ok" at bounding box center [463, 416] width 121 height 30
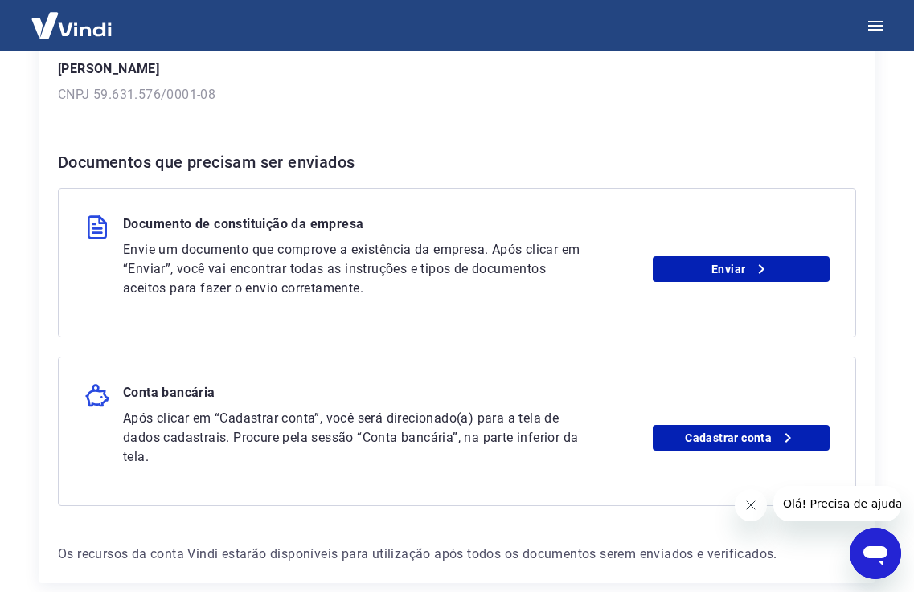
scroll to position [289, 0]
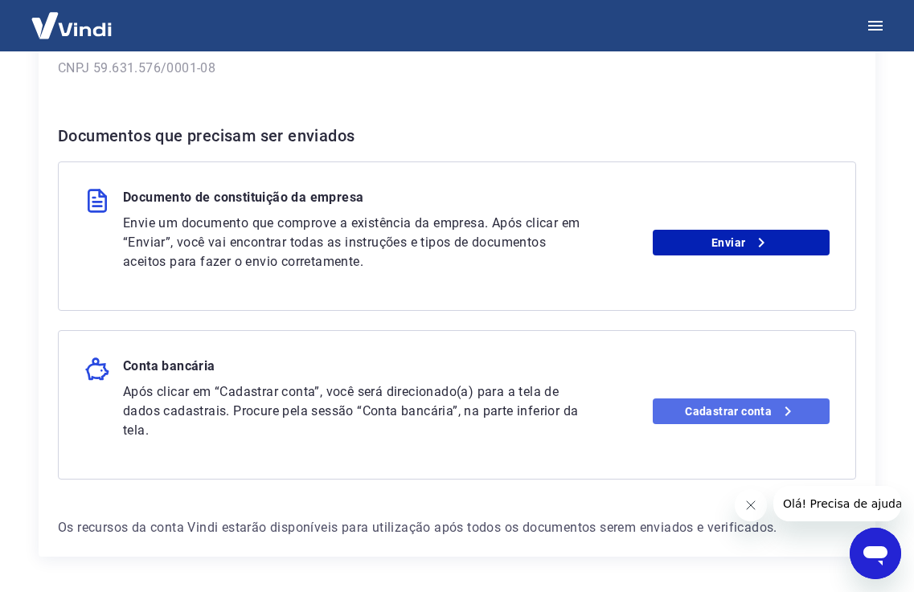
click at [691, 399] on link "Cadastrar conta" at bounding box center [741, 412] width 177 height 26
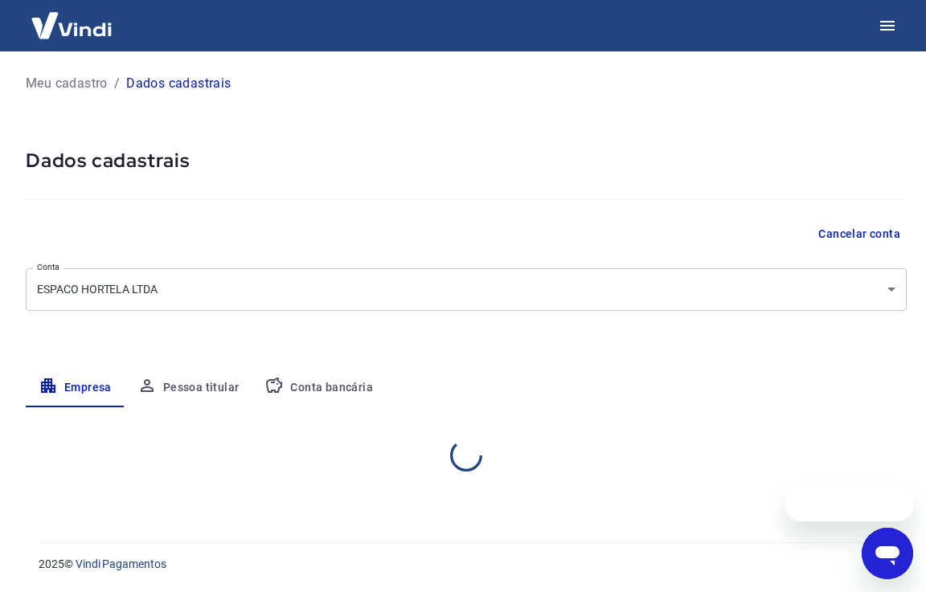
select select "SC"
select select "business"
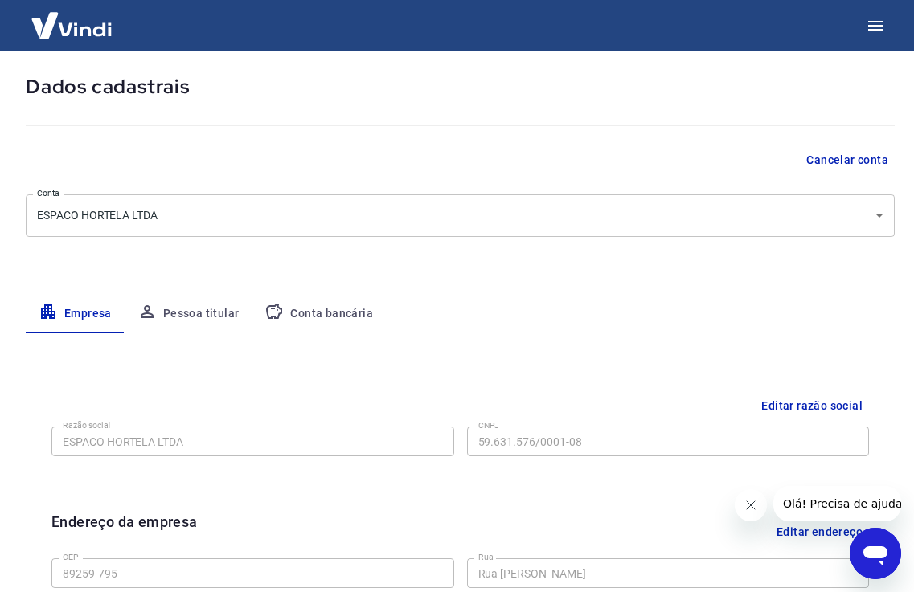
scroll to position [76, 0]
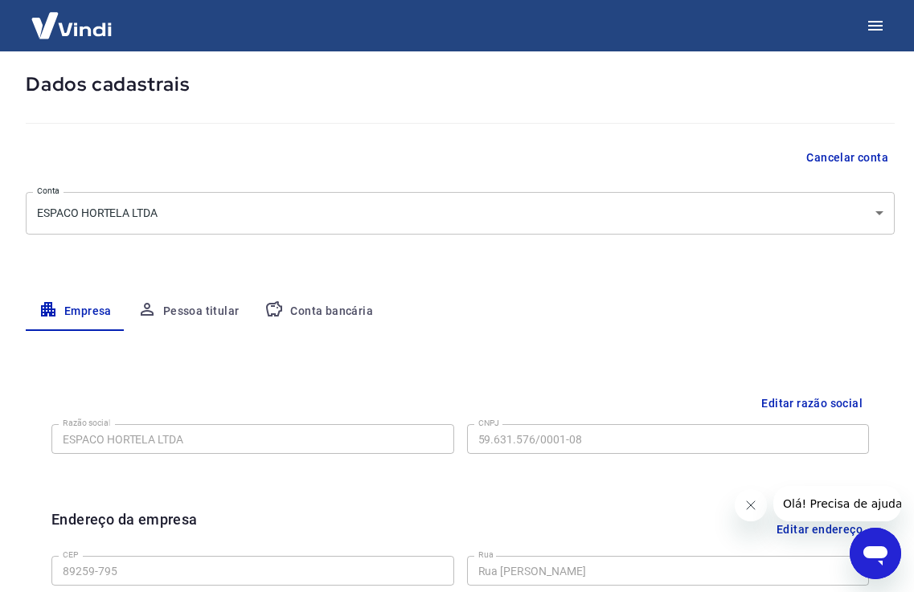
click at [297, 308] on button "Conta bancária" at bounding box center [319, 312] width 134 height 39
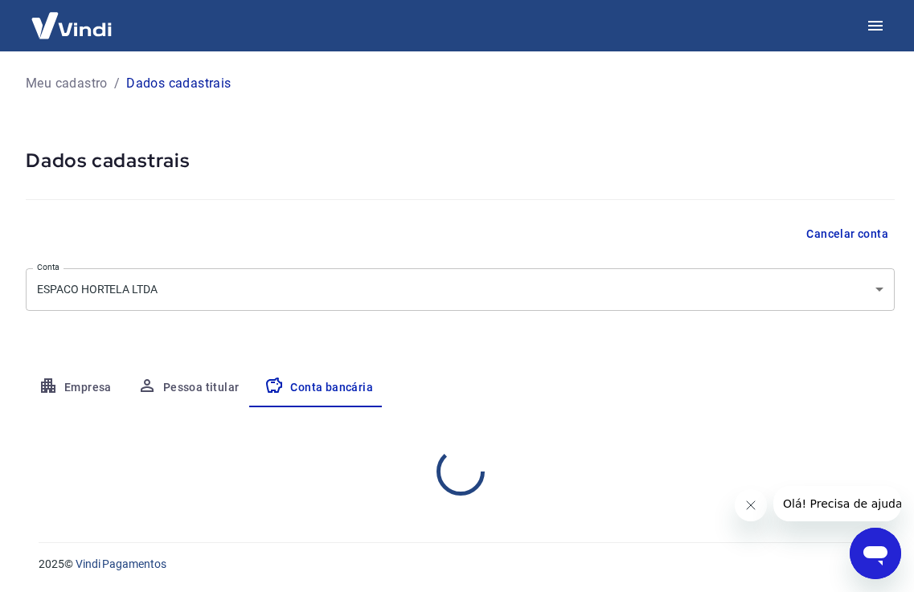
scroll to position [0, 0]
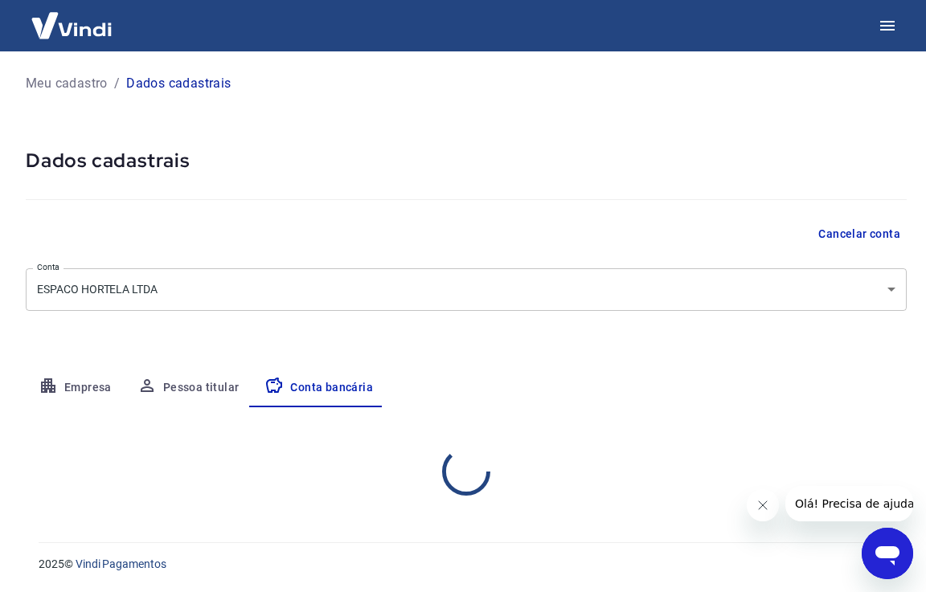
select select "1"
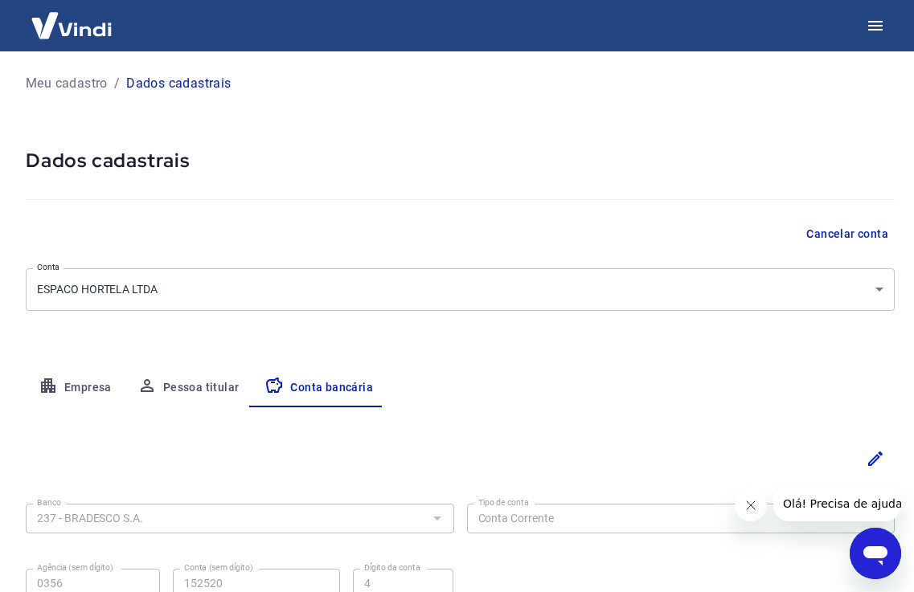
click at [177, 388] on button "Pessoa titular" at bounding box center [189, 388] width 128 height 39
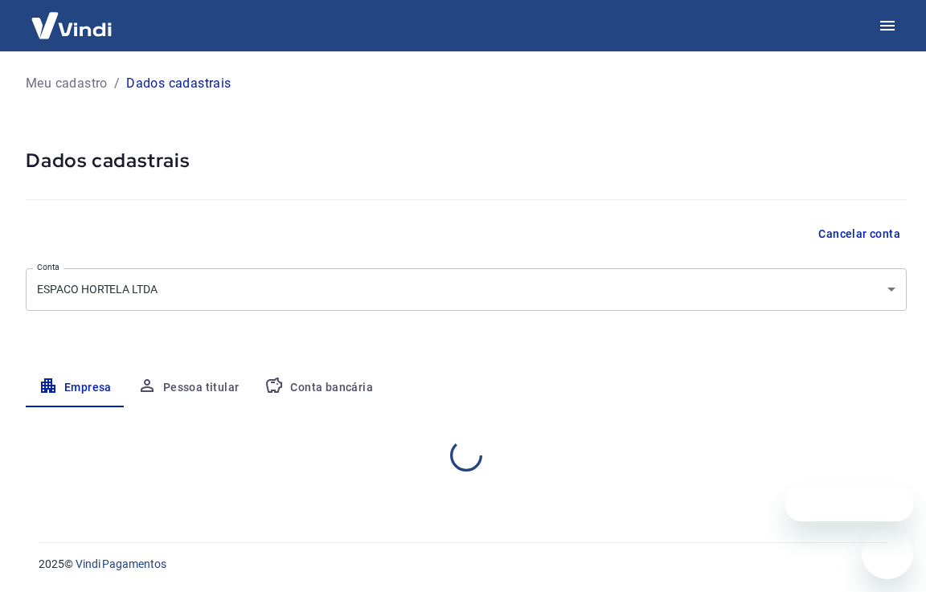
select select "SC"
select select "business"
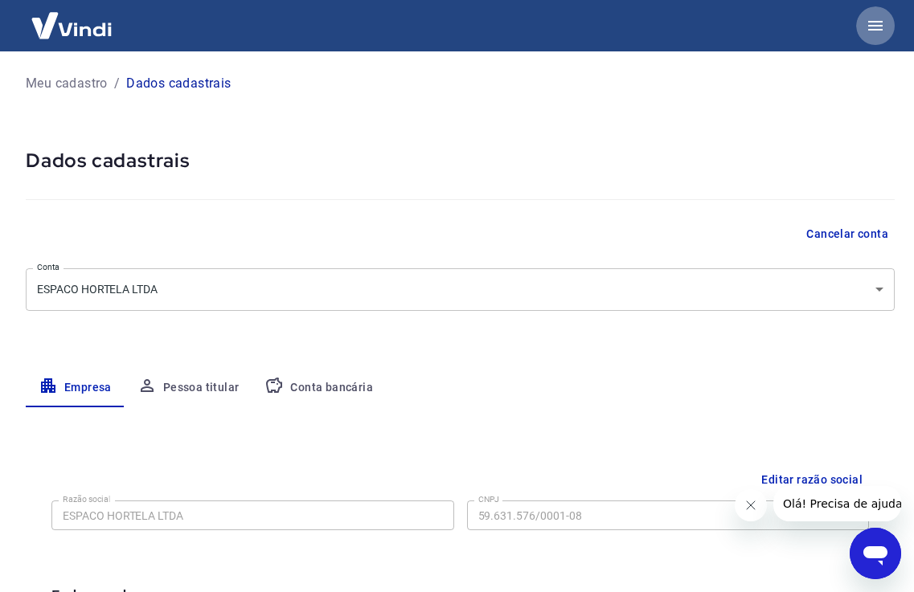
click at [870, 17] on icon "button" at bounding box center [875, 25] width 19 height 19
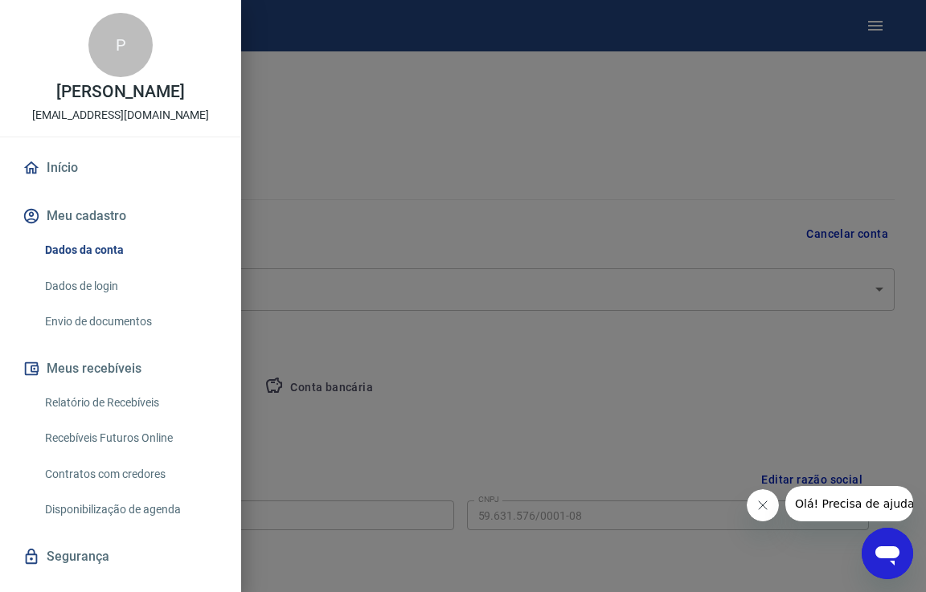
click at [117, 317] on link "Envio de documentos" at bounding box center [130, 321] width 183 height 33
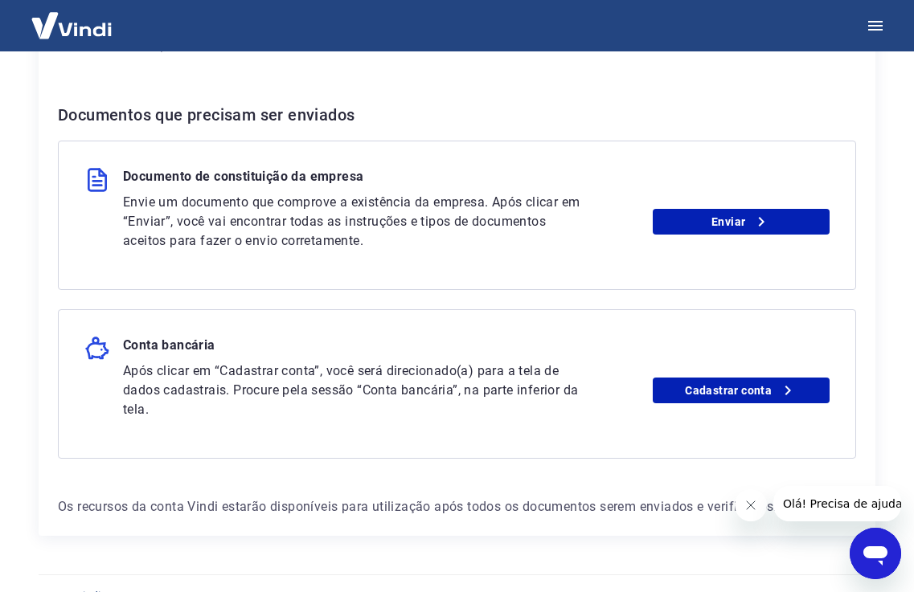
scroll to position [264, 0]
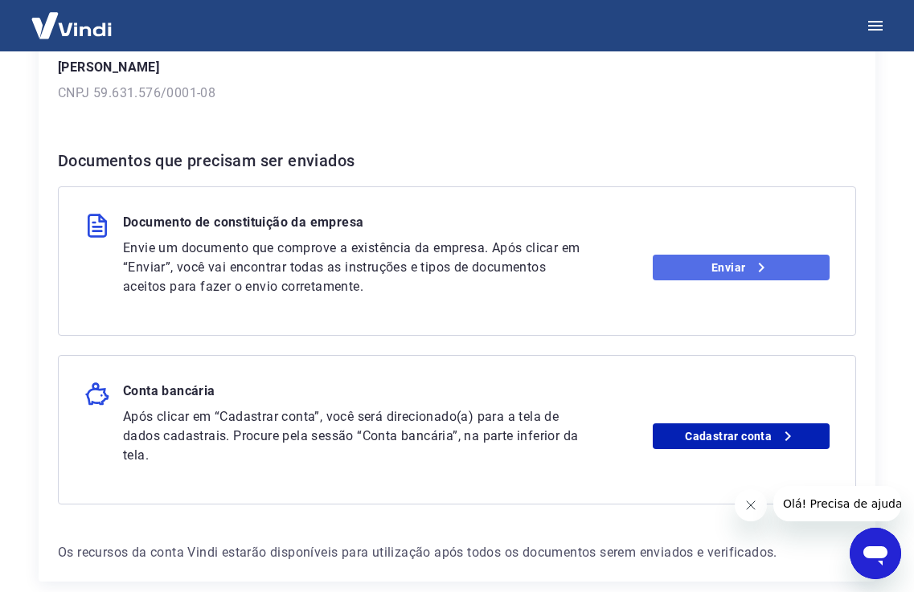
click at [678, 255] on link "Enviar" at bounding box center [741, 268] width 177 height 26
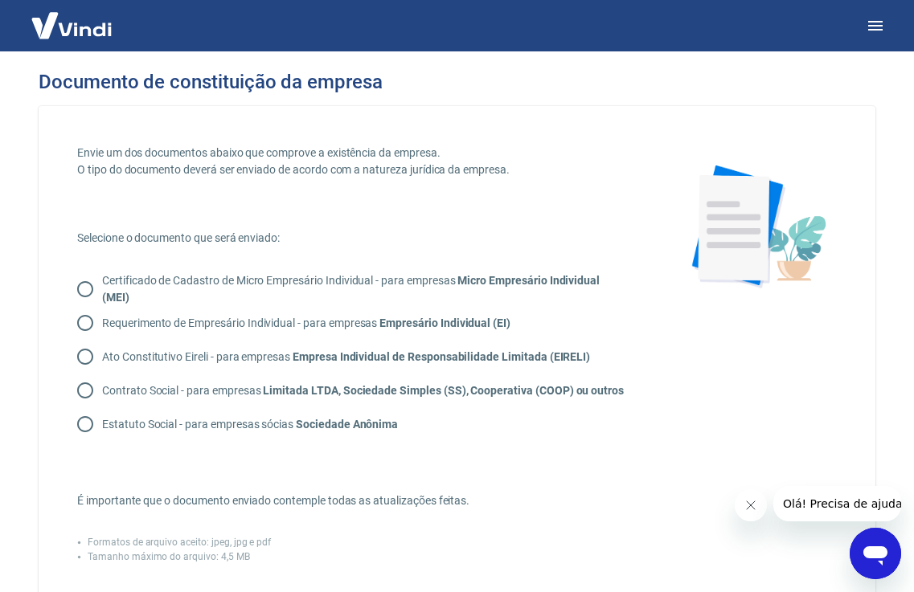
click at [88, 390] on input "Contrato Social - para empresas Limitada LTDA, Sociedade Simples (SS), Cooperat…" at bounding box center [85, 391] width 34 height 34
radio input "true"
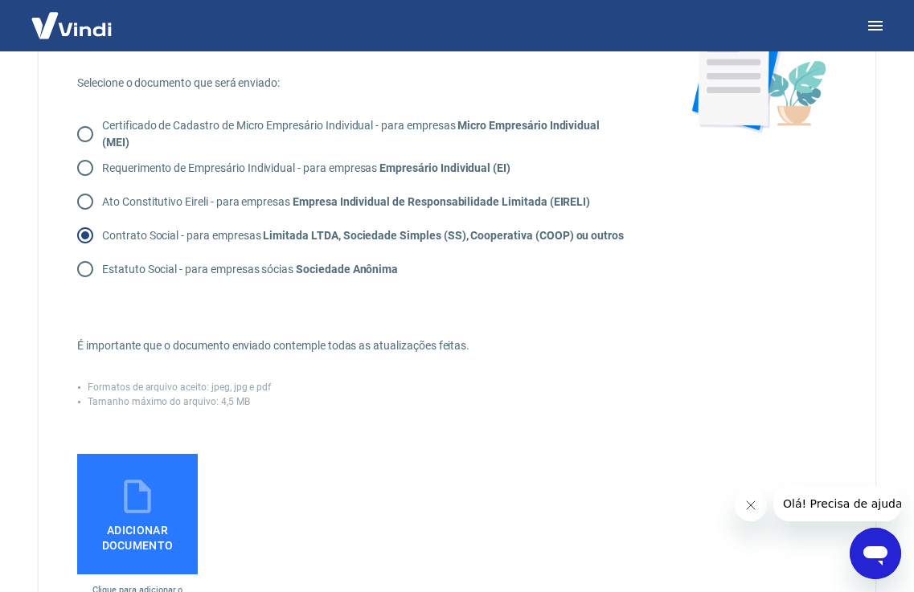
scroll to position [163, 0]
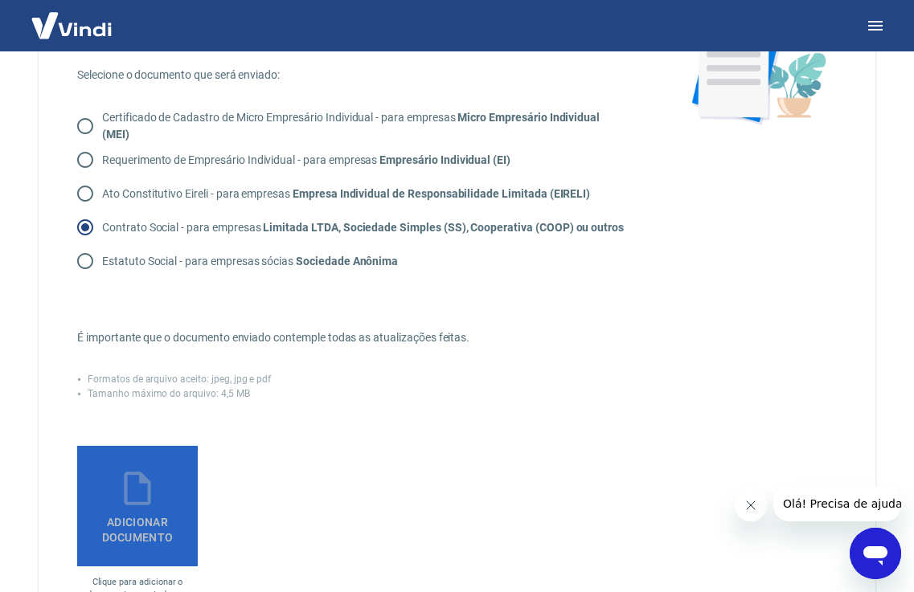
click at [125, 529] on span "Adicionar documento" at bounding box center [138, 527] width 108 height 36
click at [0, 0] on input "Adicionar documento" at bounding box center [0, 0] width 0 height 0
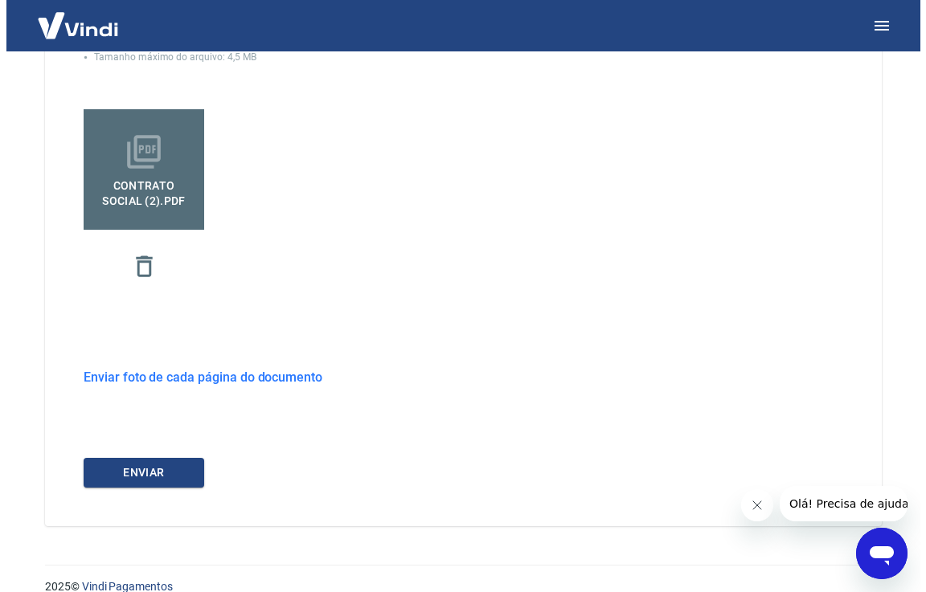
scroll to position [505, 0]
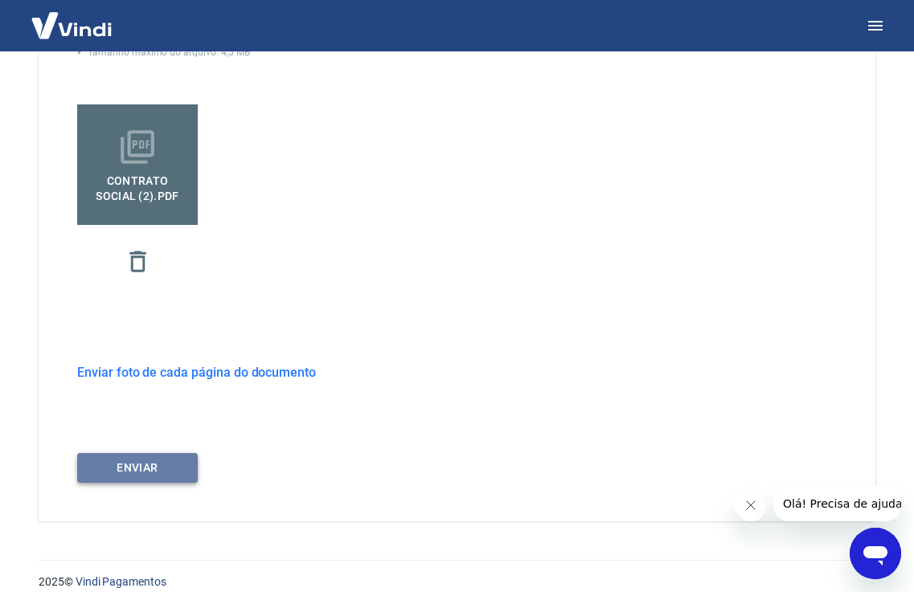
click at [139, 472] on button "ENVIAR" at bounding box center [137, 468] width 121 height 30
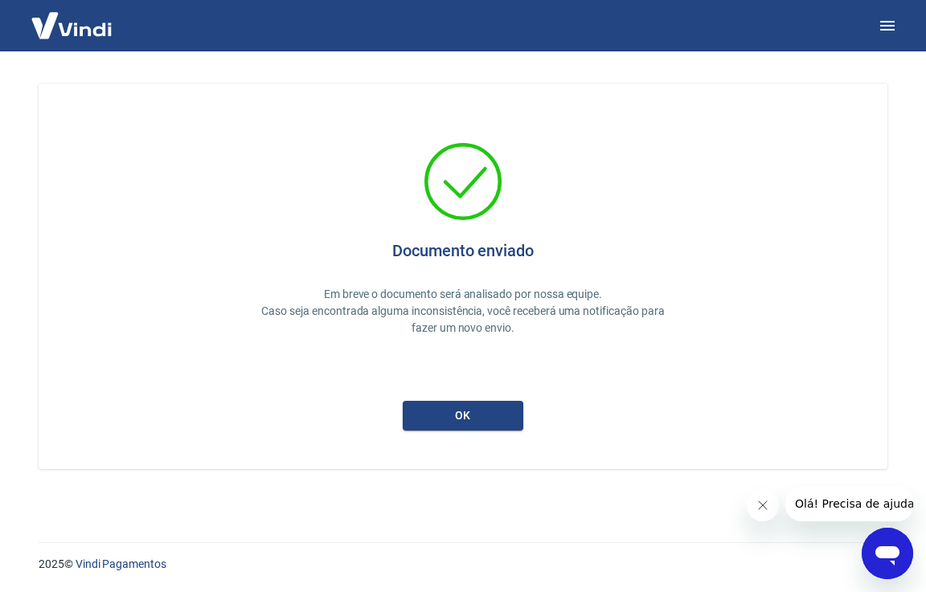
click at [463, 399] on div "Documento enviado Em breve o documento será analisado por nossa equipe. Caso se…" at bounding box center [463, 276] width 772 height 309
click at [474, 409] on button "ok" at bounding box center [463, 416] width 121 height 30
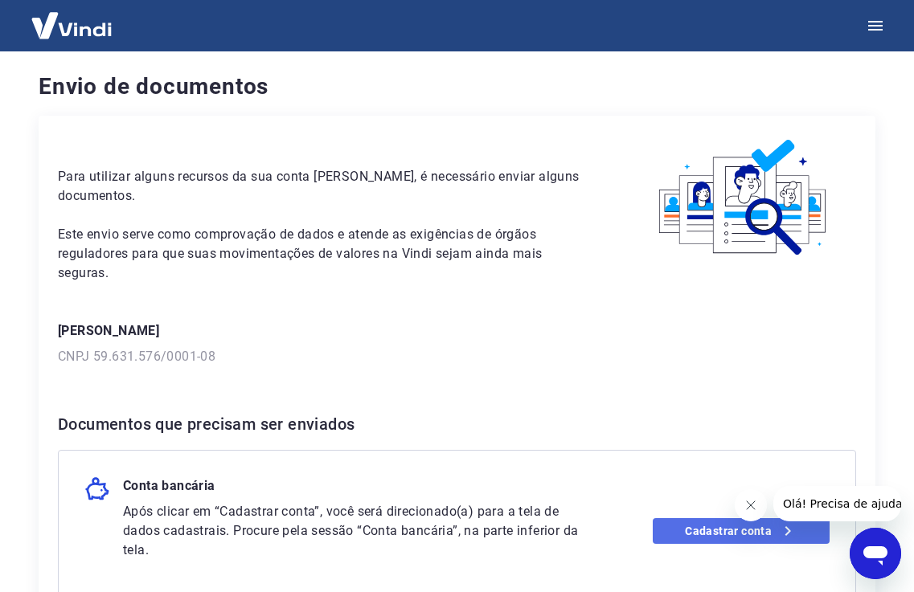
click at [694, 518] on link "Cadastrar conta" at bounding box center [741, 531] width 177 height 26
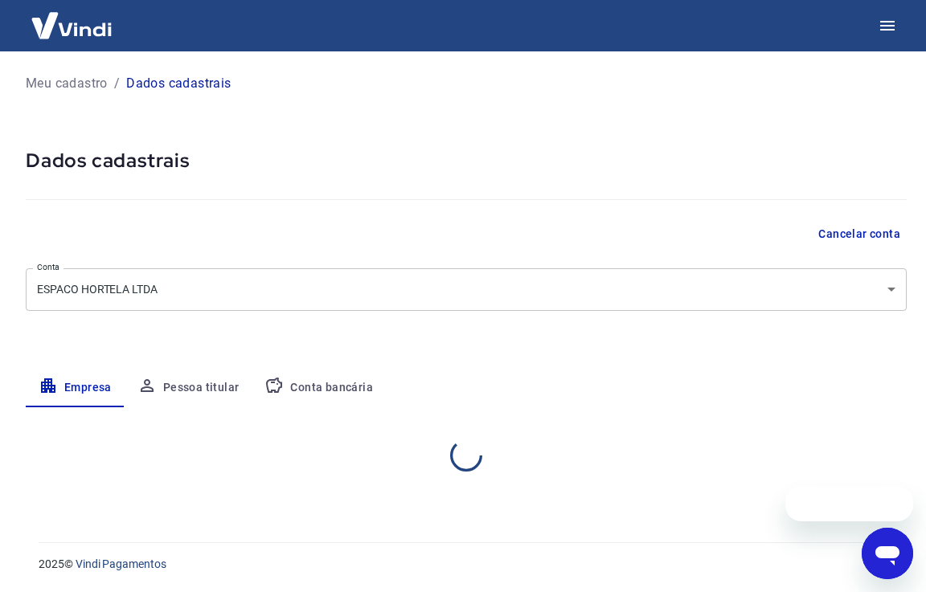
select select "SC"
select select "business"
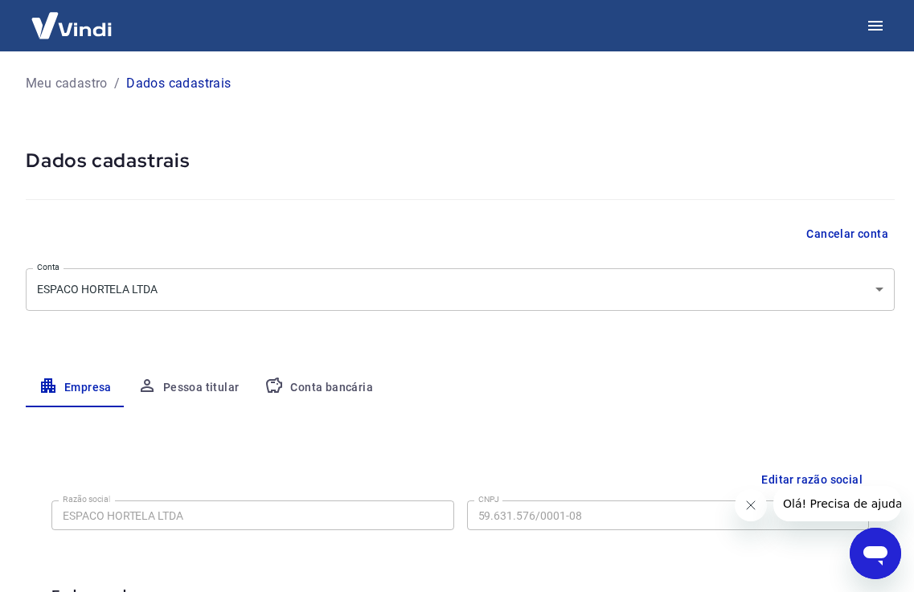
click at [203, 380] on button "Pessoa titular" at bounding box center [189, 388] width 128 height 39
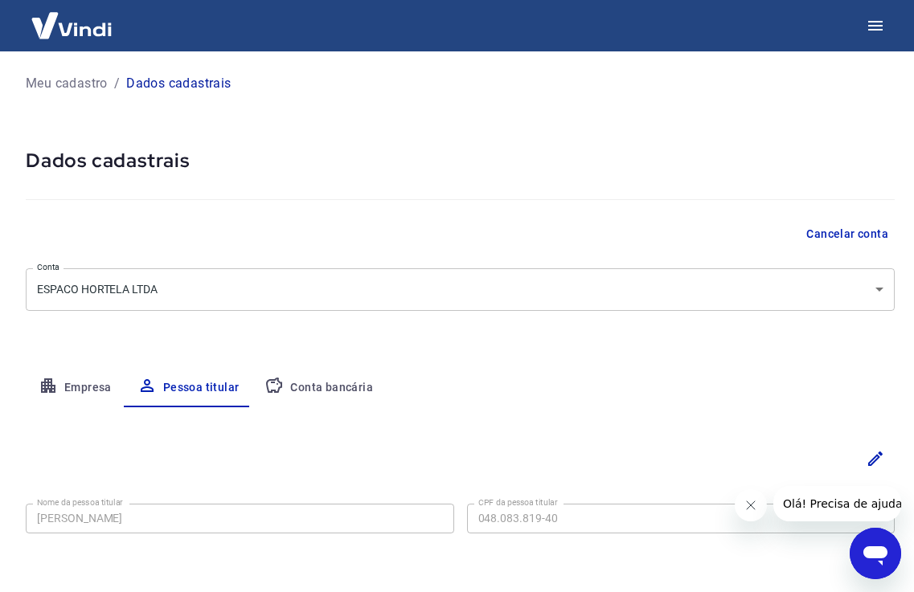
click at [322, 391] on button "Conta bancária" at bounding box center [319, 388] width 134 height 39
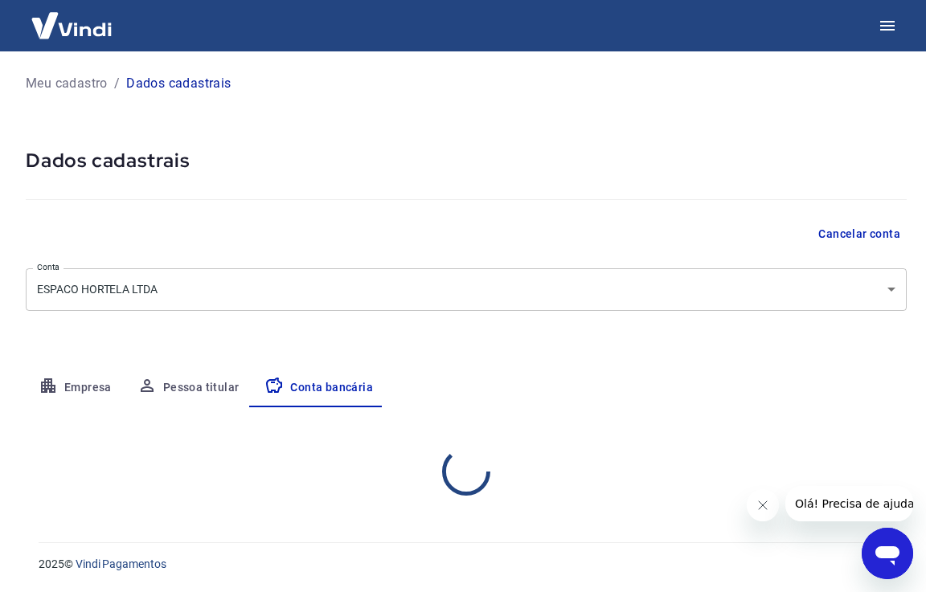
select select "1"
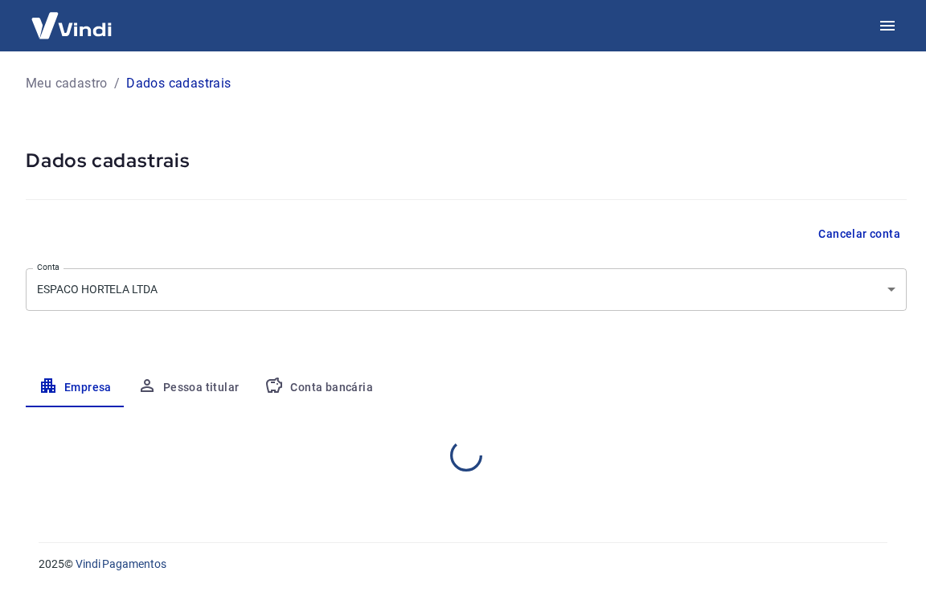
select select "SC"
select select "business"
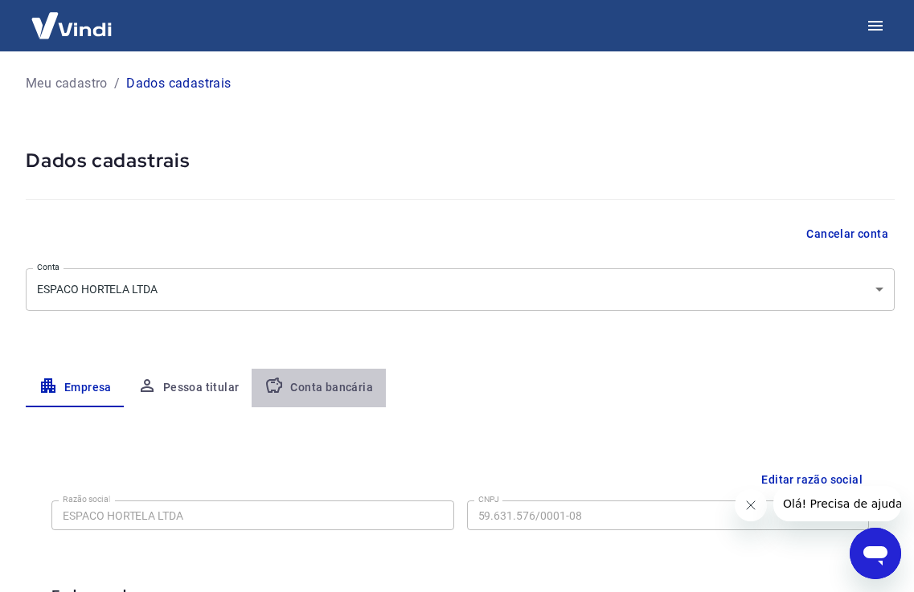
drag, startPoint x: 351, startPoint y: 388, endPoint x: 359, endPoint y: 387, distance: 8.1
click at [353, 387] on button "Conta bancária" at bounding box center [319, 388] width 134 height 39
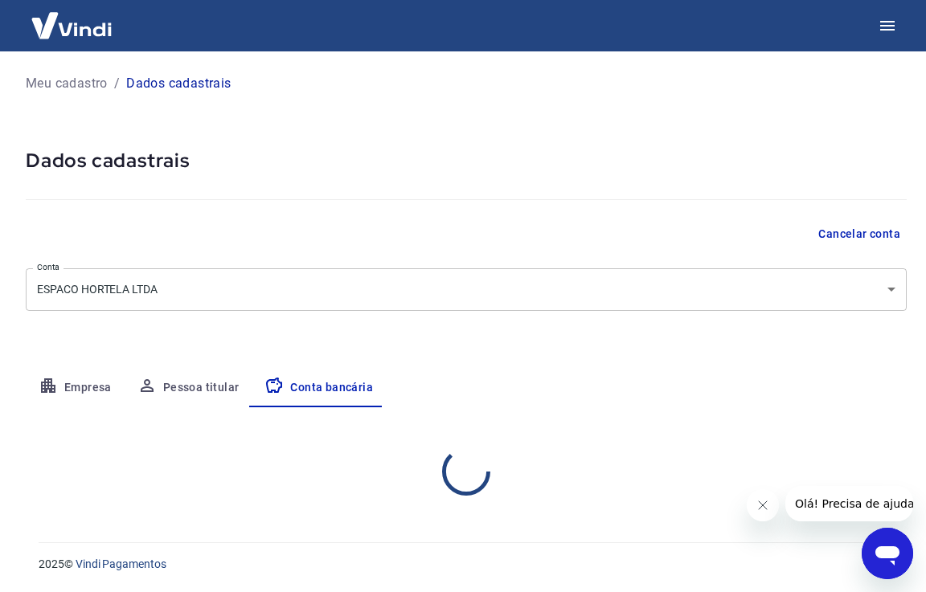
select select "1"
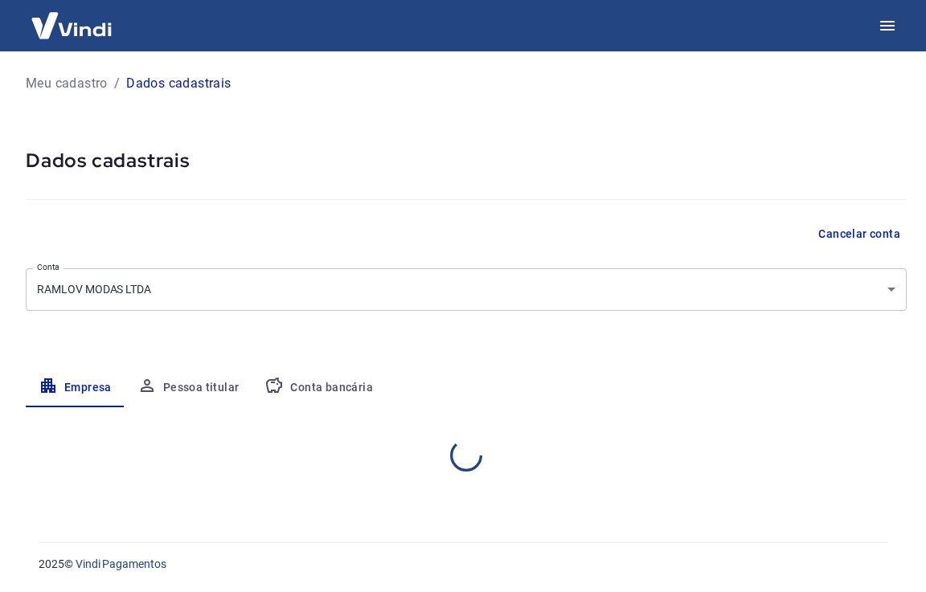
select select "SC"
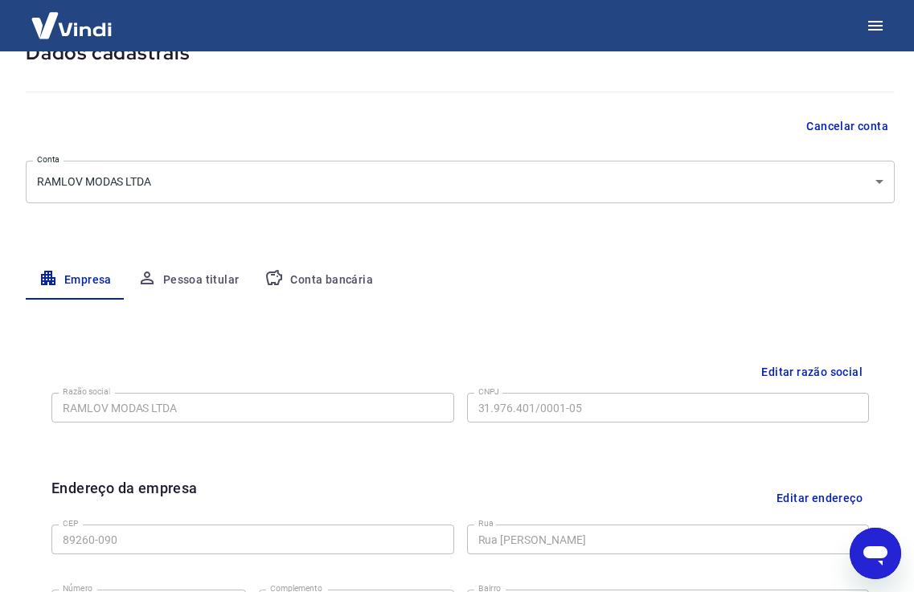
scroll to position [160, 0]
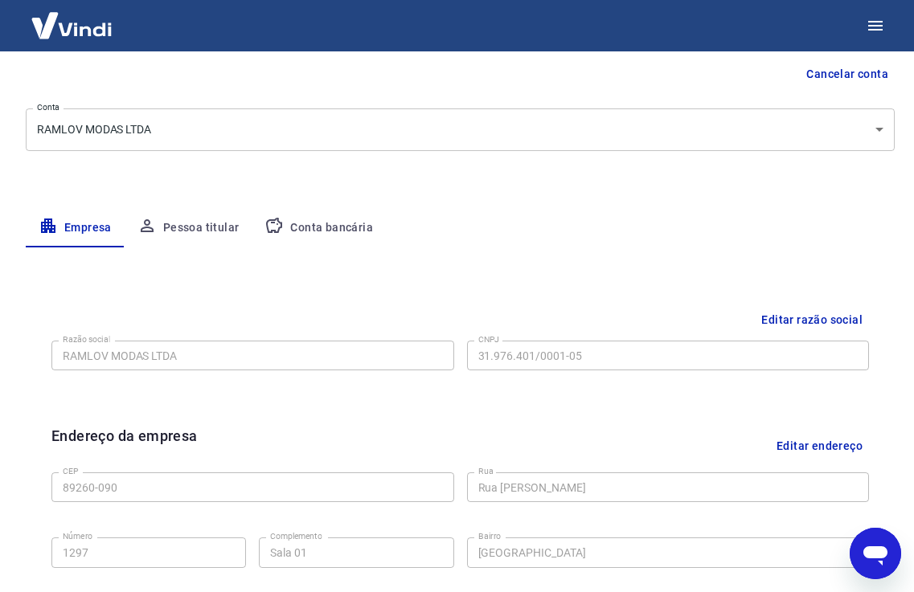
click at [350, 227] on button "Conta bancária" at bounding box center [319, 228] width 134 height 39
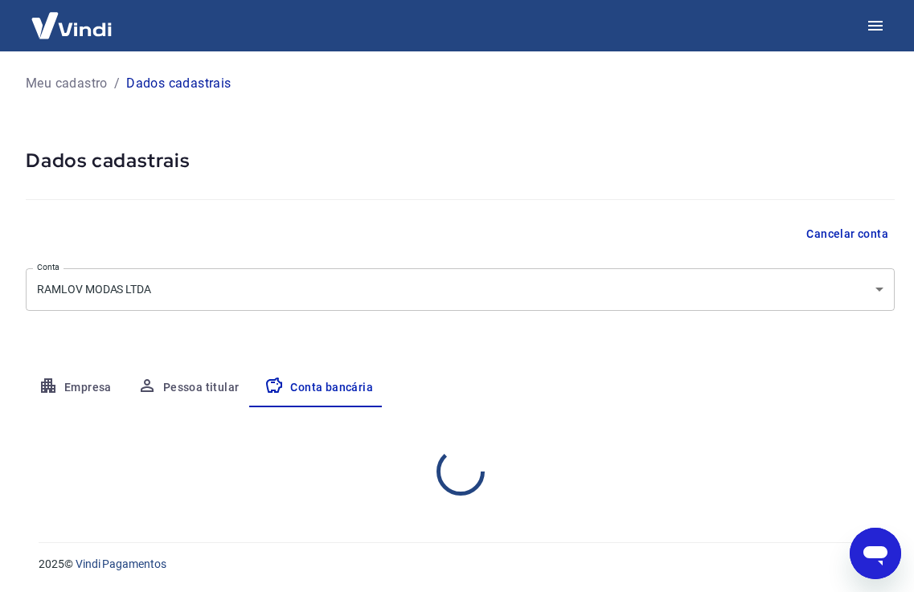
scroll to position [0, 0]
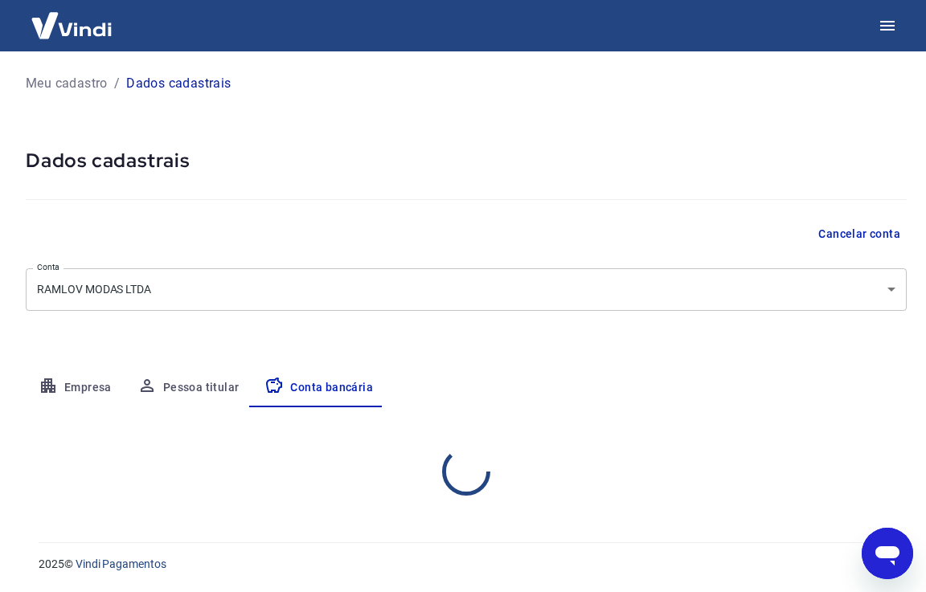
select select "1"
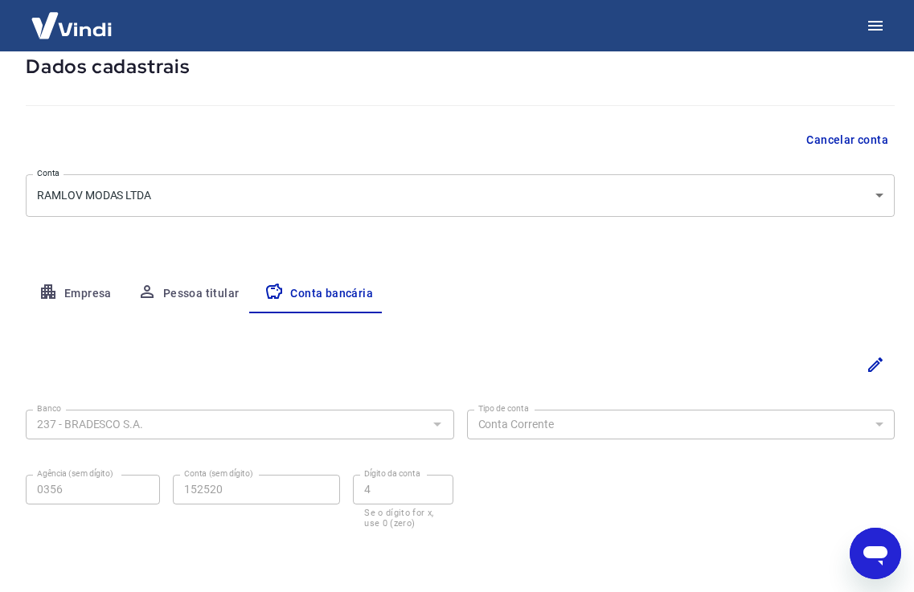
scroll to position [148, 0]
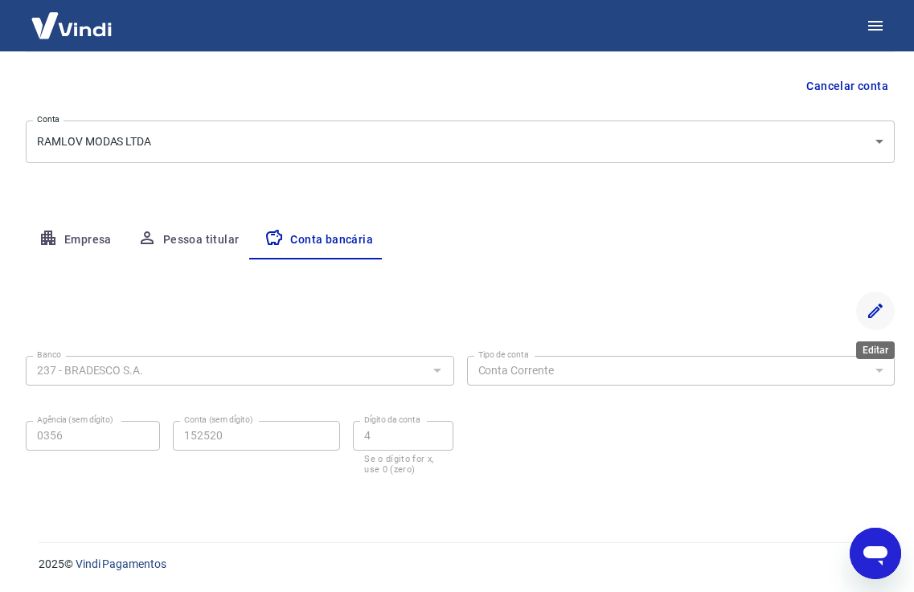
click at [881, 310] on icon "Editar" at bounding box center [875, 310] width 19 height 19
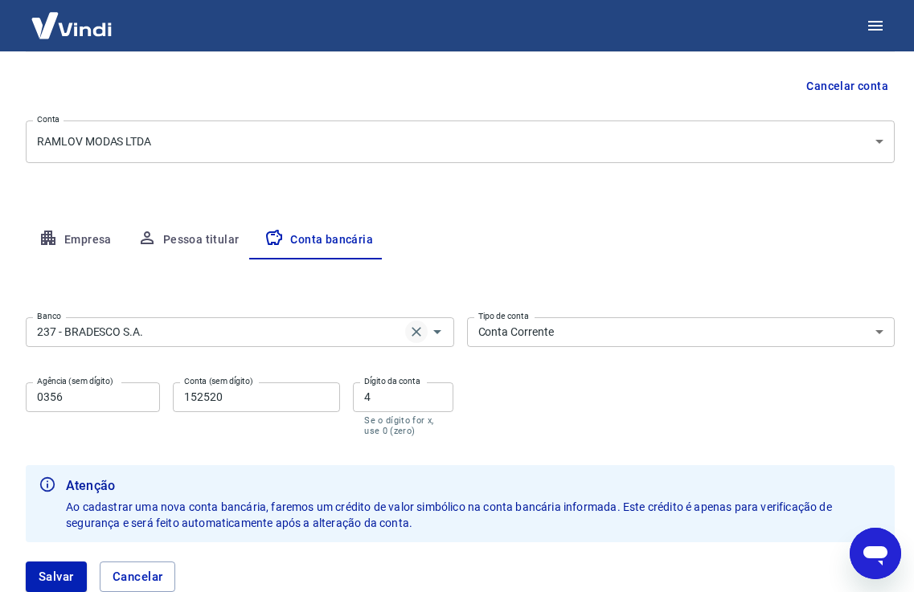
click at [419, 335] on icon "Clear" at bounding box center [417, 332] width 10 height 10
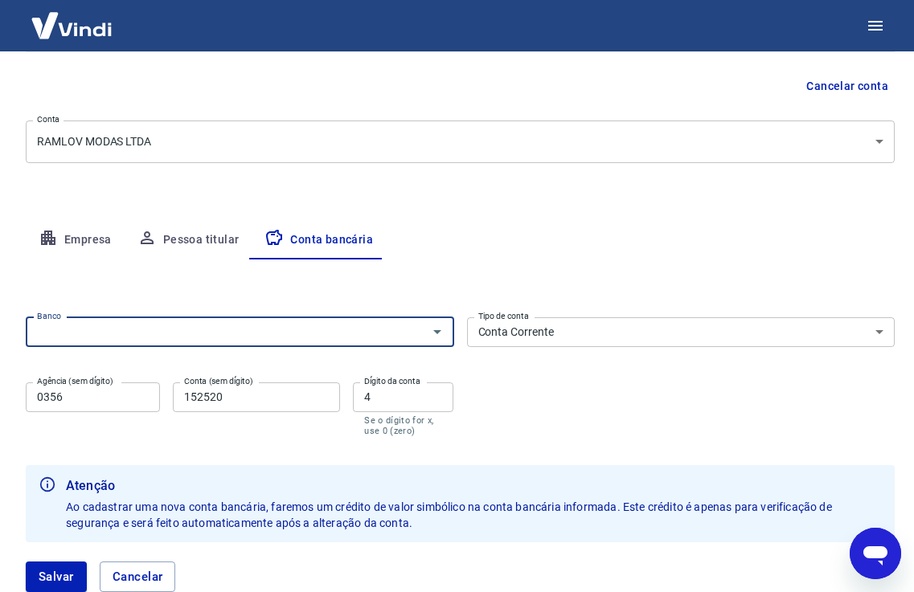
click at [419, 335] on input "Banco" at bounding box center [227, 332] width 392 height 20
click at [213, 367] on li "104 - CAIXA ECONÔMICA FEDERAL S.A." at bounding box center [240, 367] width 428 height 27
type input "104 - CAIXA ECONÔMICA FEDERAL S.A."
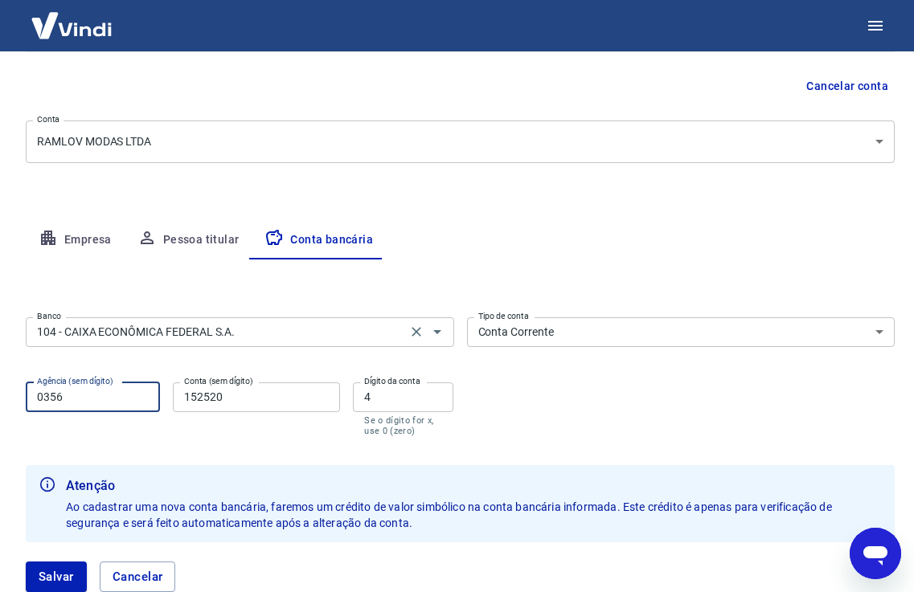
click at [131, 397] on input "0356" at bounding box center [93, 398] width 134 height 30
type input "4332"
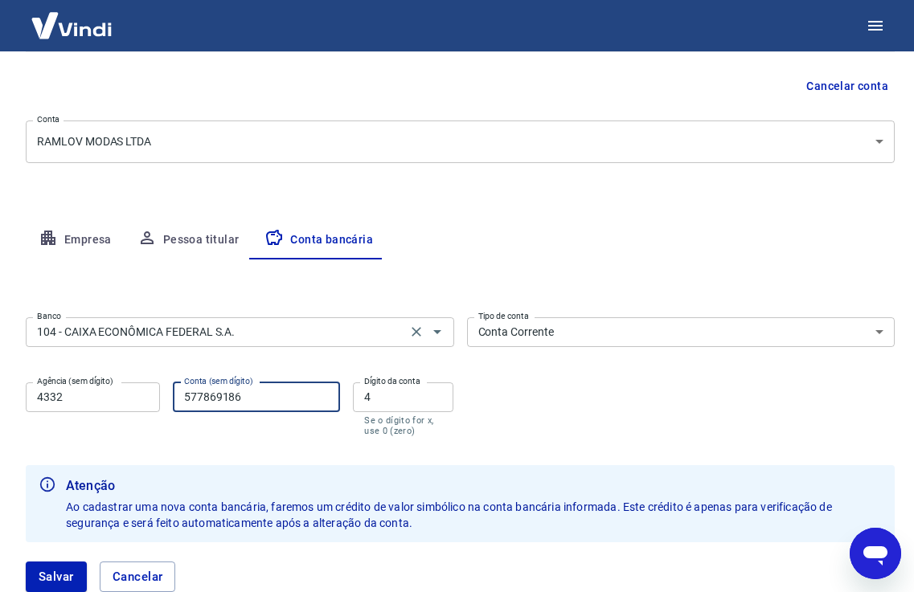
type input "577869186"
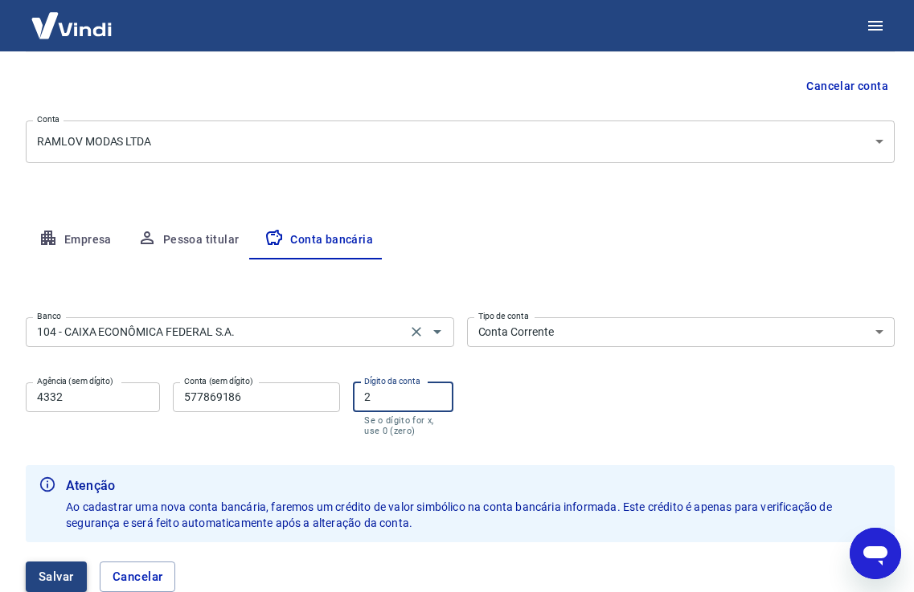
type input "2"
click at [75, 580] on button "Salvar" at bounding box center [56, 577] width 61 height 31
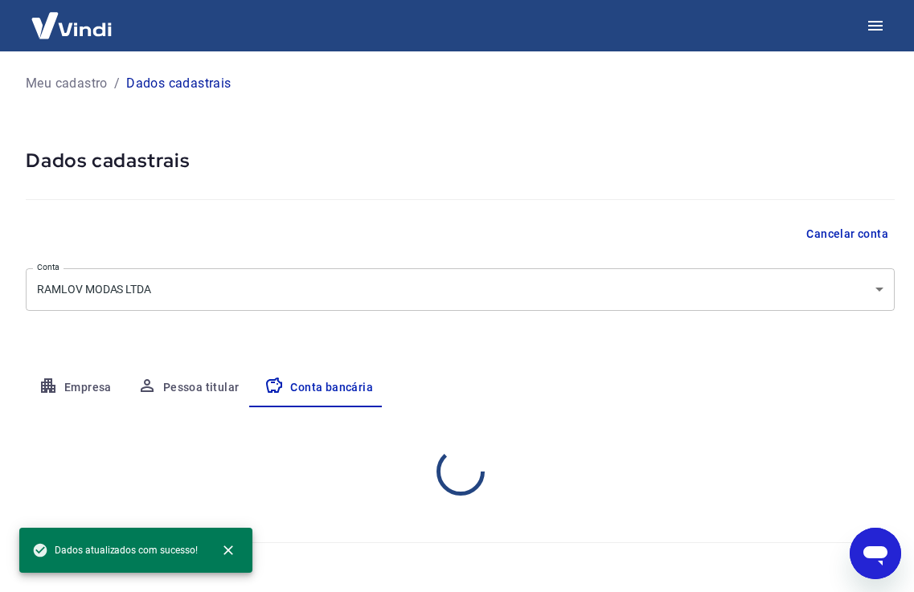
scroll to position [0, 0]
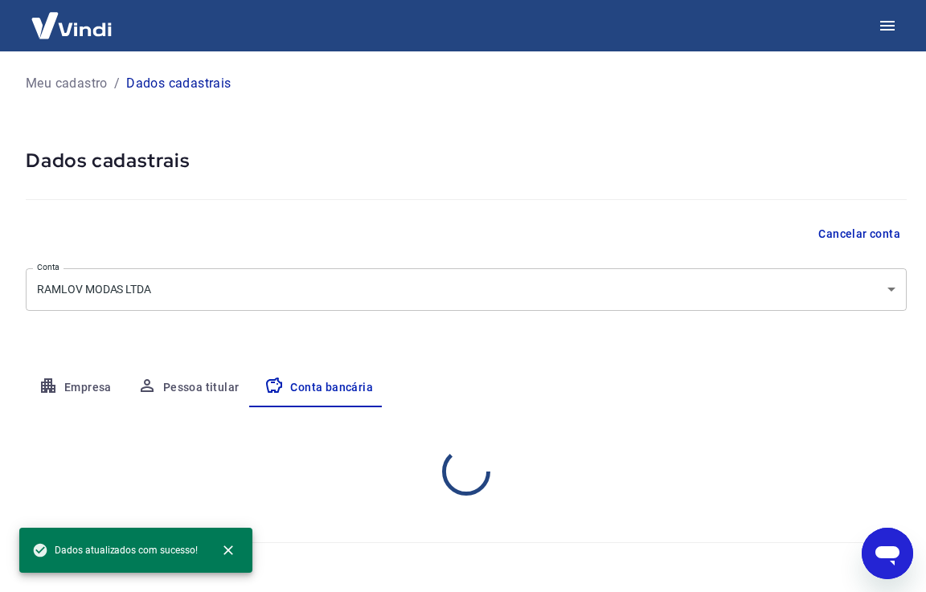
select select "1"
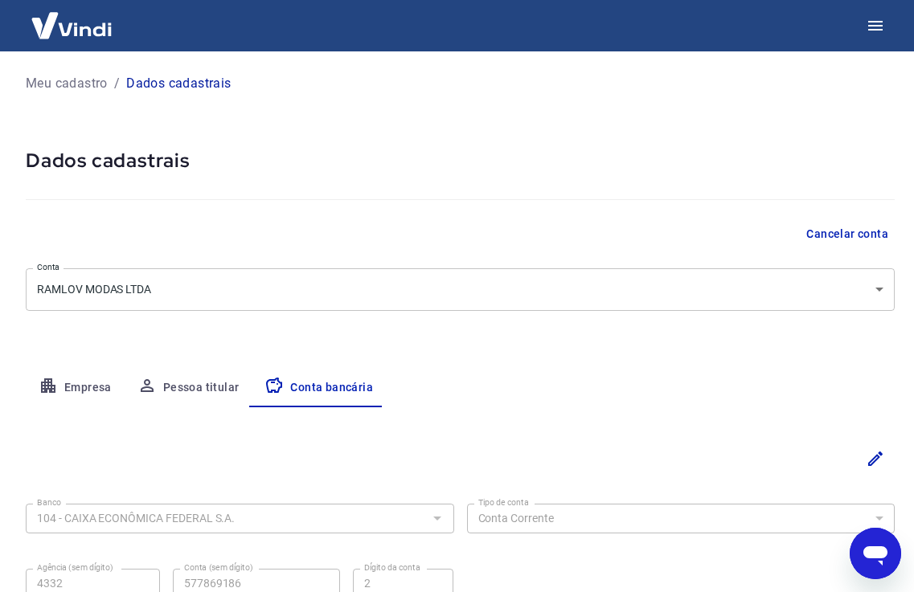
click at [76, 38] on img at bounding box center [71, 25] width 104 height 49
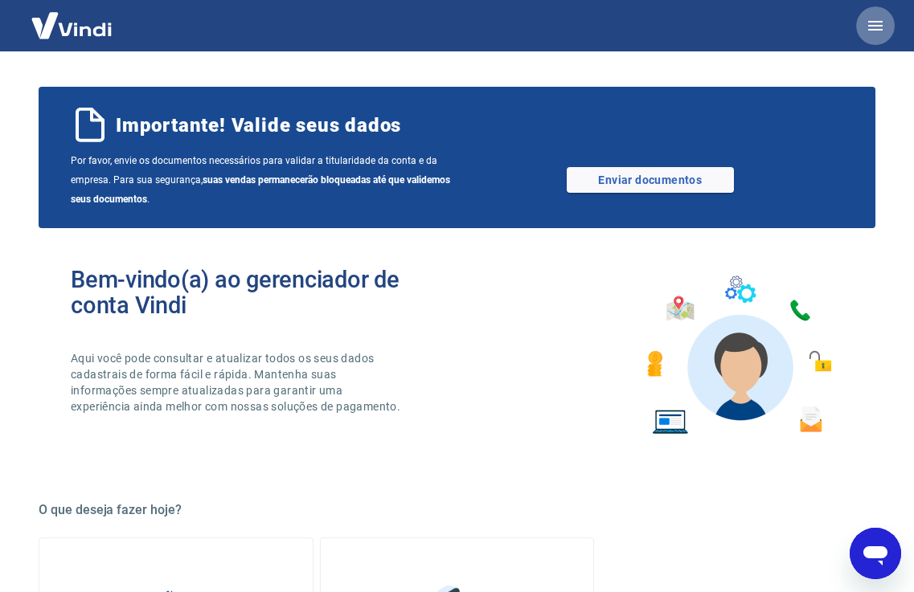
click at [879, 21] on icon "button" at bounding box center [875, 26] width 14 height 10
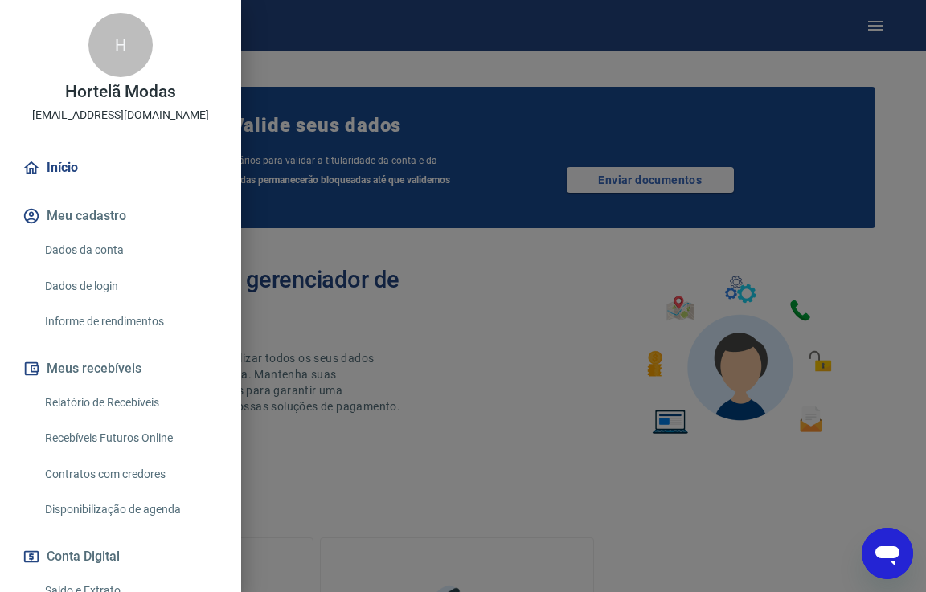
click at [76, 166] on link "Início" at bounding box center [120, 167] width 203 height 35
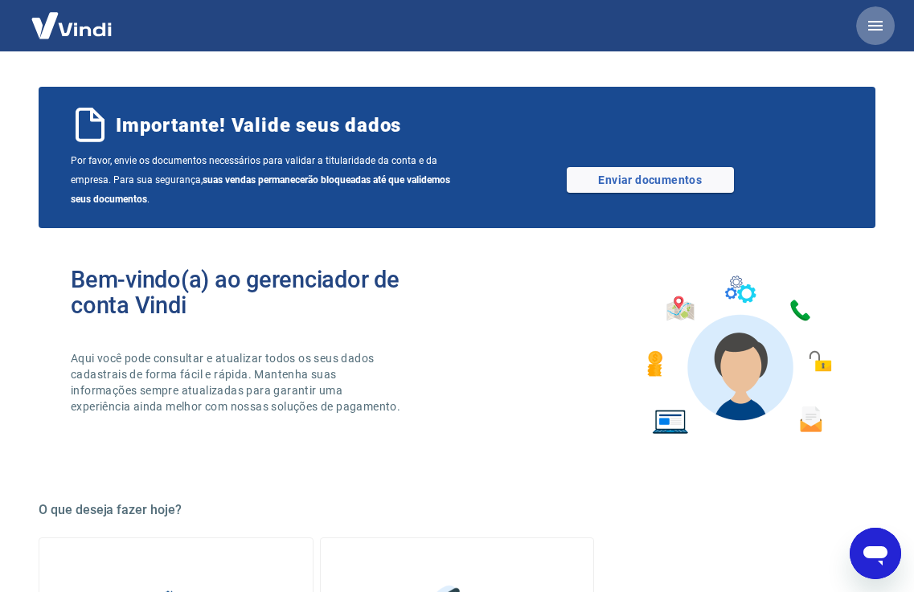
click at [887, 13] on button "button" at bounding box center [875, 25] width 39 height 39
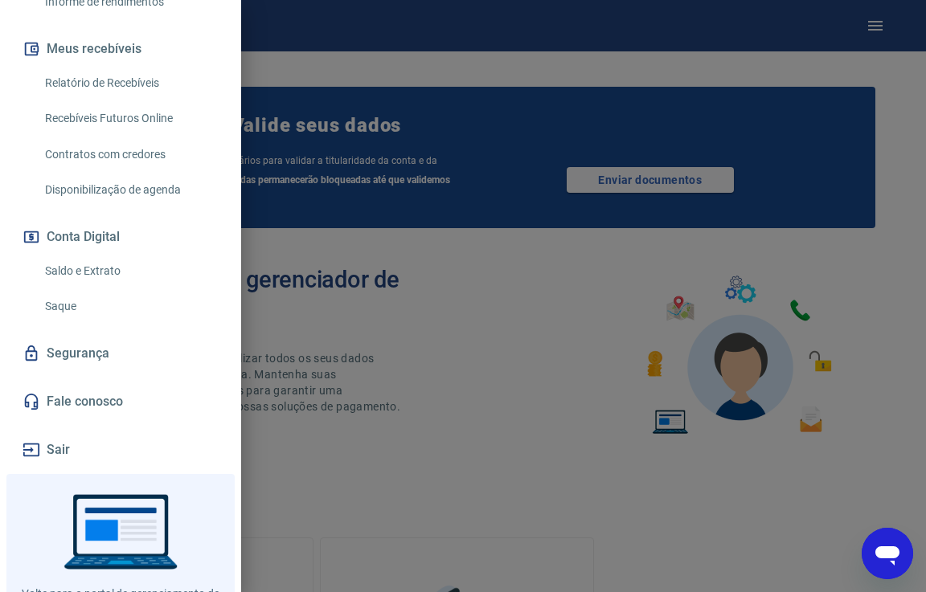
scroll to position [354, 0]
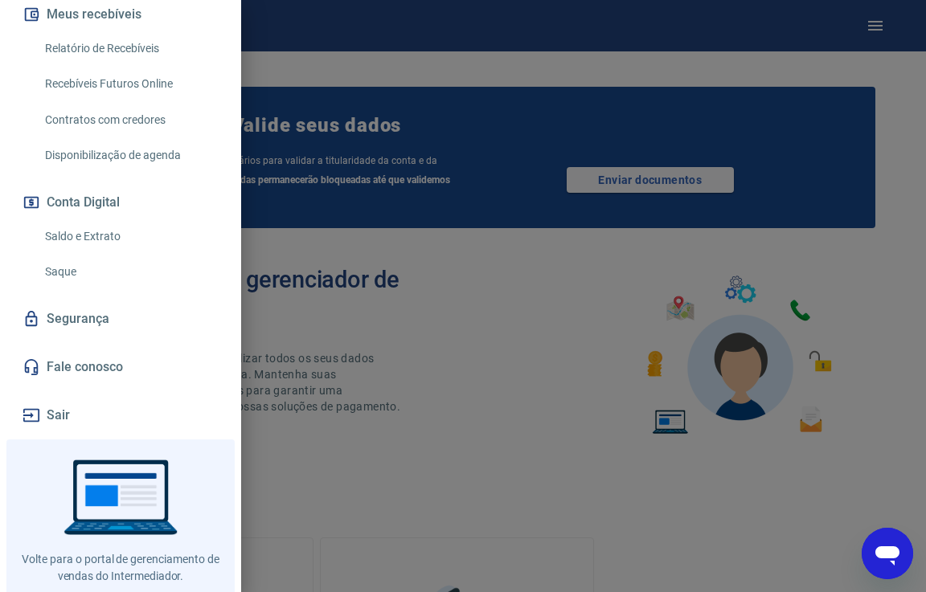
click at [53, 411] on button "Sair" at bounding box center [120, 415] width 203 height 35
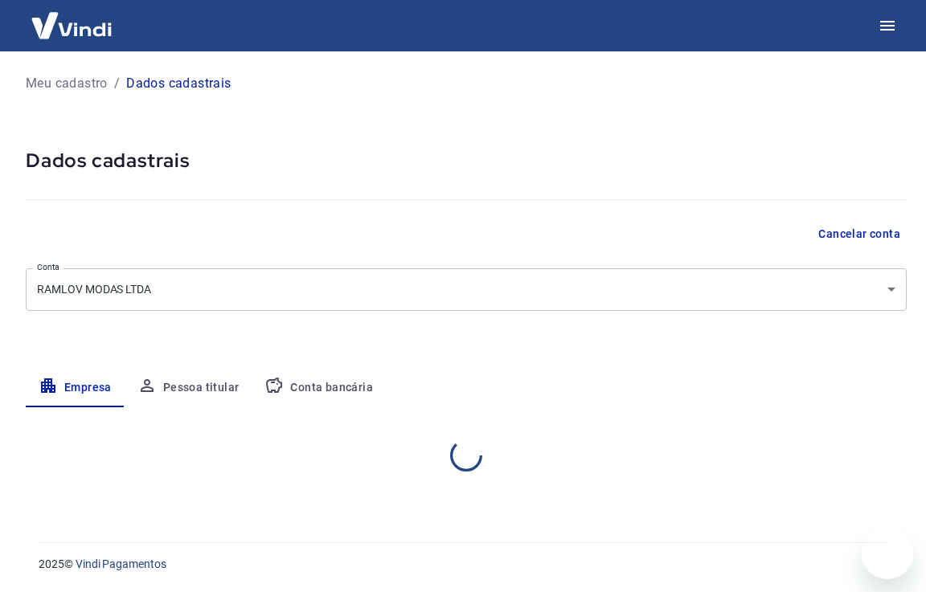
select select "SC"
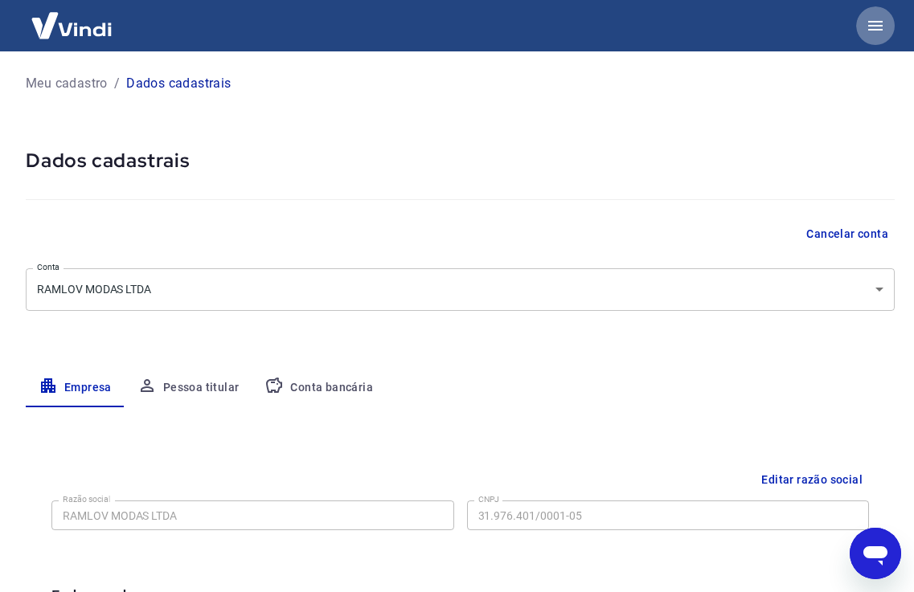
click at [876, 23] on icon "button" at bounding box center [875, 25] width 19 height 19
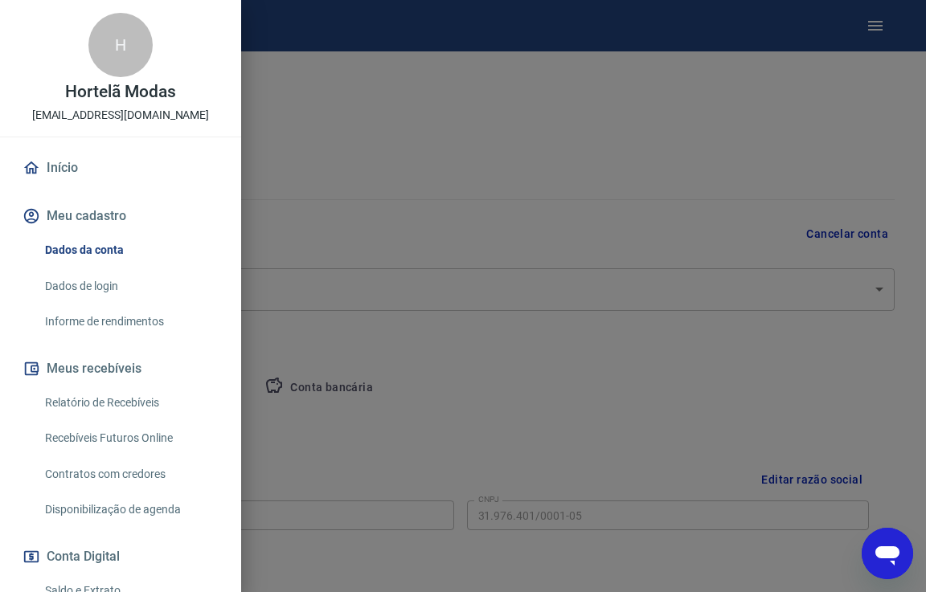
click at [125, 118] on p "[EMAIL_ADDRESS][DOMAIN_NAME]" at bounding box center [121, 115] width 178 height 17
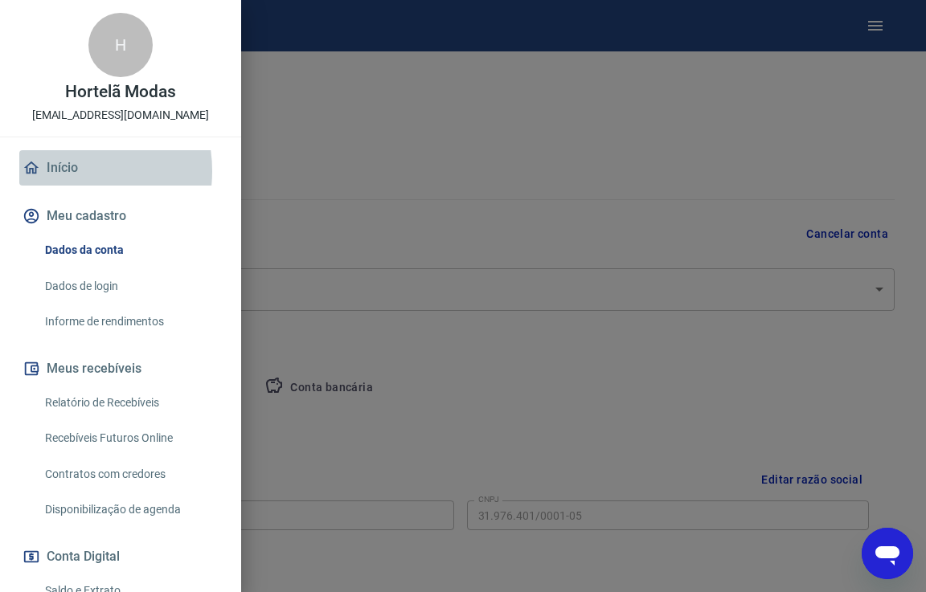
click at [59, 171] on link "Início" at bounding box center [120, 167] width 203 height 35
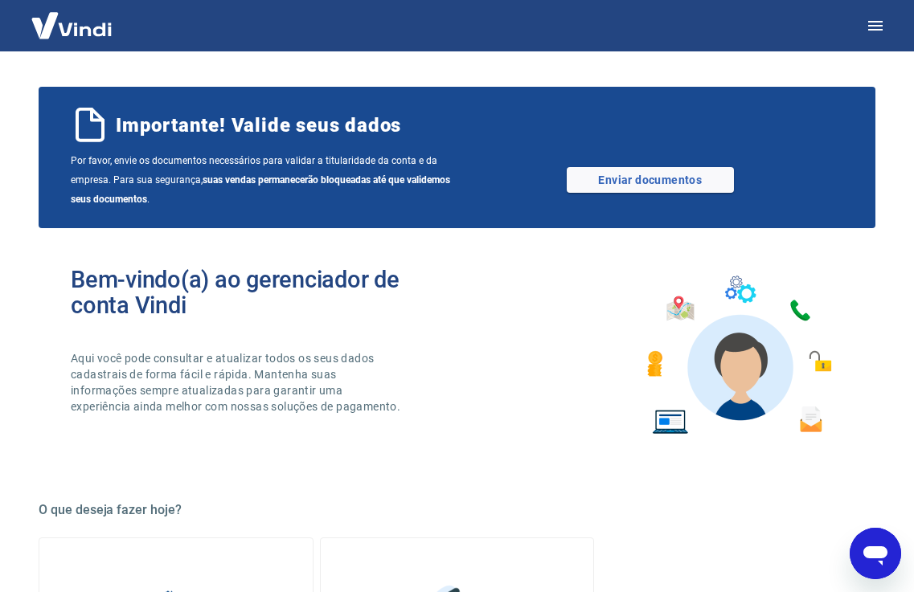
click at [587, 160] on div "Por favor, envie os documentos necessários para validar a titularidade da conta…" at bounding box center [457, 180] width 772 height 58
click at [603, 176] on link "Enviar documentos" at bounding box center [650, 180] width 167 height 26
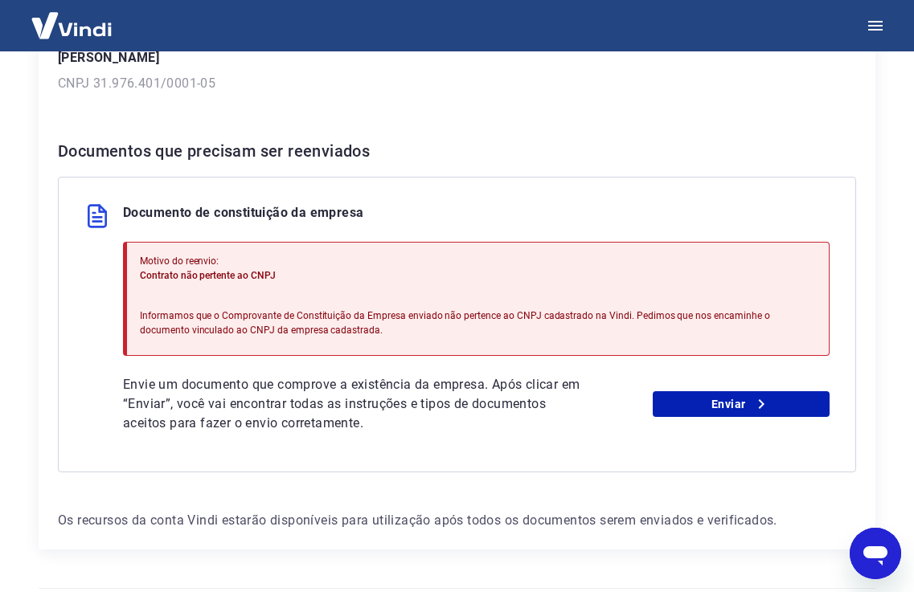
scroll to position [300, 0]
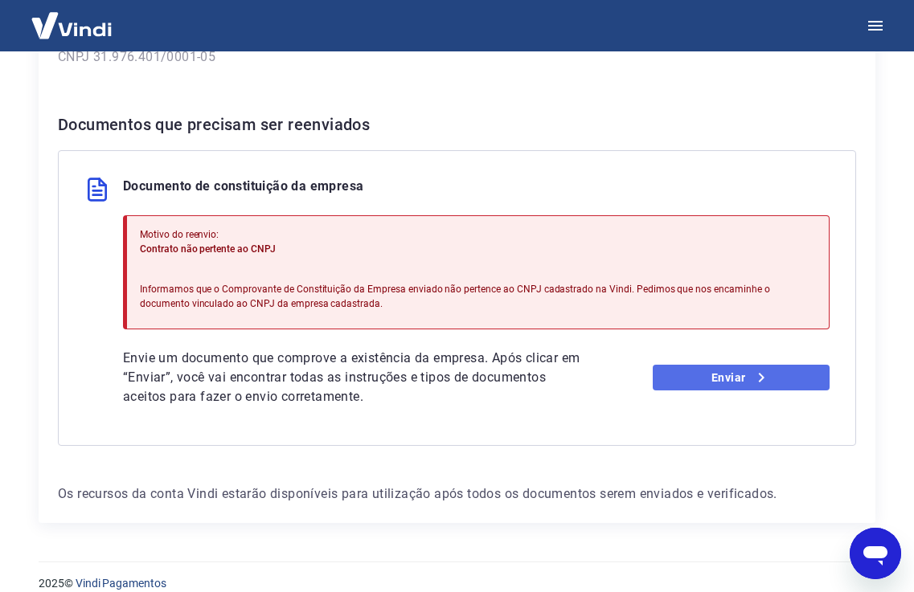
click at [757, 368] on icon at bounding box center [761, 377] width 19 height 19
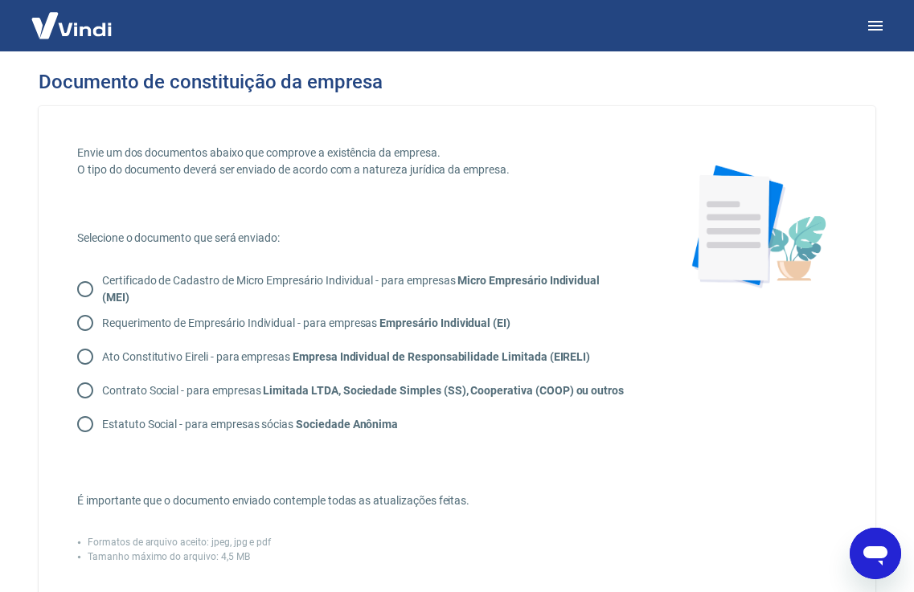
click at [82, 385] on input "Contrato Social - para empresas Limitada LTDA, Sociedade Simples (SS), Cooperat…" at bounding box center [85, 391] width 34 height 34
radio input "true"
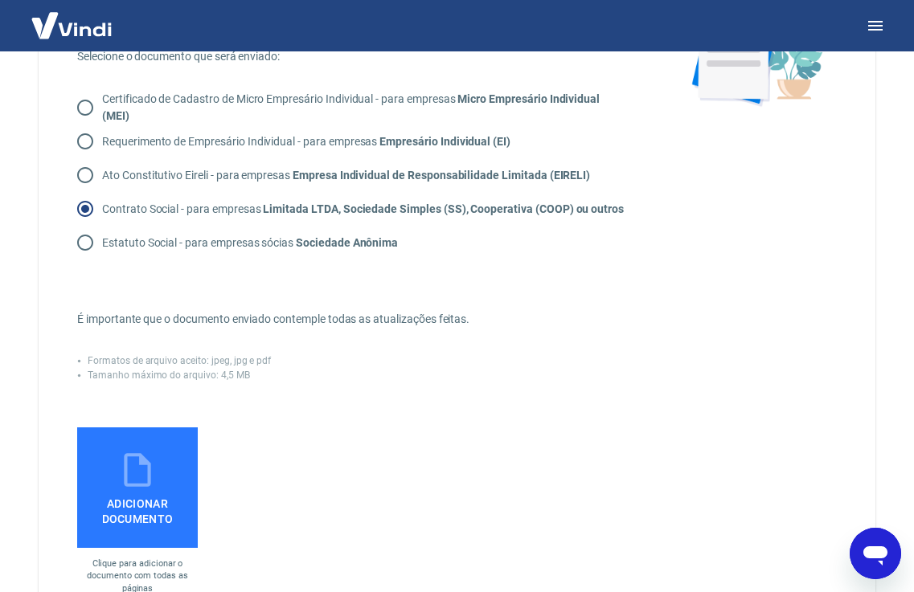
scroll to position [244, 0]
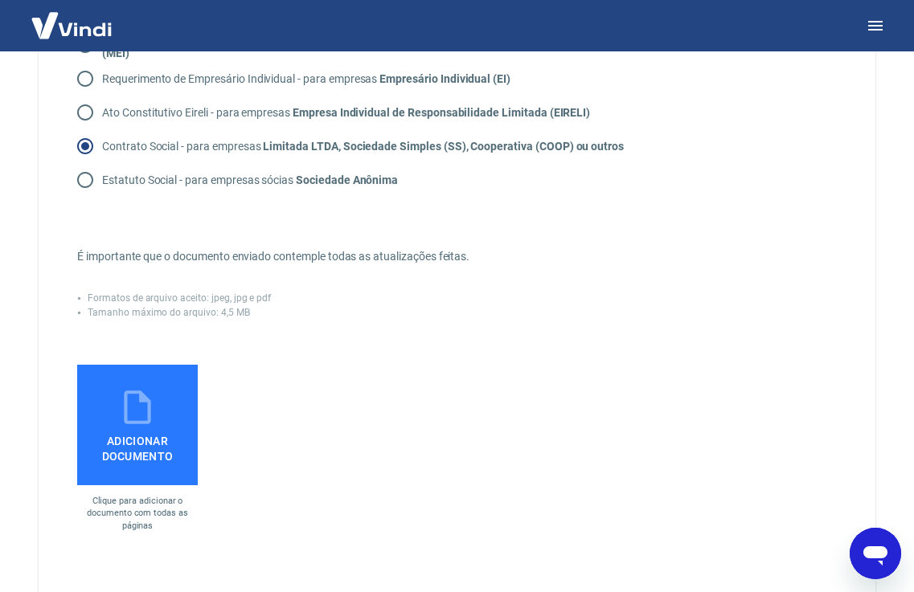
click at [182, 434] on span "Adicionar documento" at bounding box center [138, 446] width 108 height 36
click at [0, 0] on input "Adicionar documento" at bounding box center [0, 0] width 0 height 0
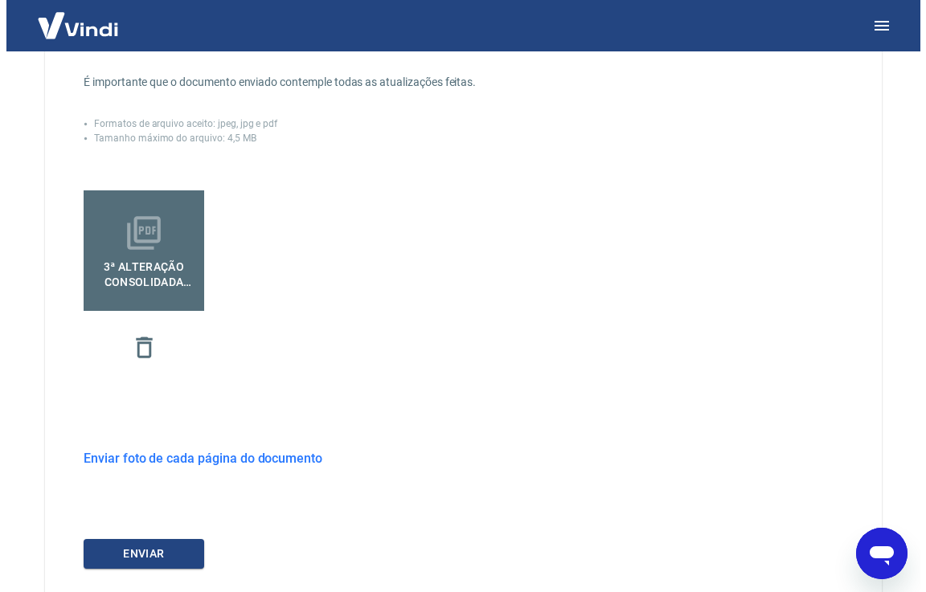
scroll to position [522, 0]
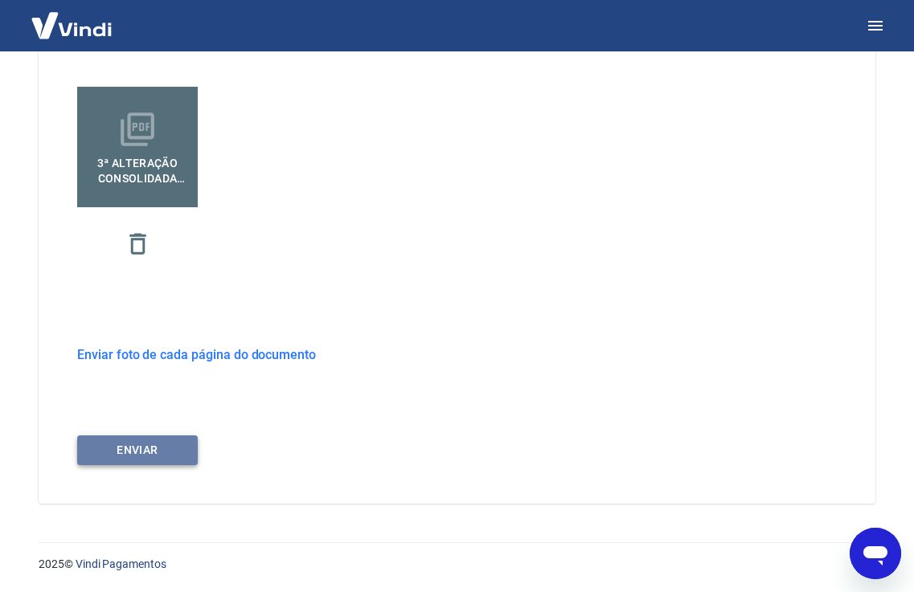
click at [179, 440] on button "ENVIAR" at bounding box center [137, 451] width 121 height 30
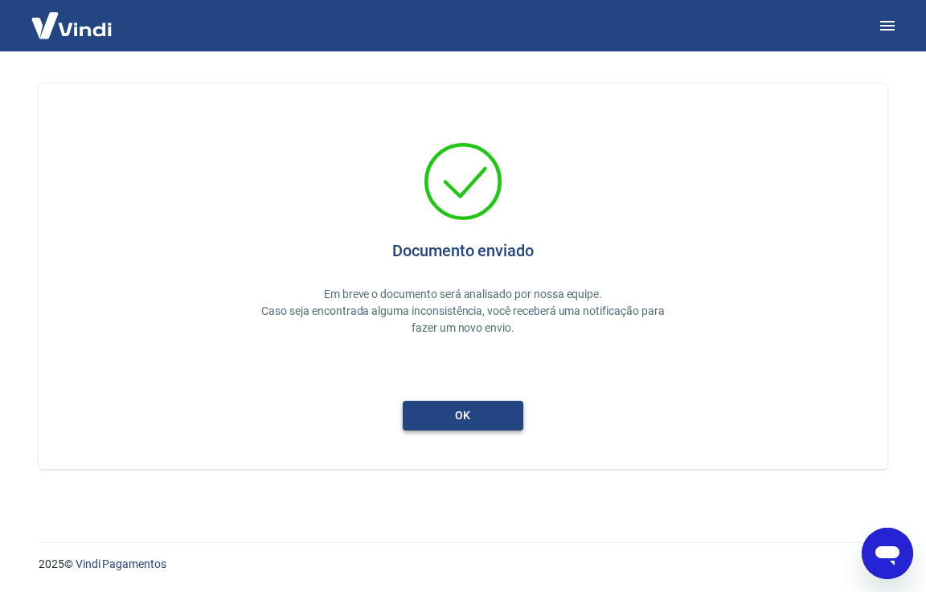
click at [511, 419] on button "ok" at bounding box center [463, 416] width 121 height 30
